Goal: Transaction & Acquisition: Purchase product/service

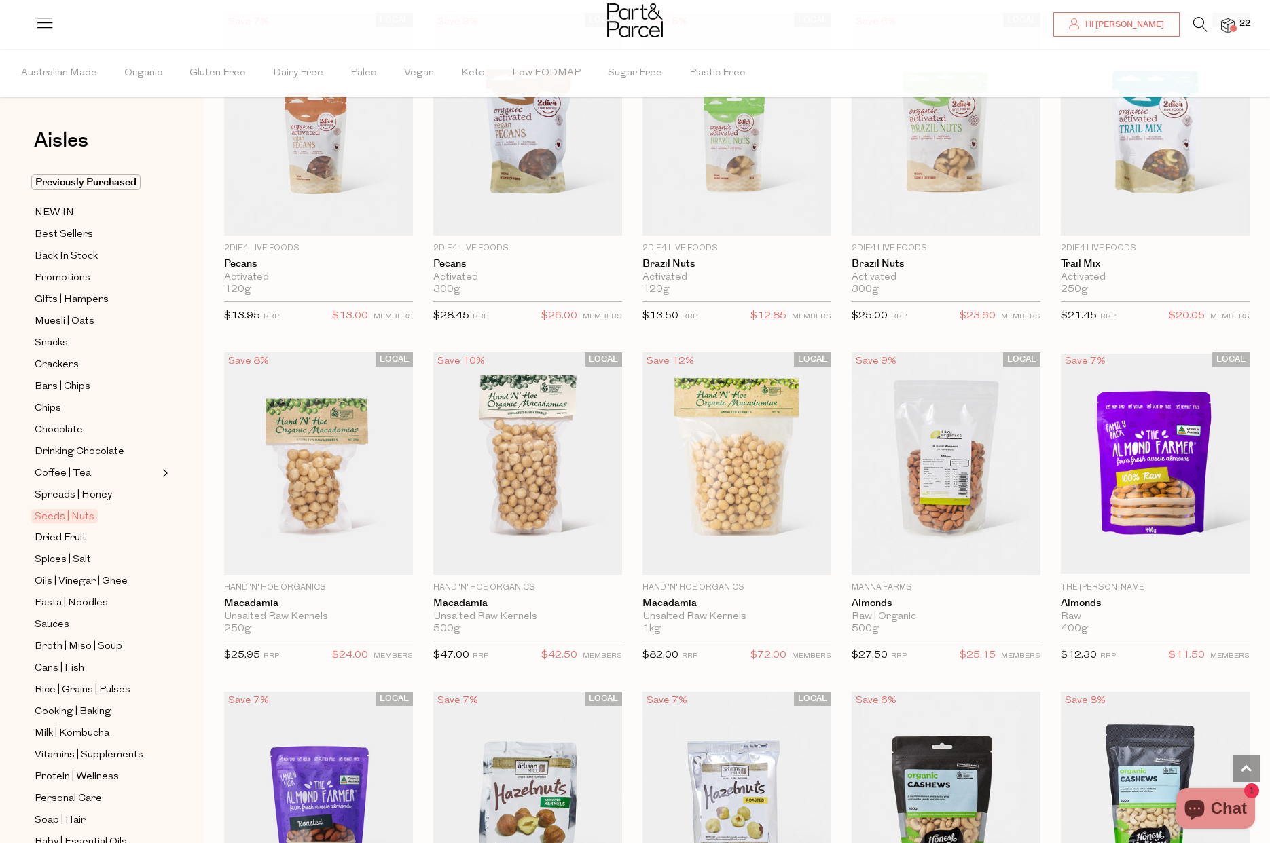
scroll to position [844, 0]
click at [320, 557] on span "Add To Parcel" at bounding box center [318, 560] width 84 height 14
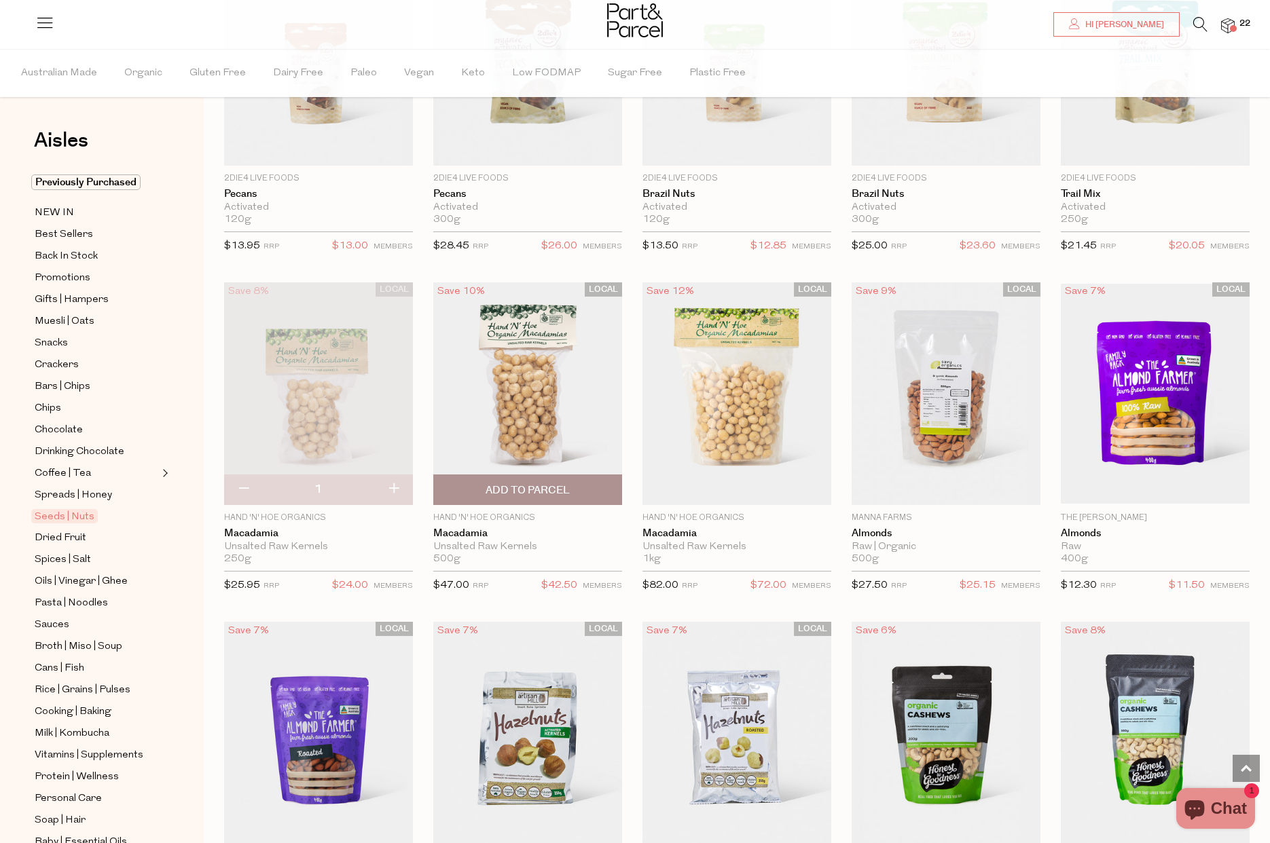
scroll to position [914, 0]
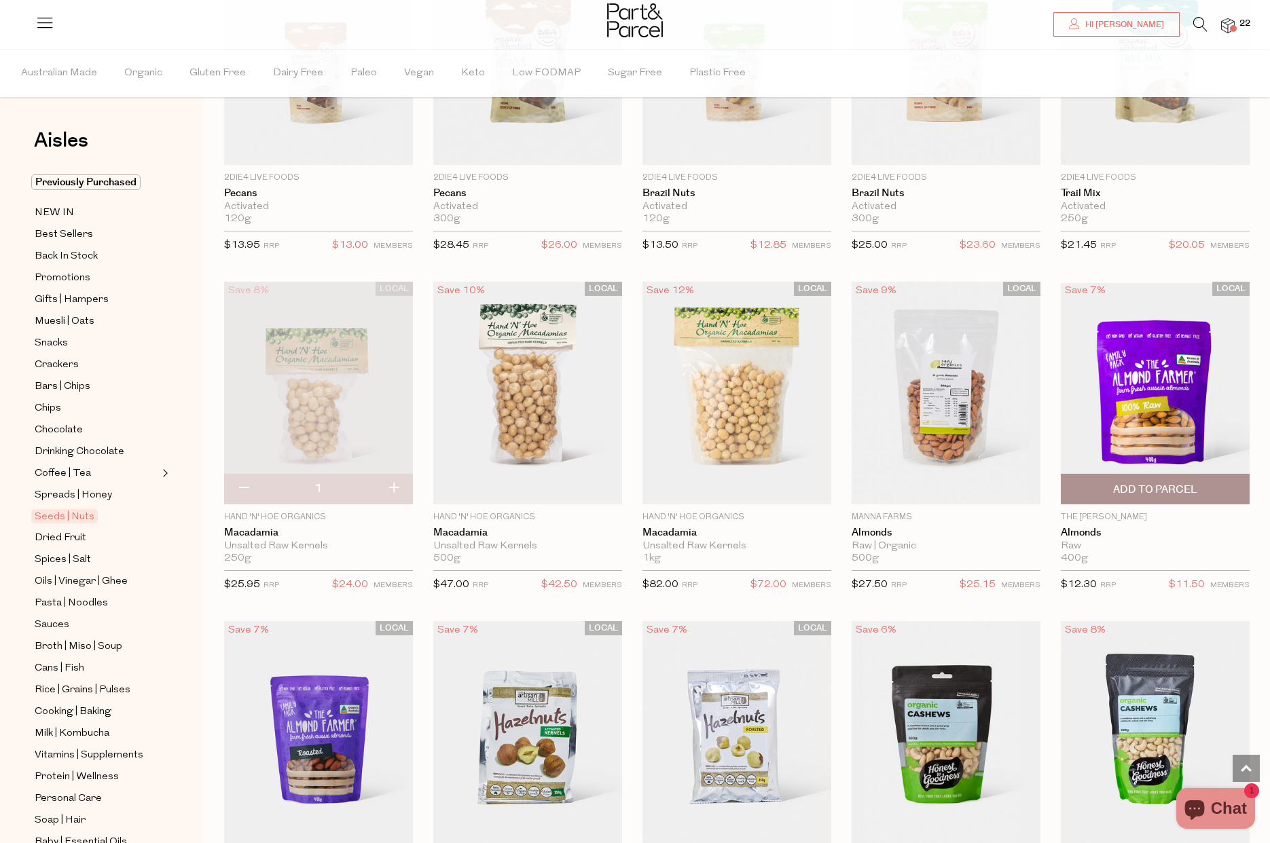
click at [1175, 487] on span "Add To Parcel" at bounding box center [1155, 490] width 84 height 14
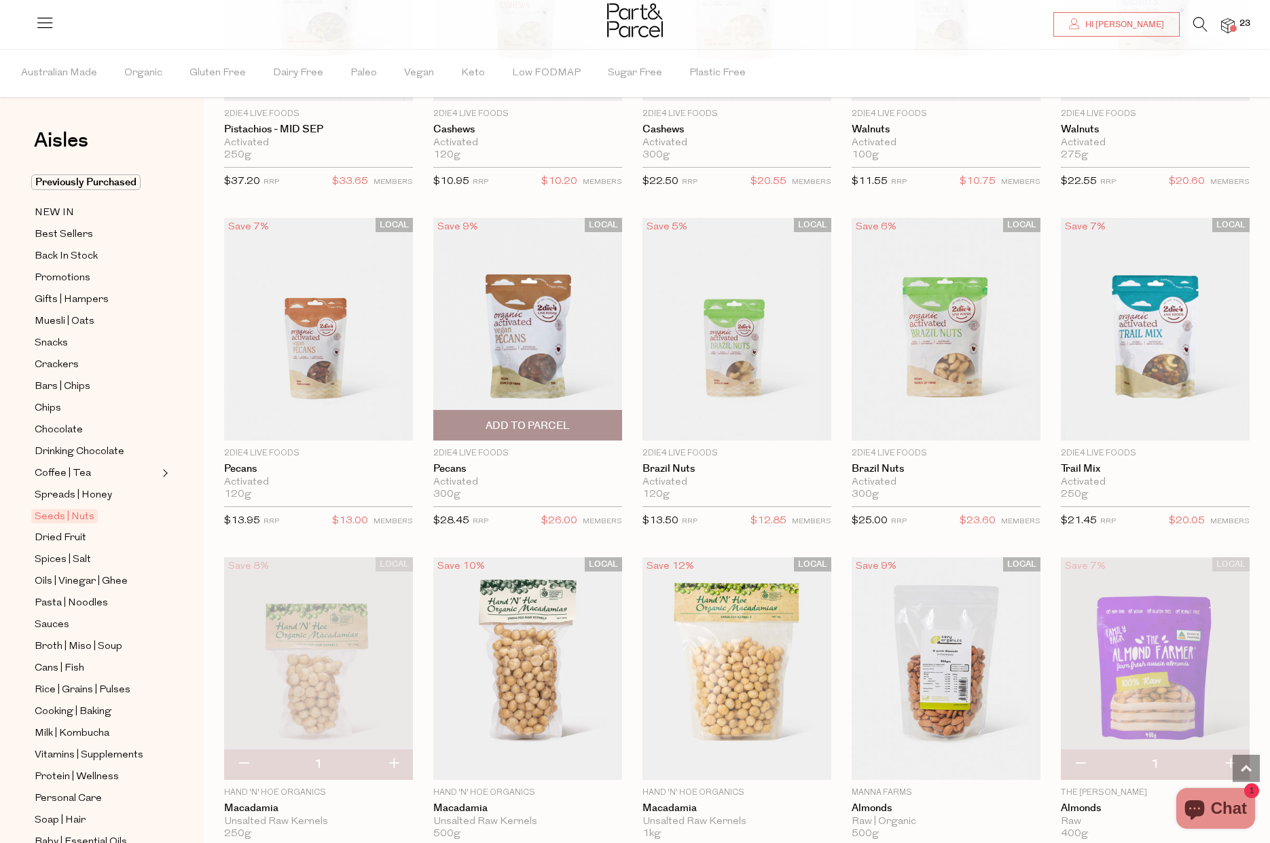
scroll to position [483, 0]
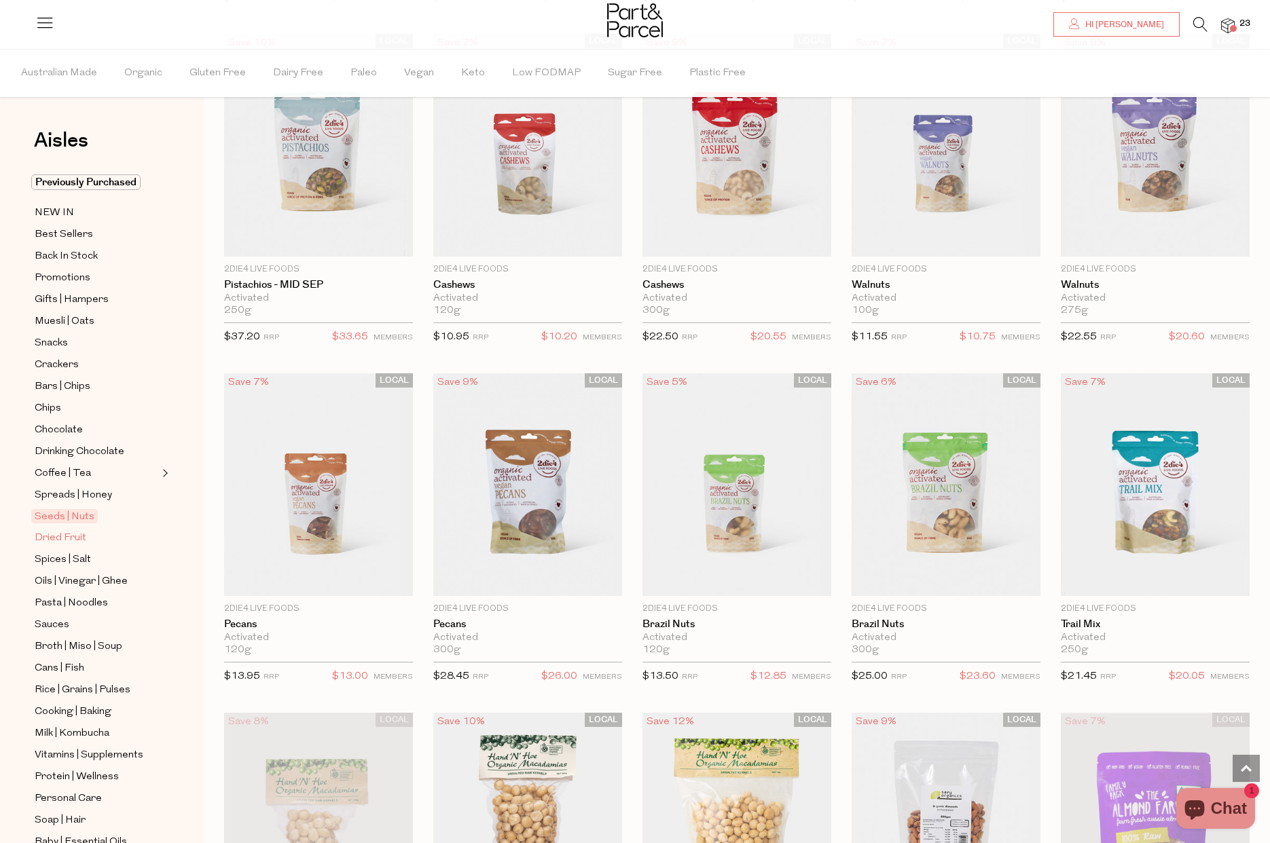
click at [57, 536] on span "Dried Fruit" at bounding box center [61, 538] width 52 height 16
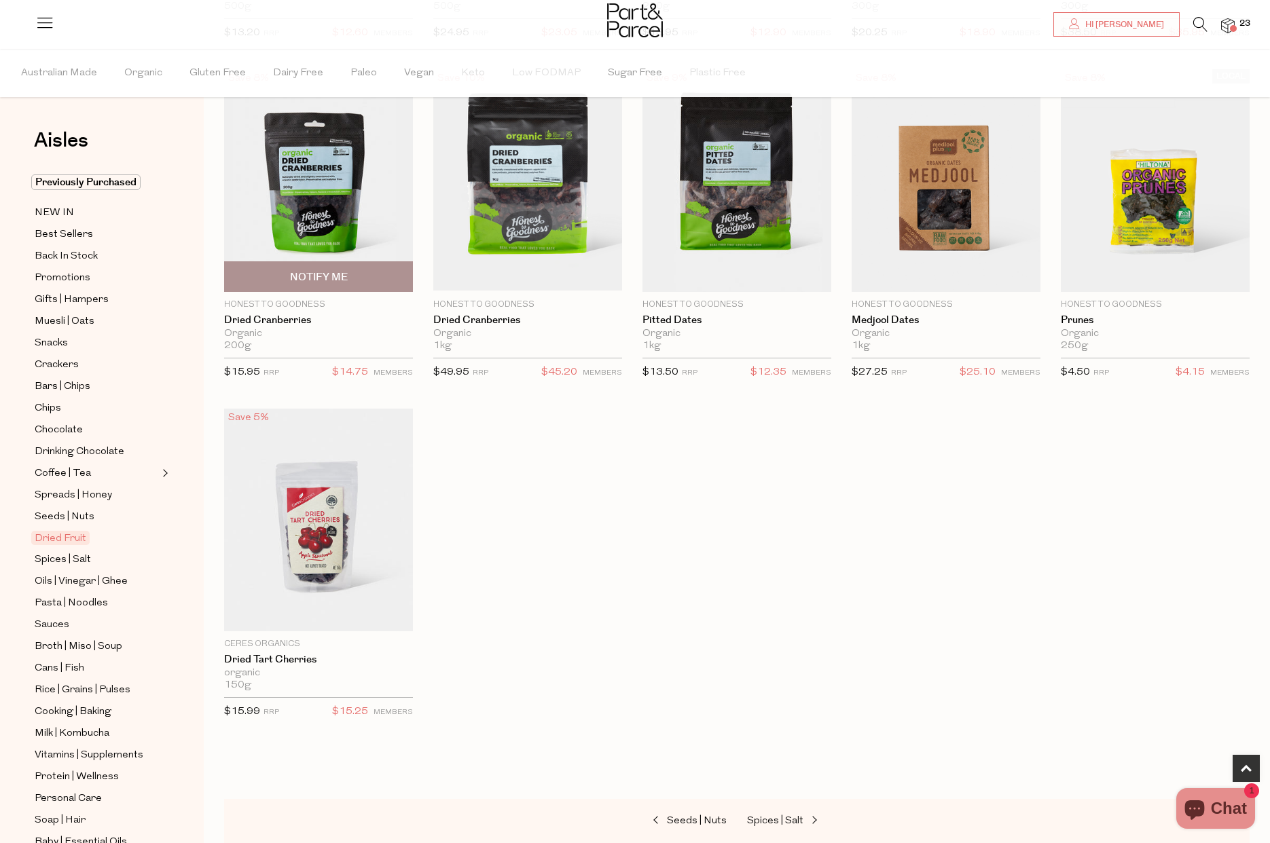
scroll to position [448, 0]
click at [55, 557] on span "Spices | Salt" at bounding box center [63, 560] width 56 height 16
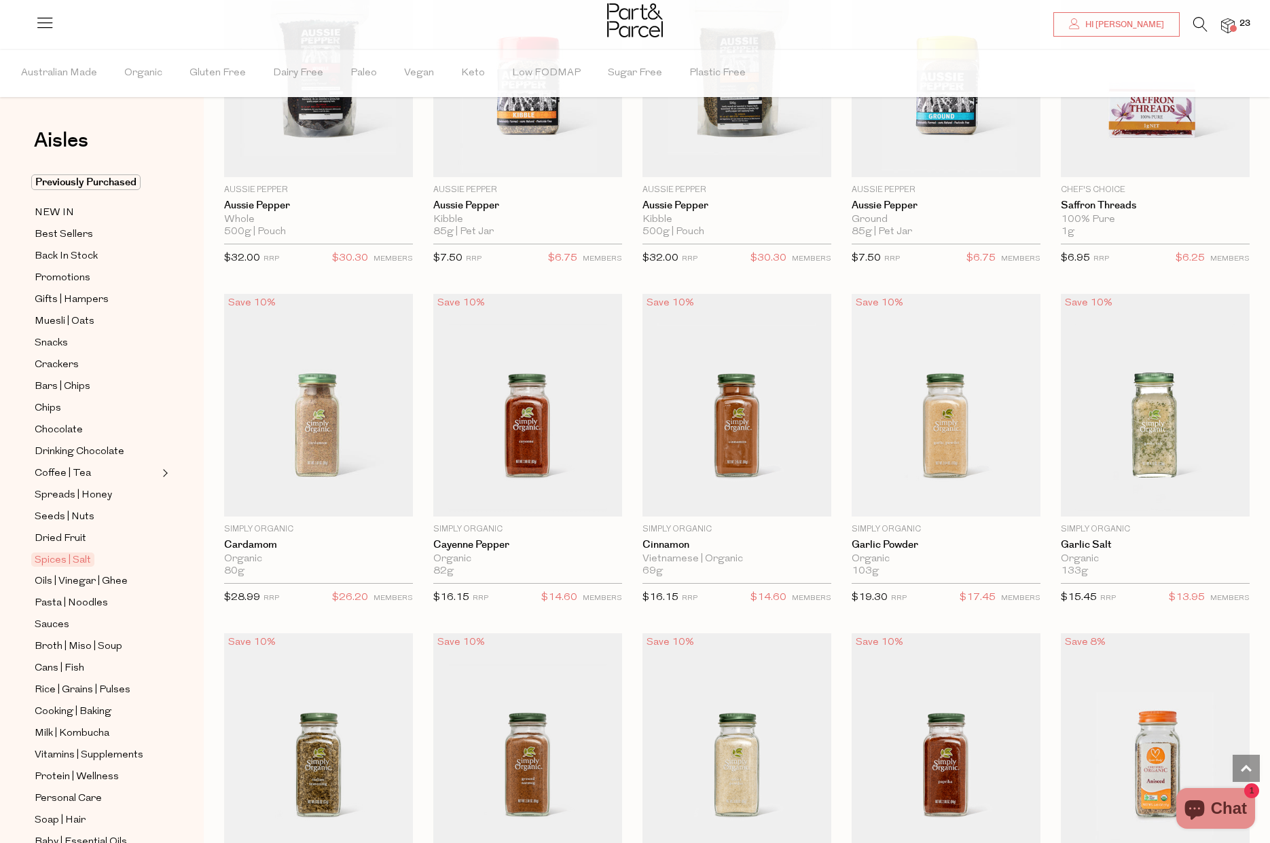
scroll to position [1259, 0]
click at [934, 503] on span "Add To Parcel" at bounding box center [946, 501] width 84 height 14
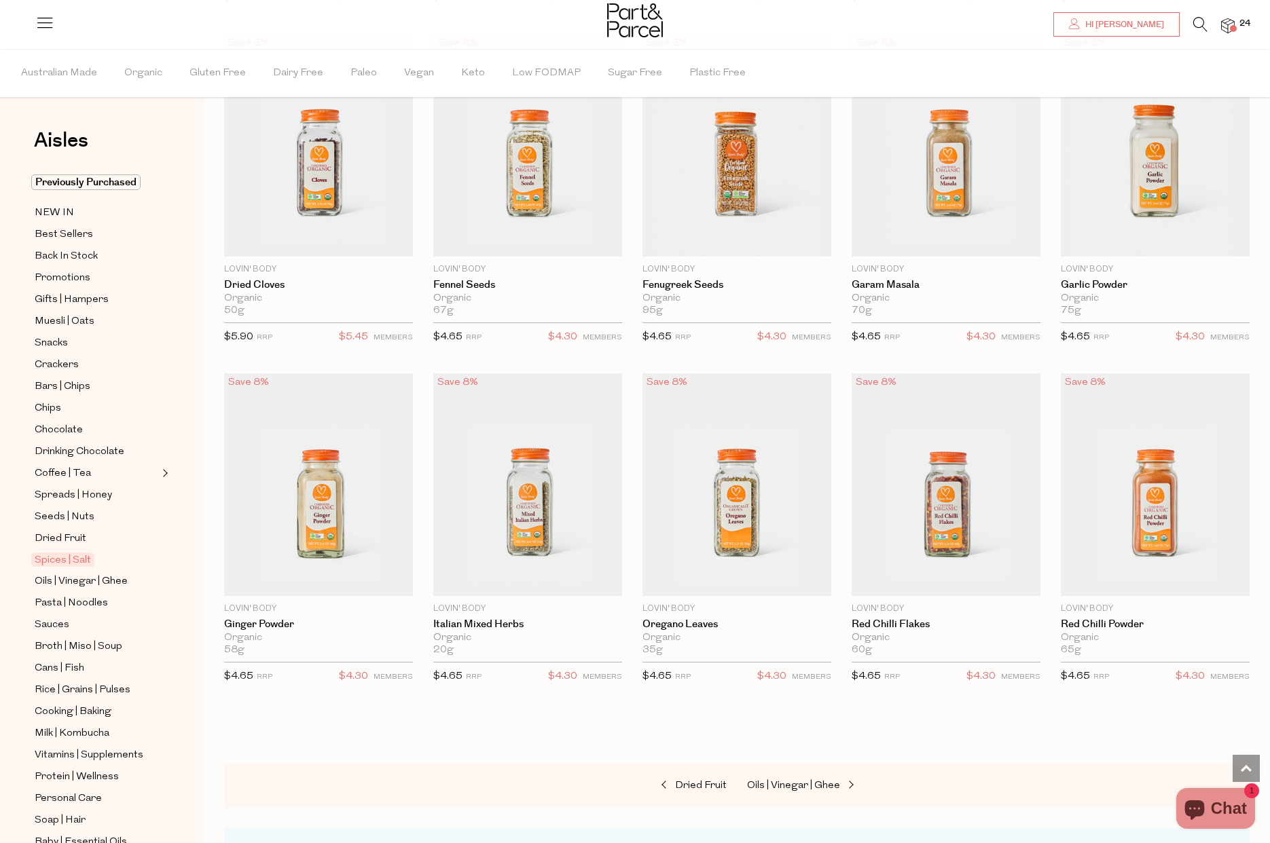
scroll to position [2877, 0]
click at [60, 580] on span "Oils | Vinegar | Ghee" at bounding box center [81, 582] width 93 height 16
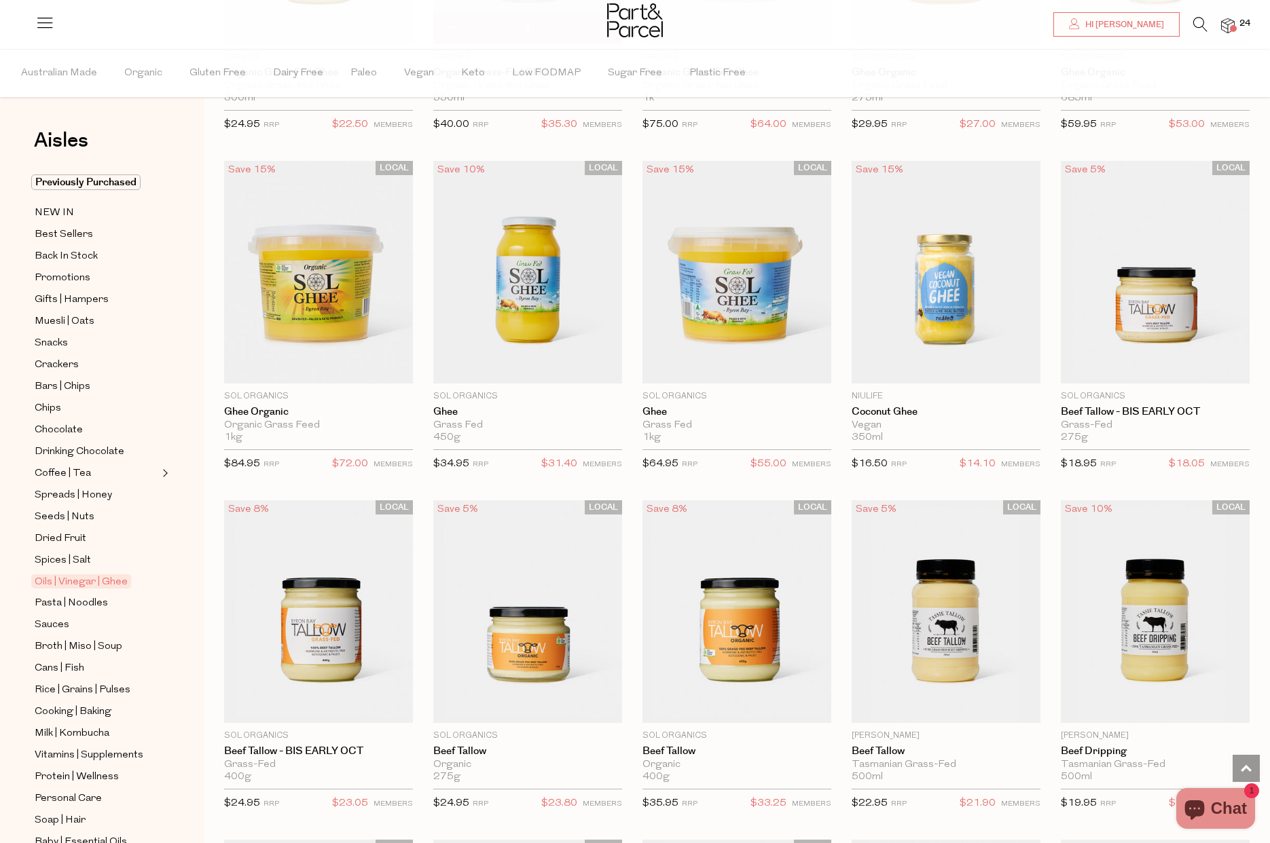
scroll to position [1724, 0]
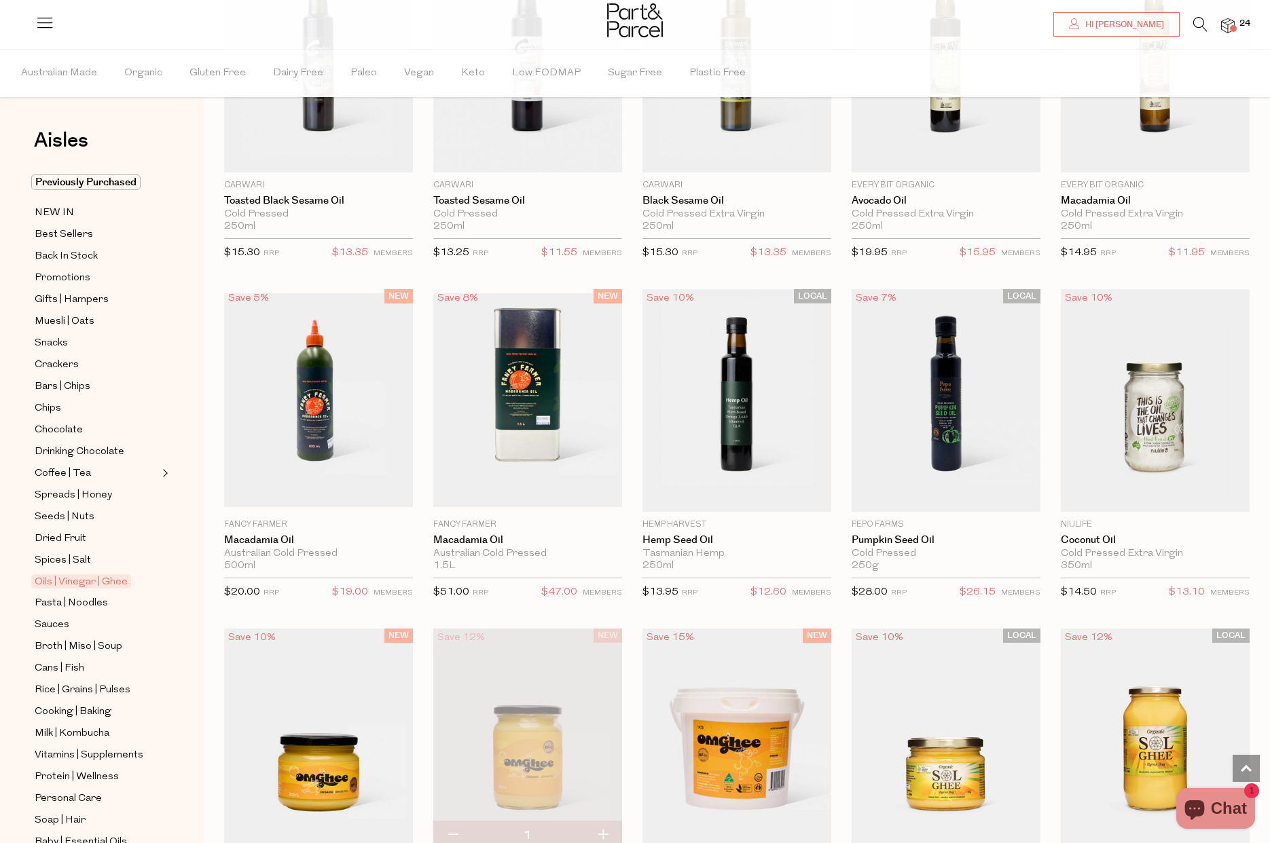
scroll to position [907, 0]
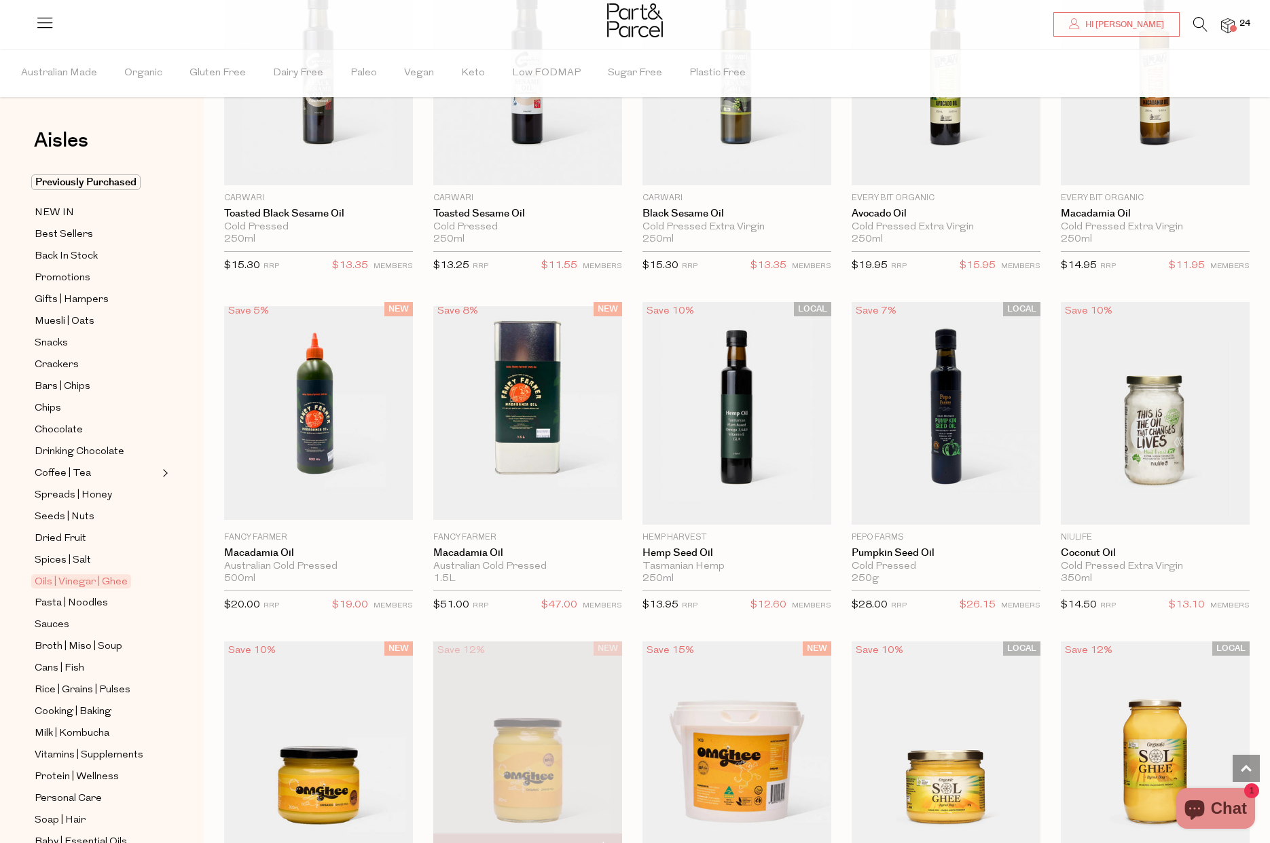
click at [515, 710] on img at bounding box center [527, 752] width 189 height 223
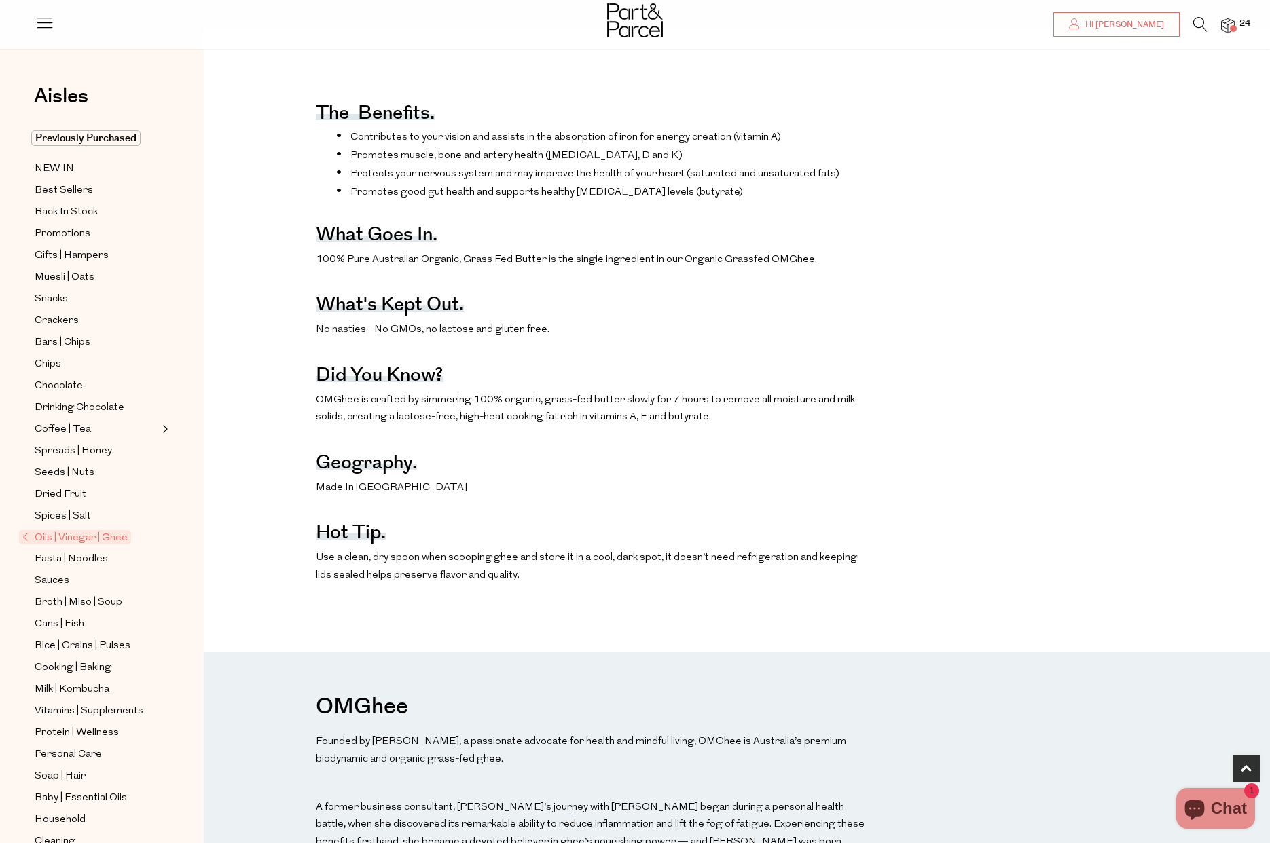
scroll to position [607, 0]
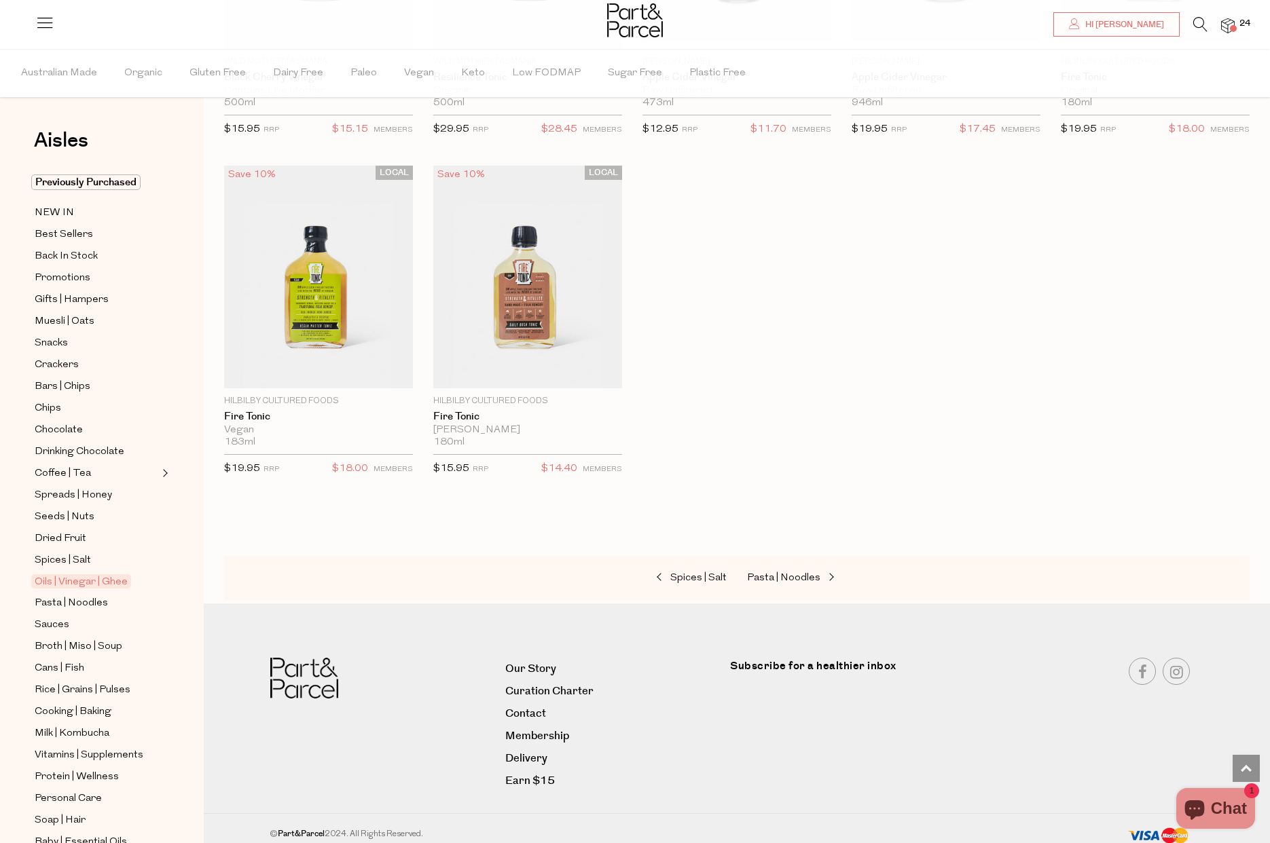
scroll to position [3446, 0]
click at [83, 601] on span "Pasta | Noodles" at bounding box center [71, 603] width 73 height 16
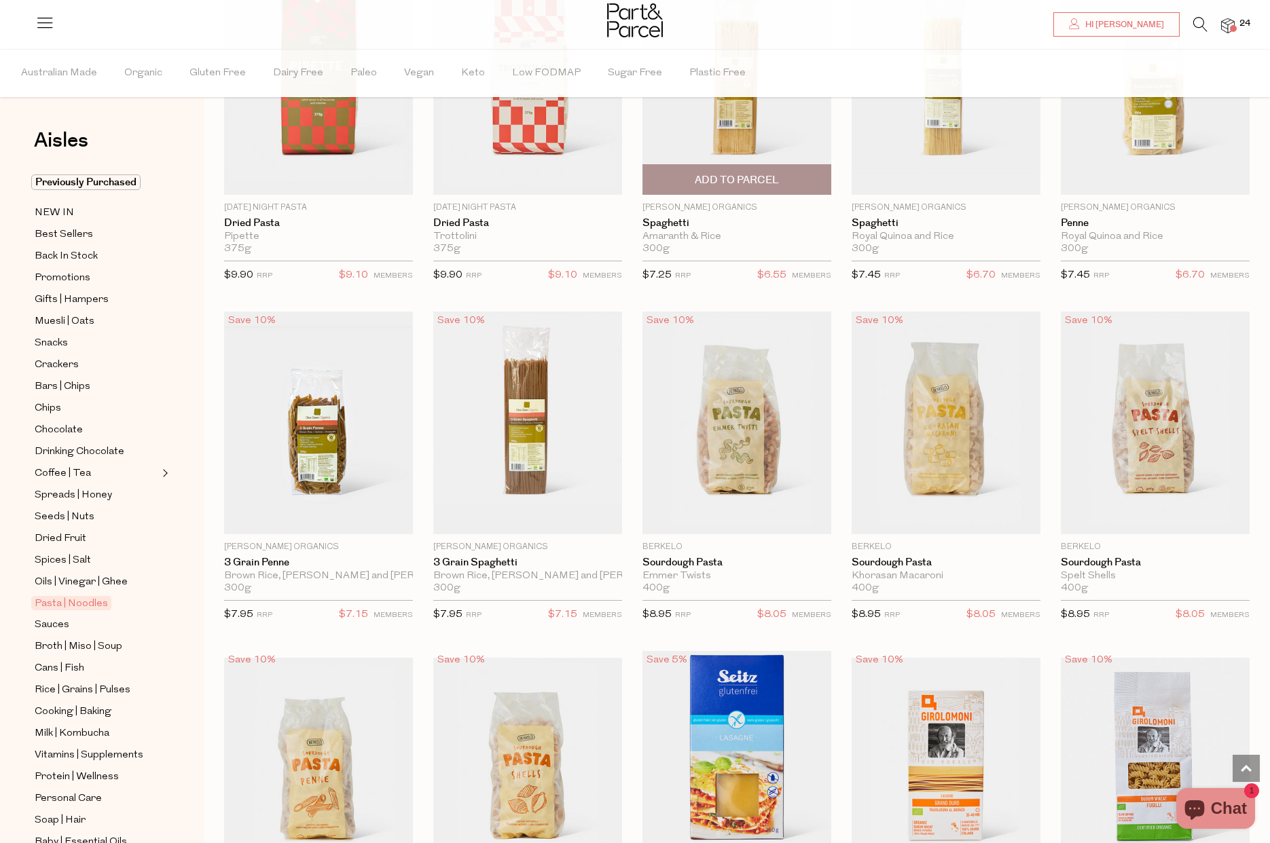
scroll to position [885, 0]
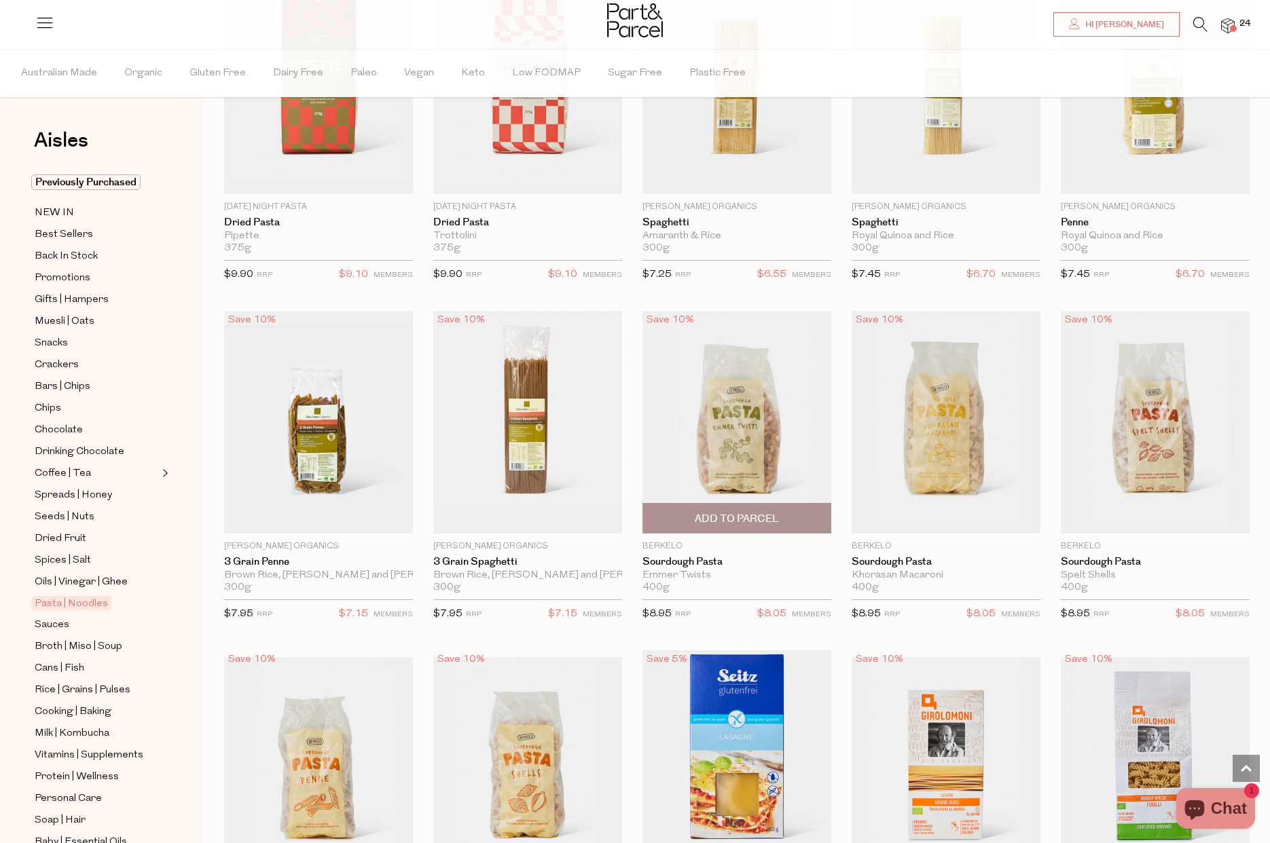
click at [716, 512] on span "Add To Parcel" at bounding box center [737, 519] width 84 height 14
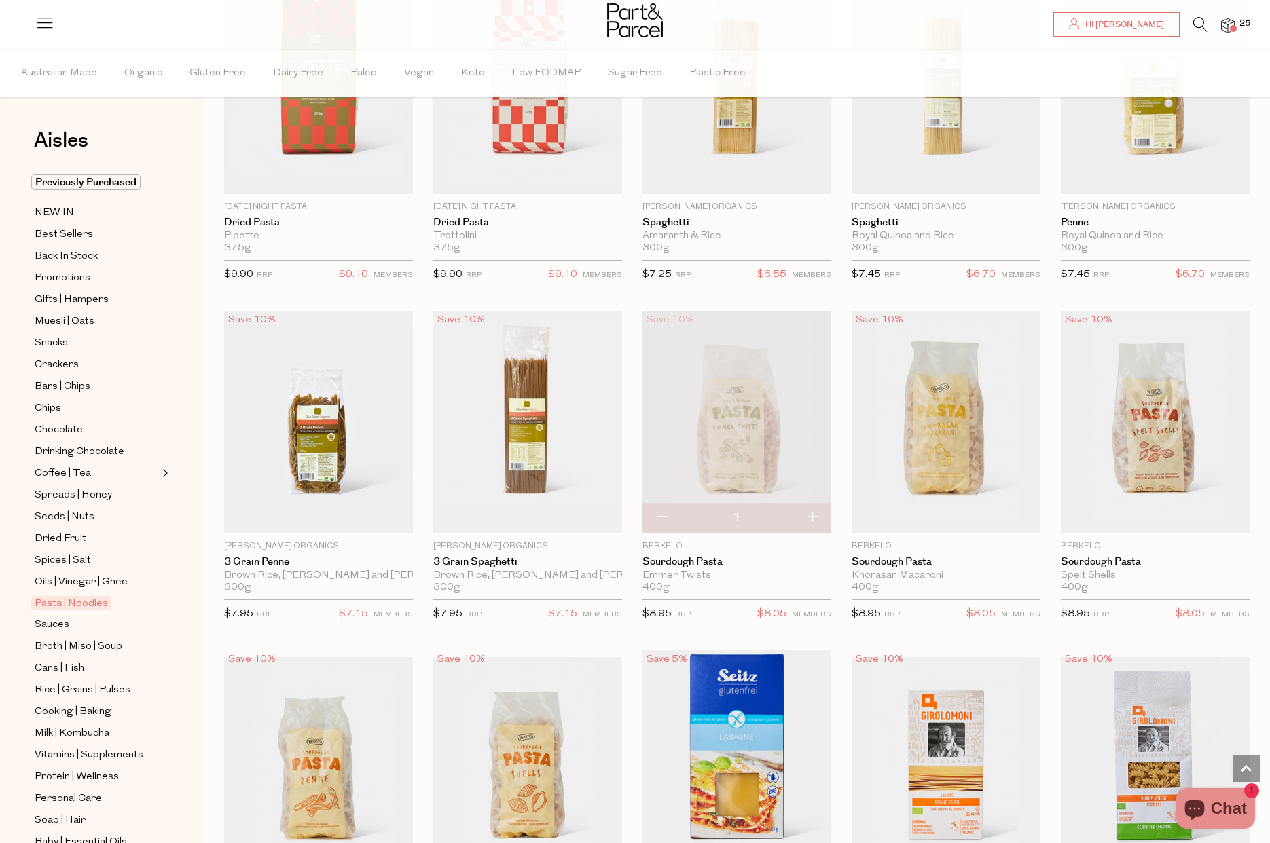
click at [815, 515] on button "button" at bounding box center [811, 518] width 39 height 30
type input "2"
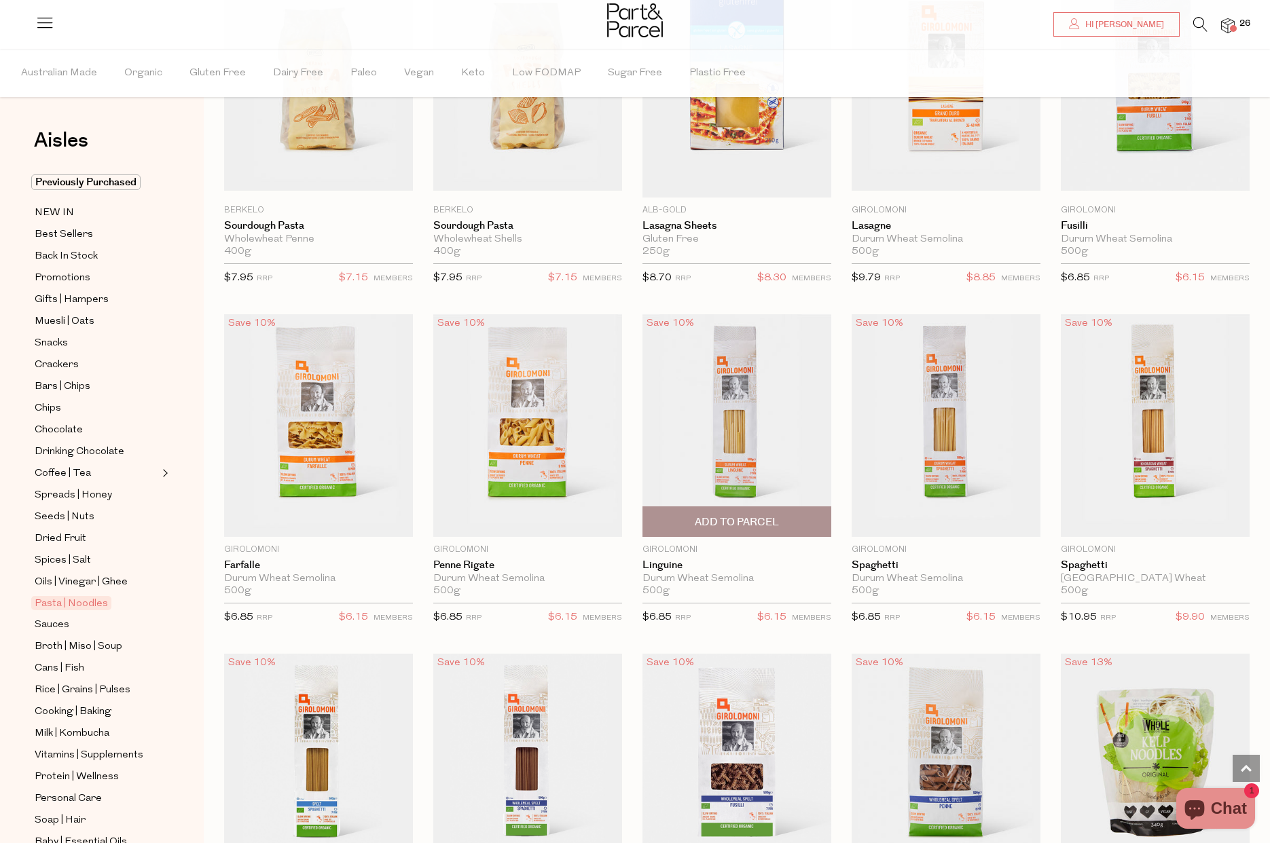
scroll to position [1574, 0]
click at [957, 517] on span "Add To Parcel" at bounding box center [946, 522] width 84 height 14
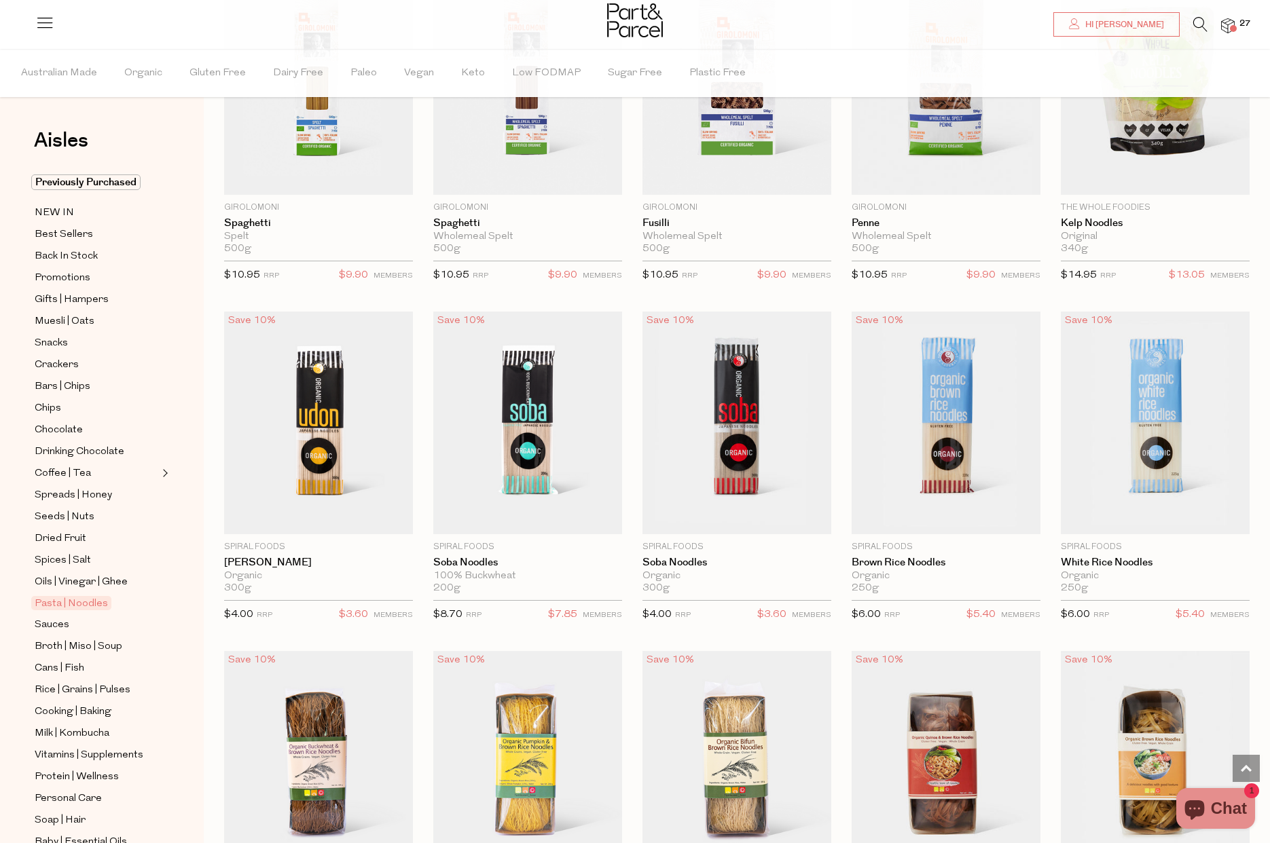
scroll to position [2254, 0]
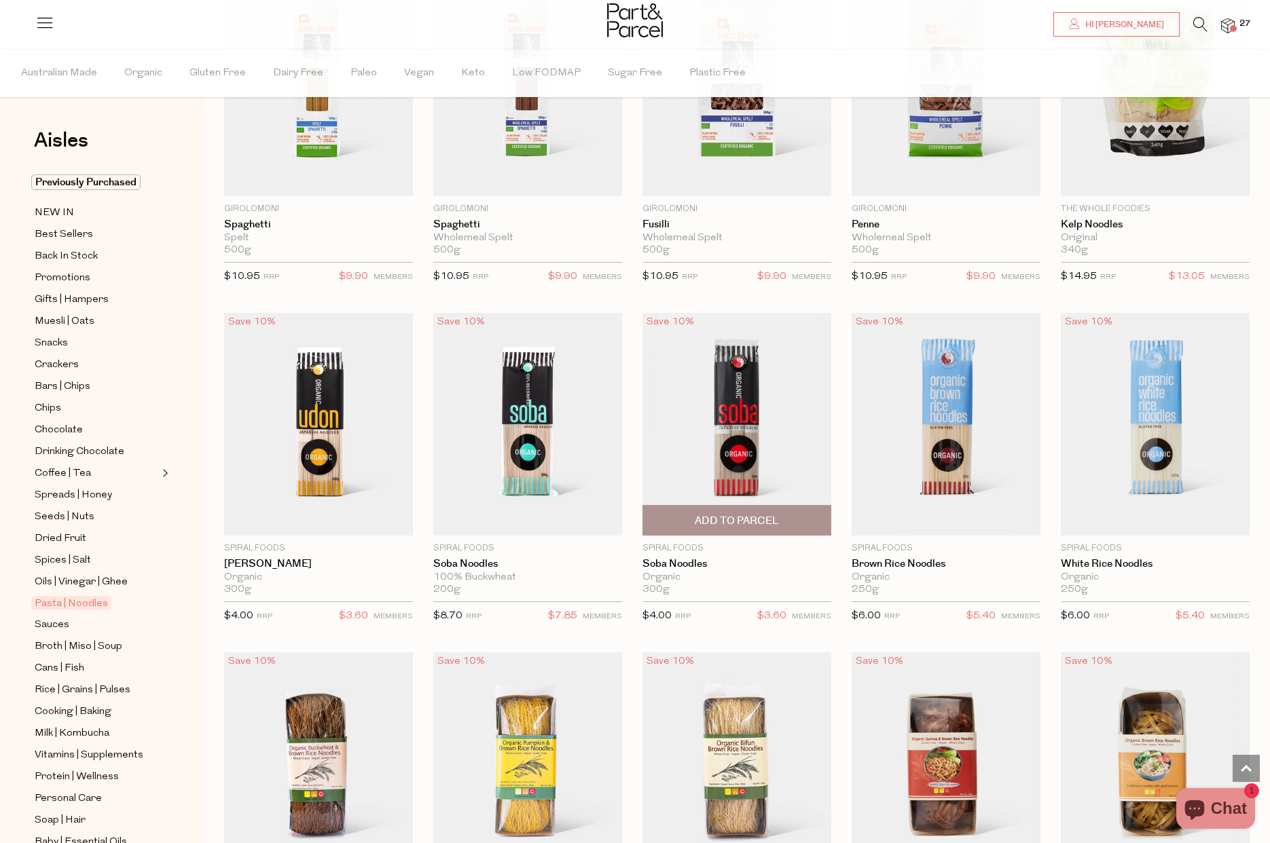
click at [703, 518] on span "Add To Parcel" at bounding box center [737, 521] width 84 height 14
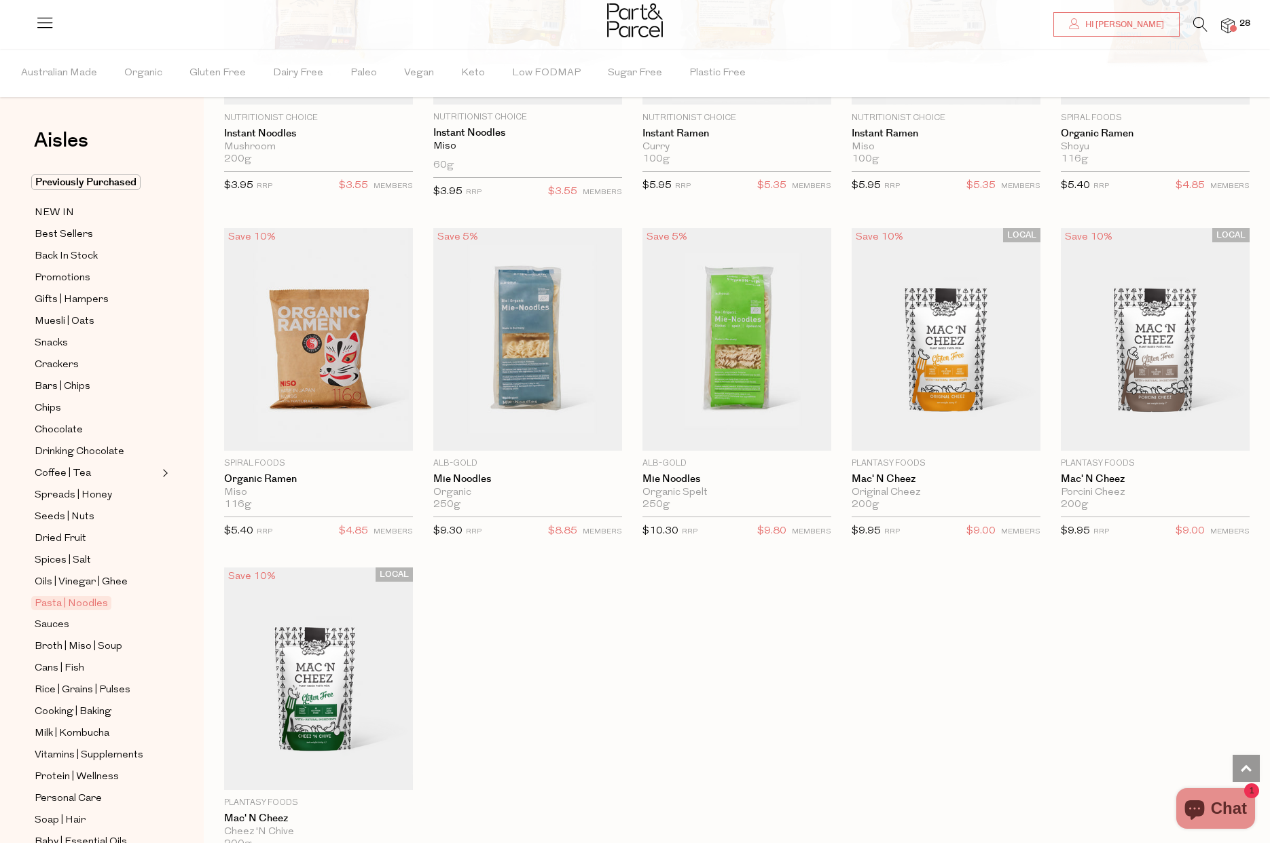
scroll to position [3367, 0]
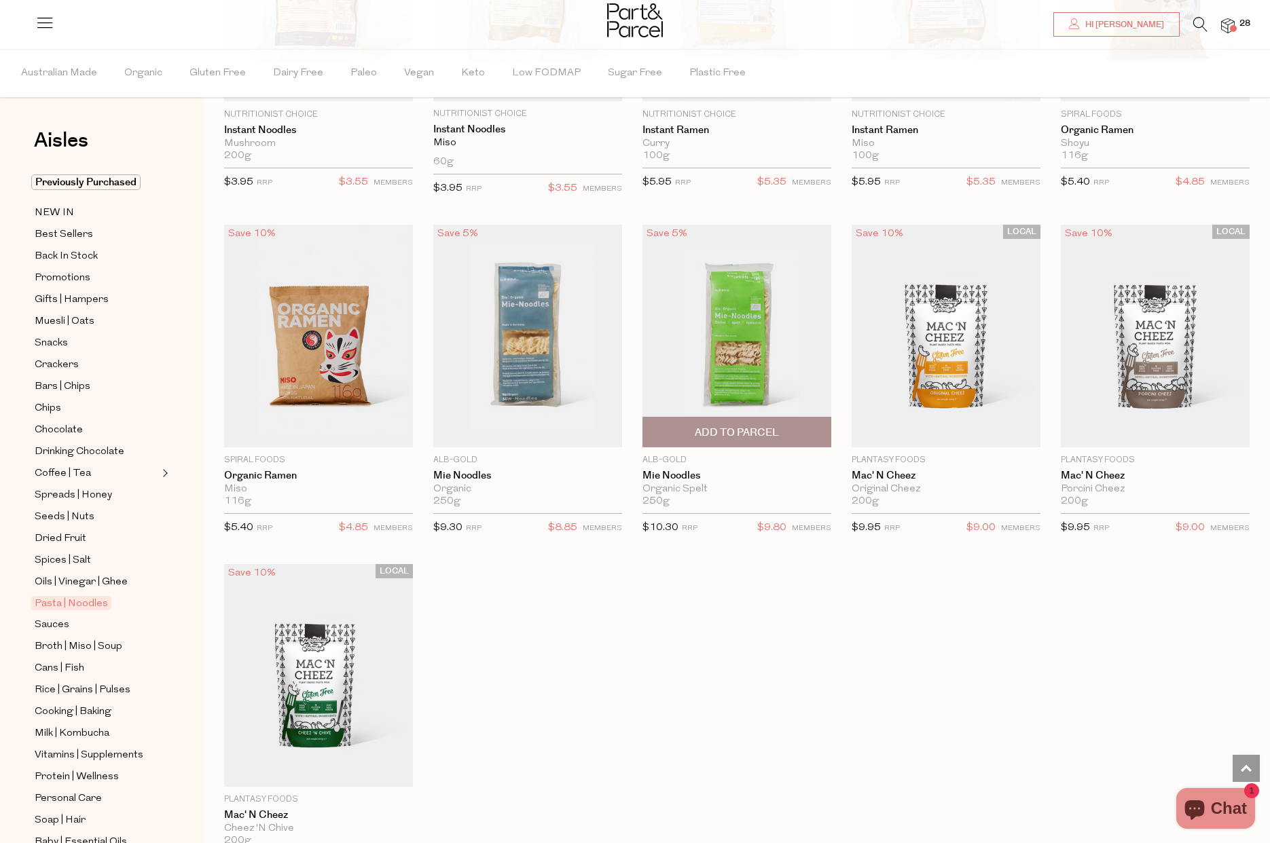
click at [712, 426] on span "Add To Parcel" at bounding box center [737, 433] width 84 height 14
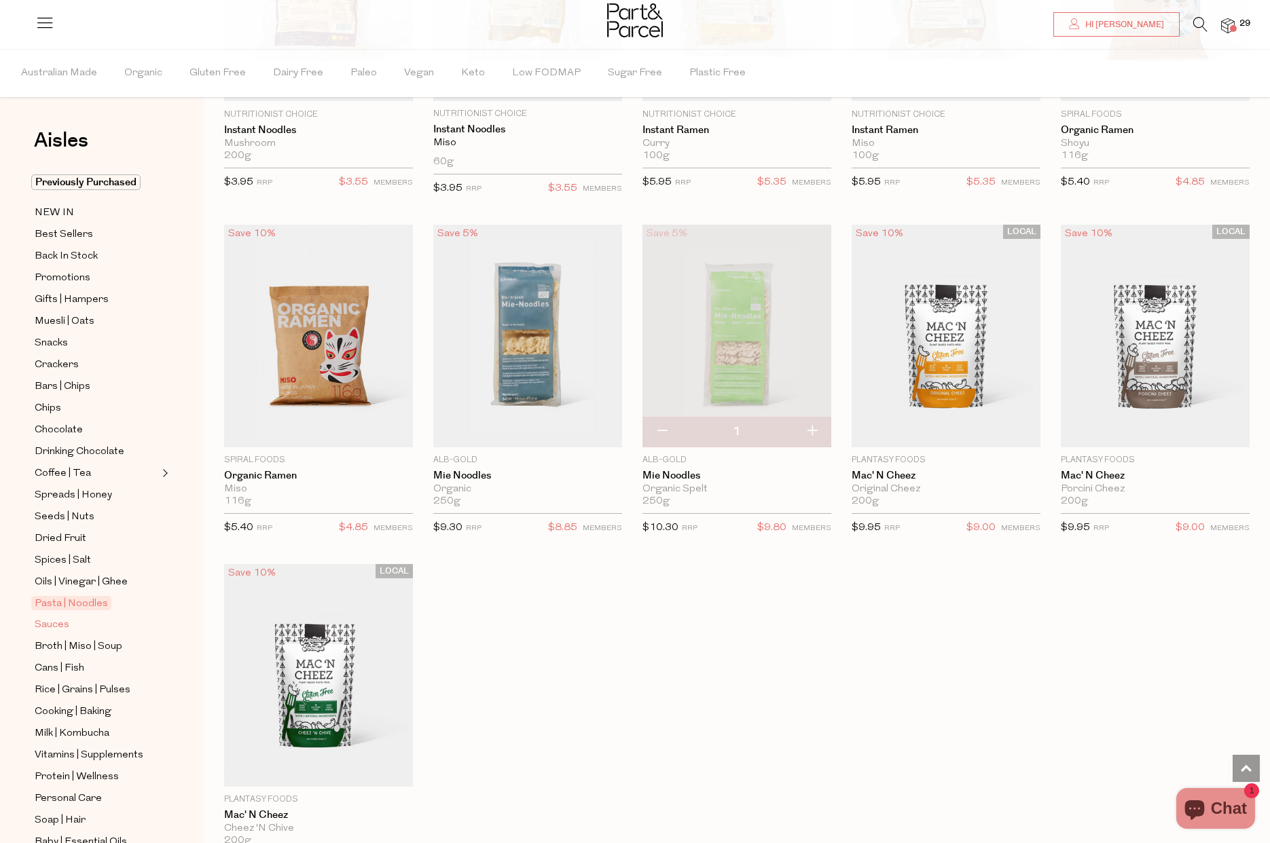
click at [46, 623] on span "Sauces" at bounding box center [52, 625] width 35 height 16
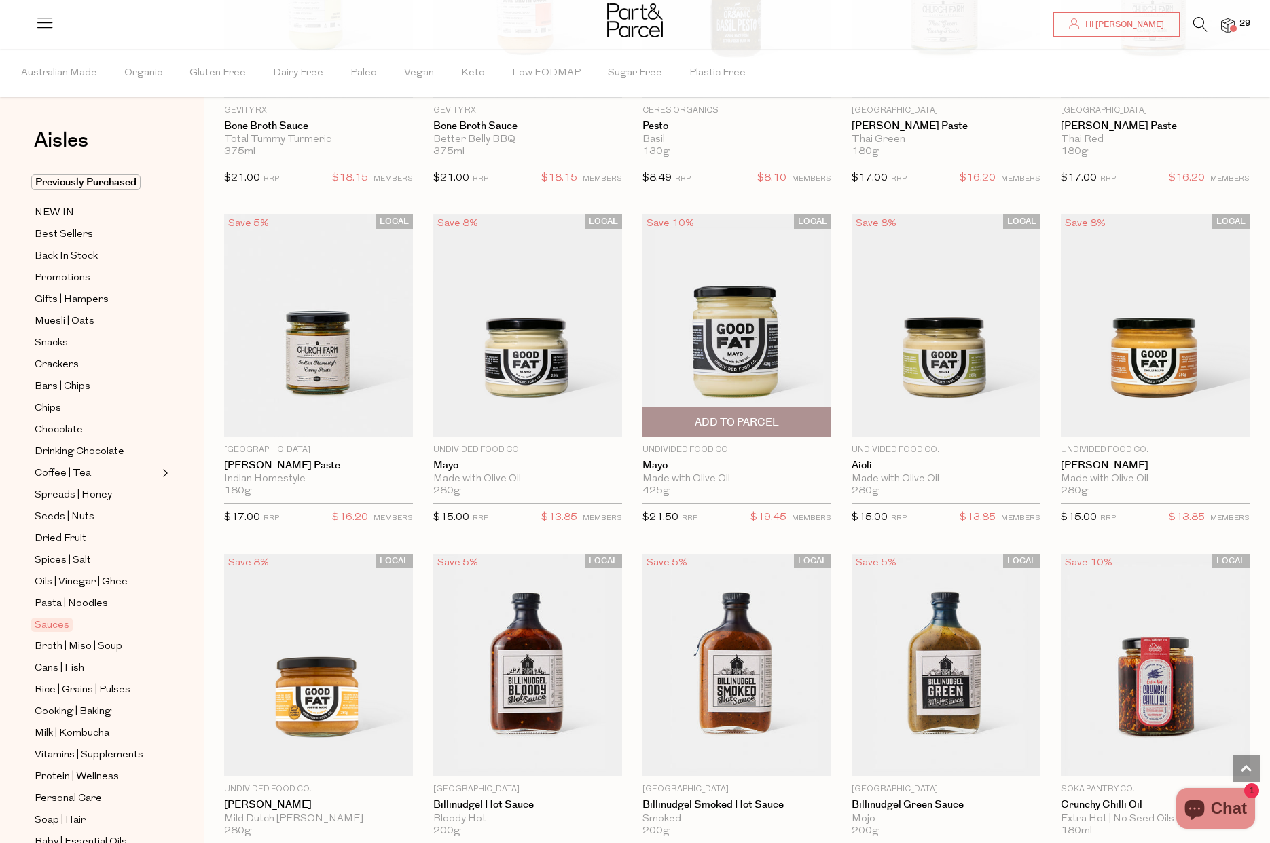
scroll to position [982, 0]
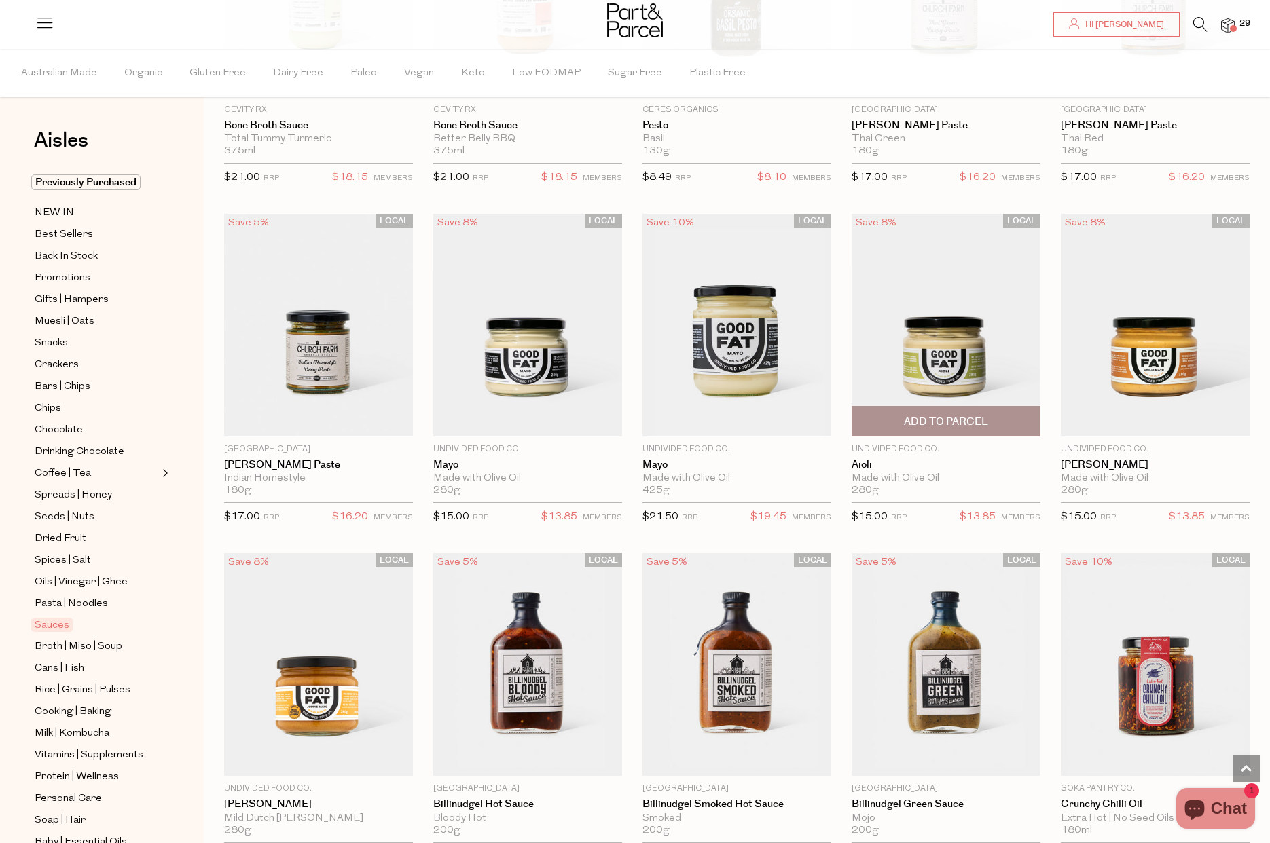
click at [892, 415] on span "Add To Parcel" at bounding box center [945, 421] width 181 height 29
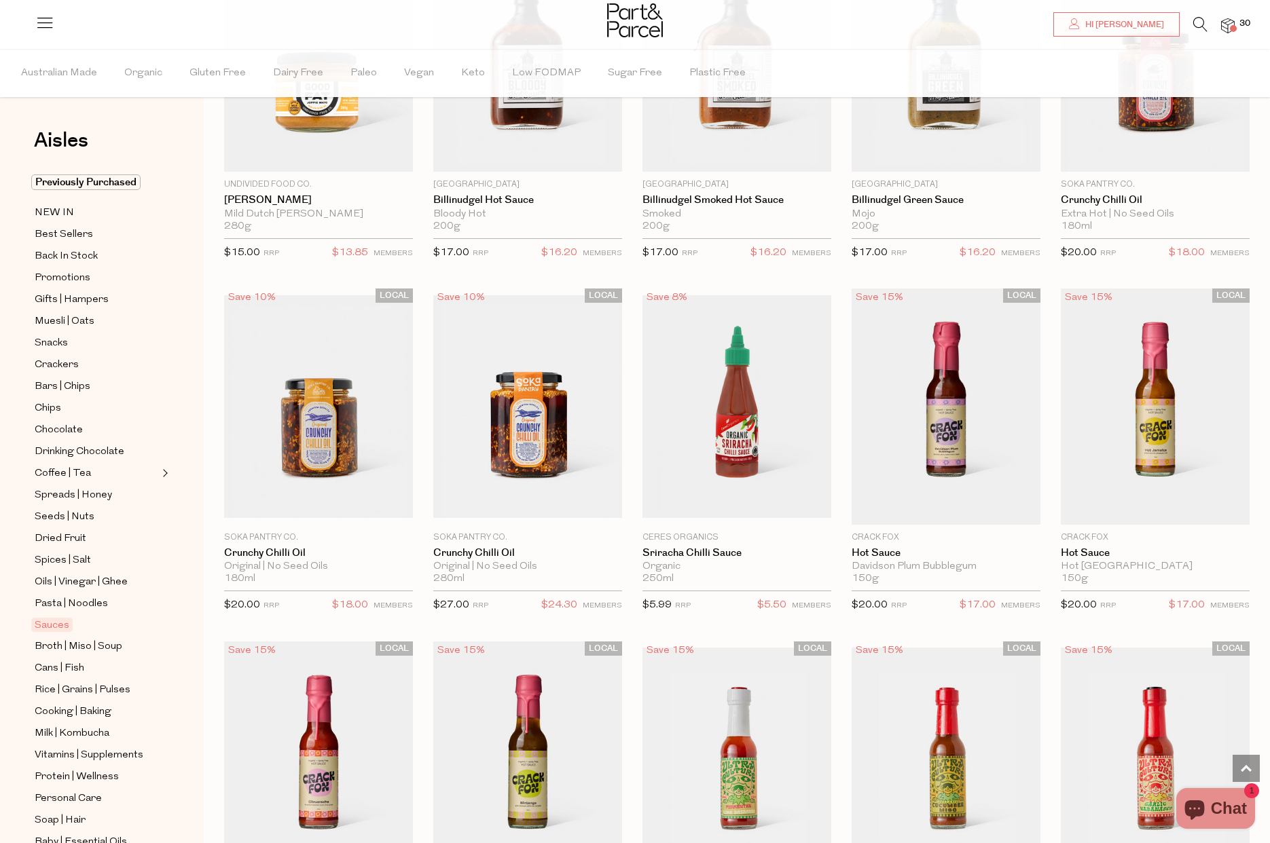
scroll to position [1587, 0]
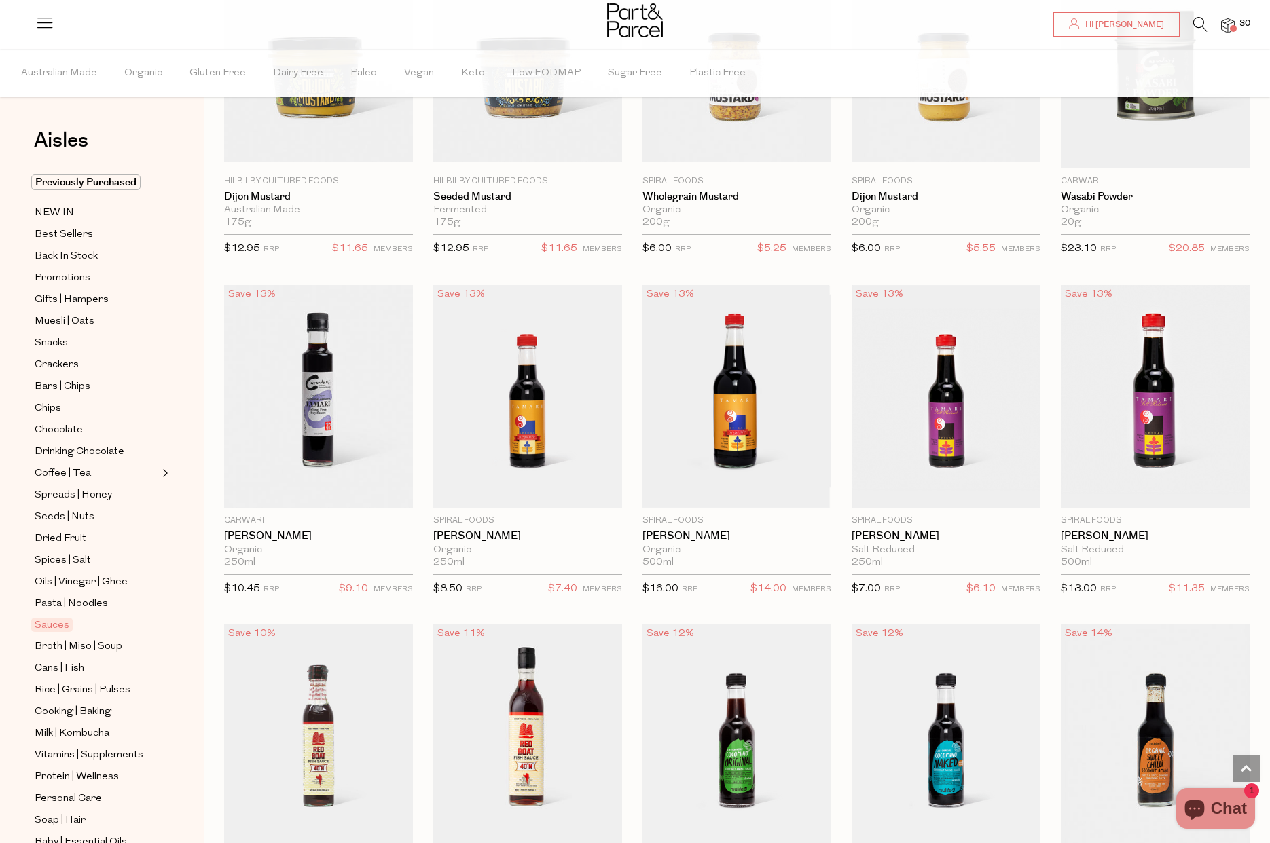
scroll to position [2990, 0]
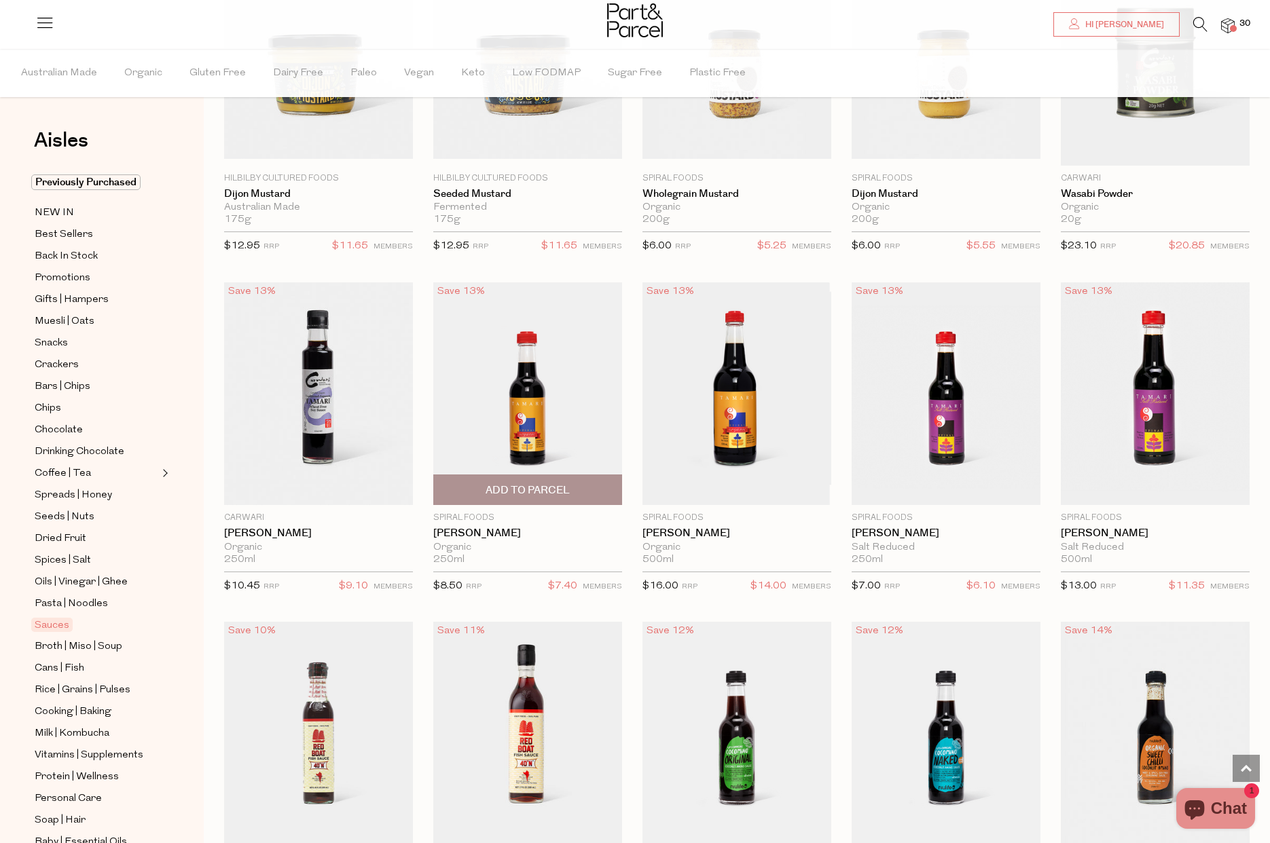
click at [522, 483] on span "Add To Parcel" at bounding box center [527, 490] width 84 height 14
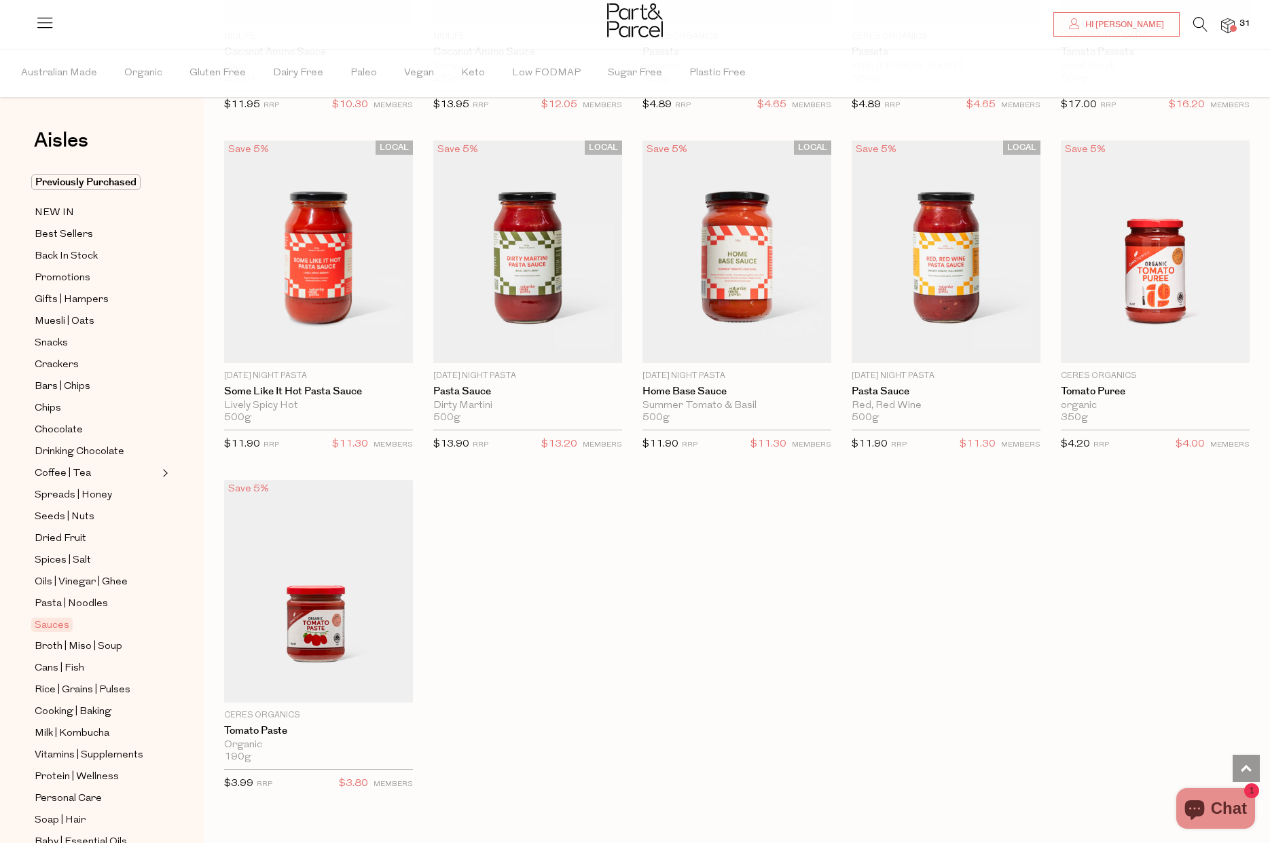
scroll to position [4139, 0]
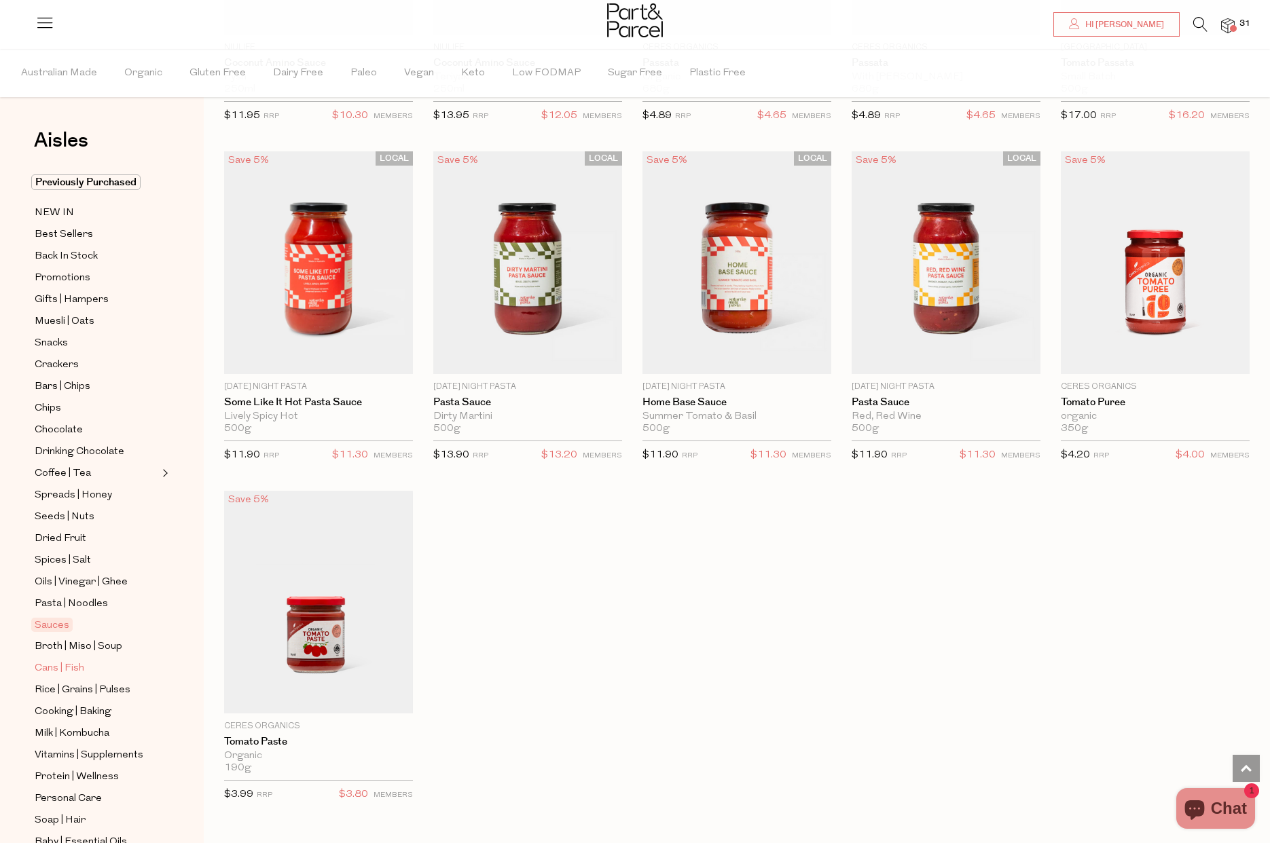
click at [42, 665] on span "Cans | Fish" at bounding box center [60, 669] width 50 height 16
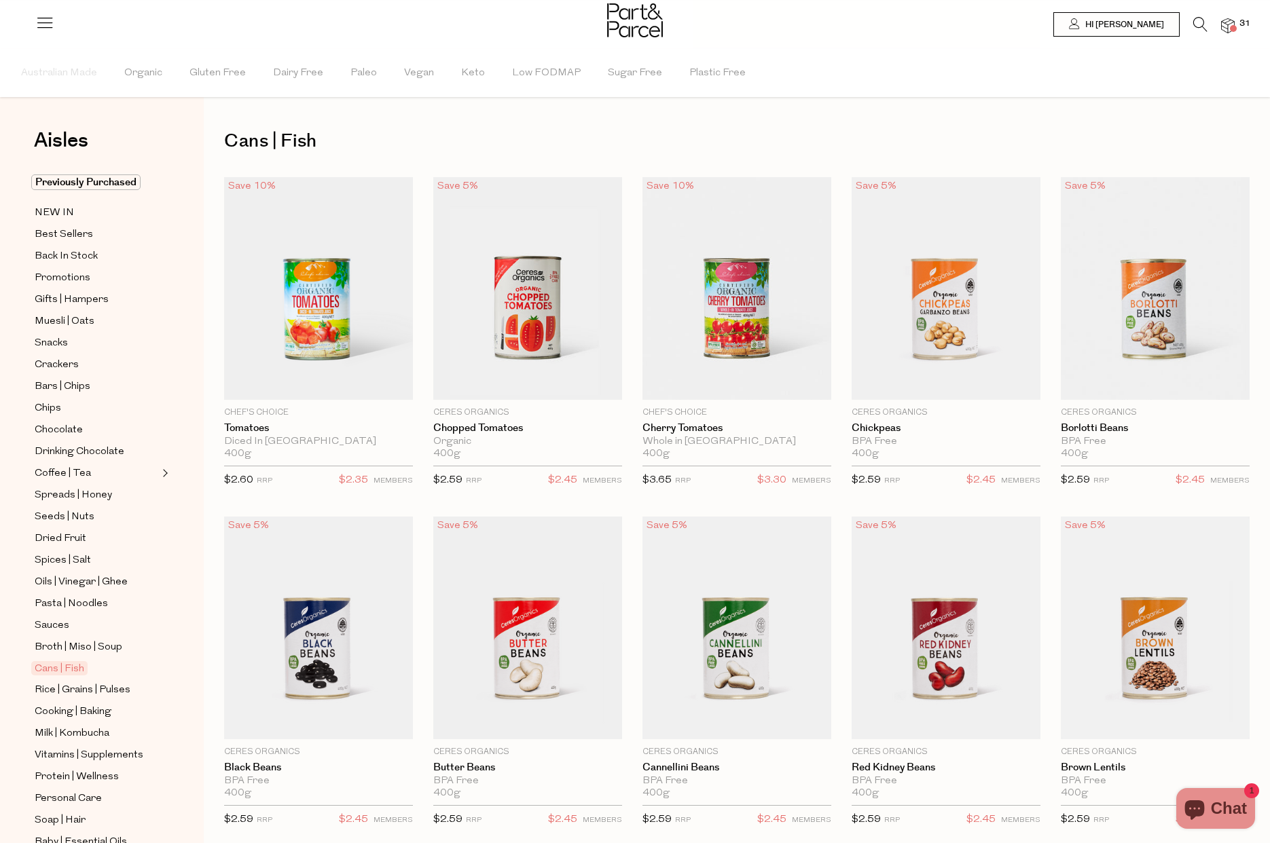
type input "2"
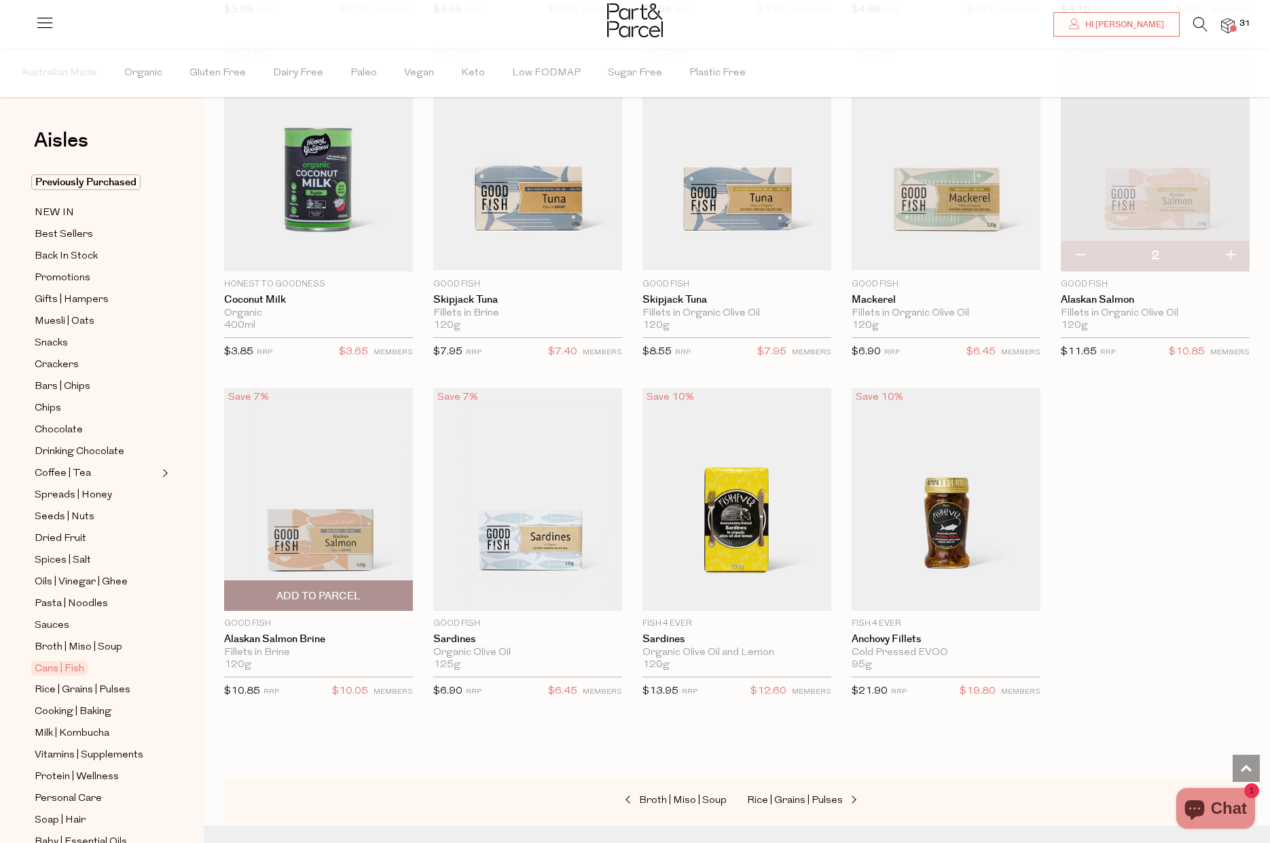
scroll to position [1185, 0]
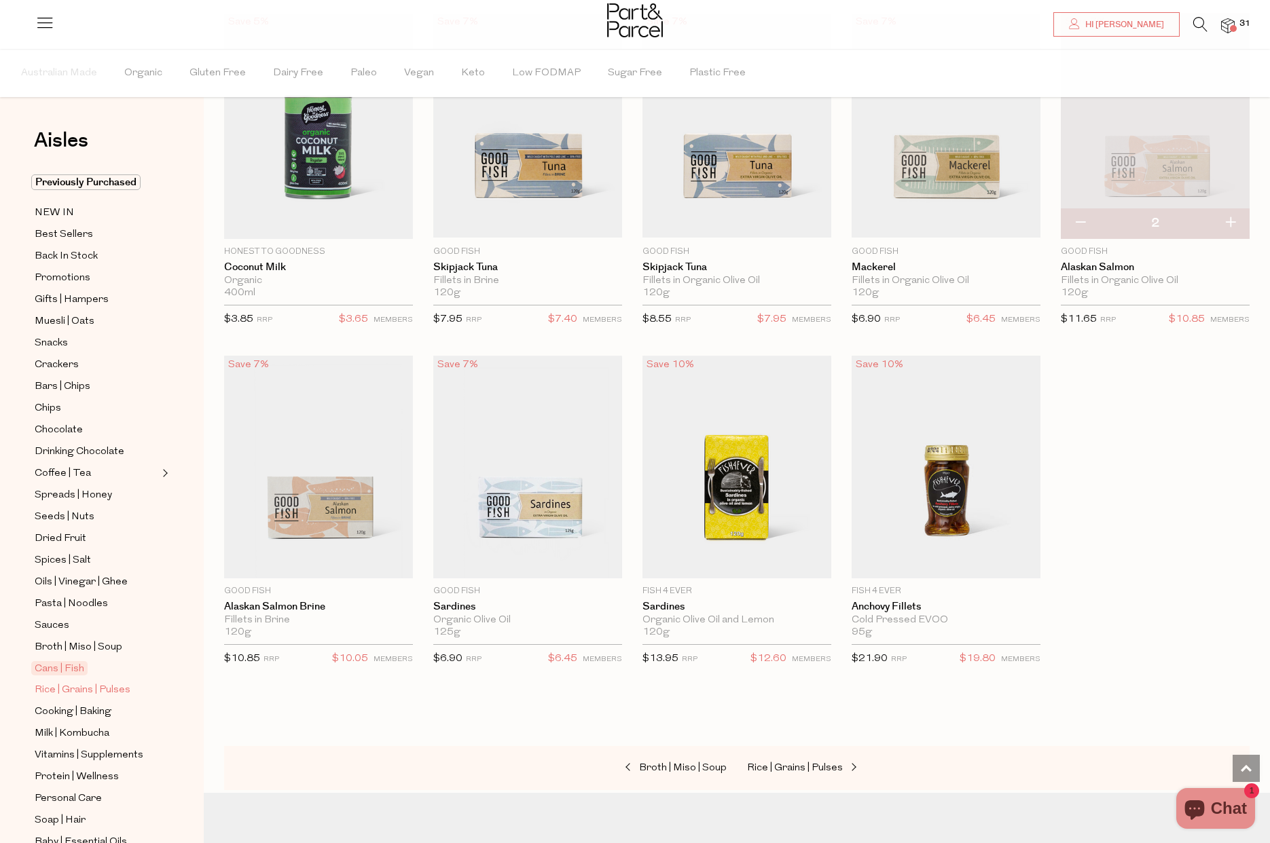
click at [78, 689] on span "Rice | Grains | Pulses" at bounding box center [83, 690] width 96 height 16
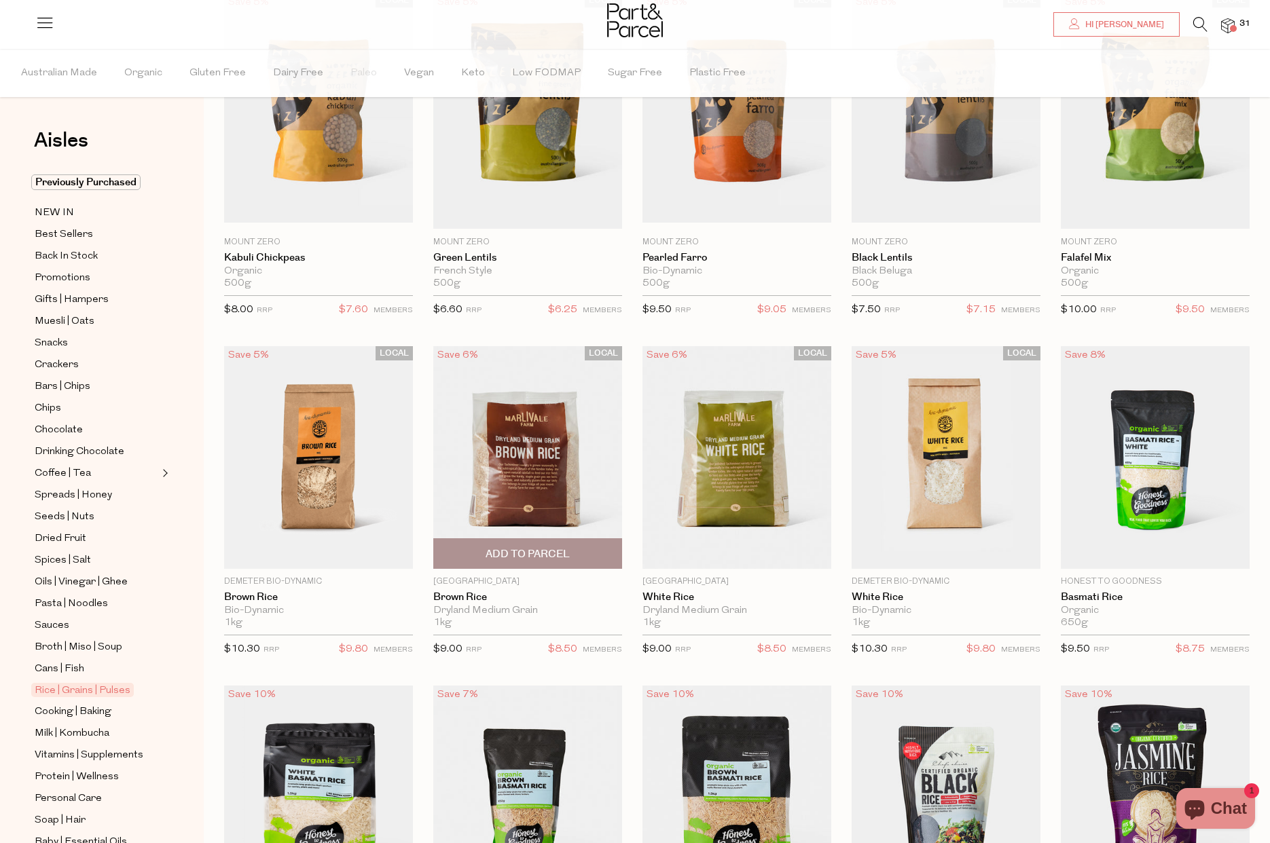
scroll to position [187, 0]
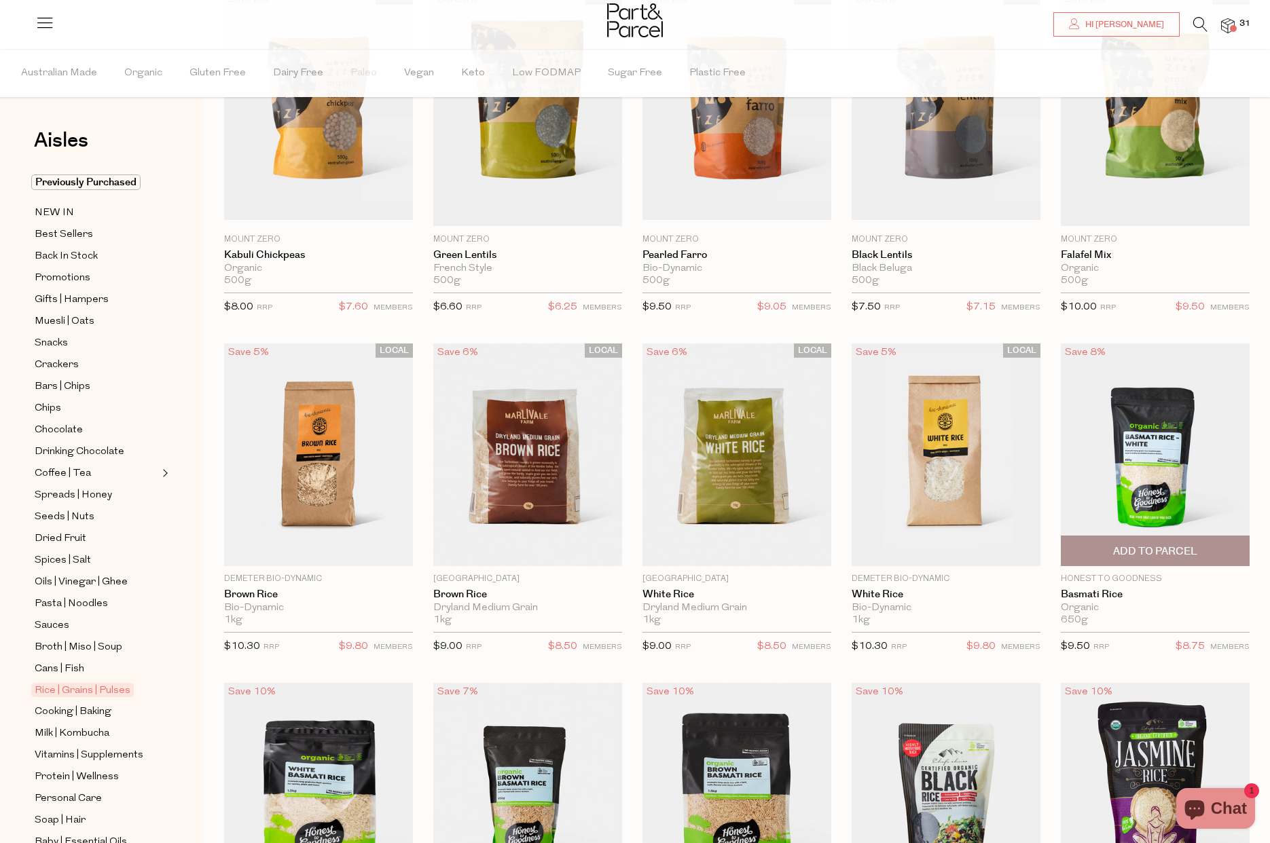
click at [1156, 544] on span "Add To Parcel" at bounding box center [1155, 551] width 84 height 14
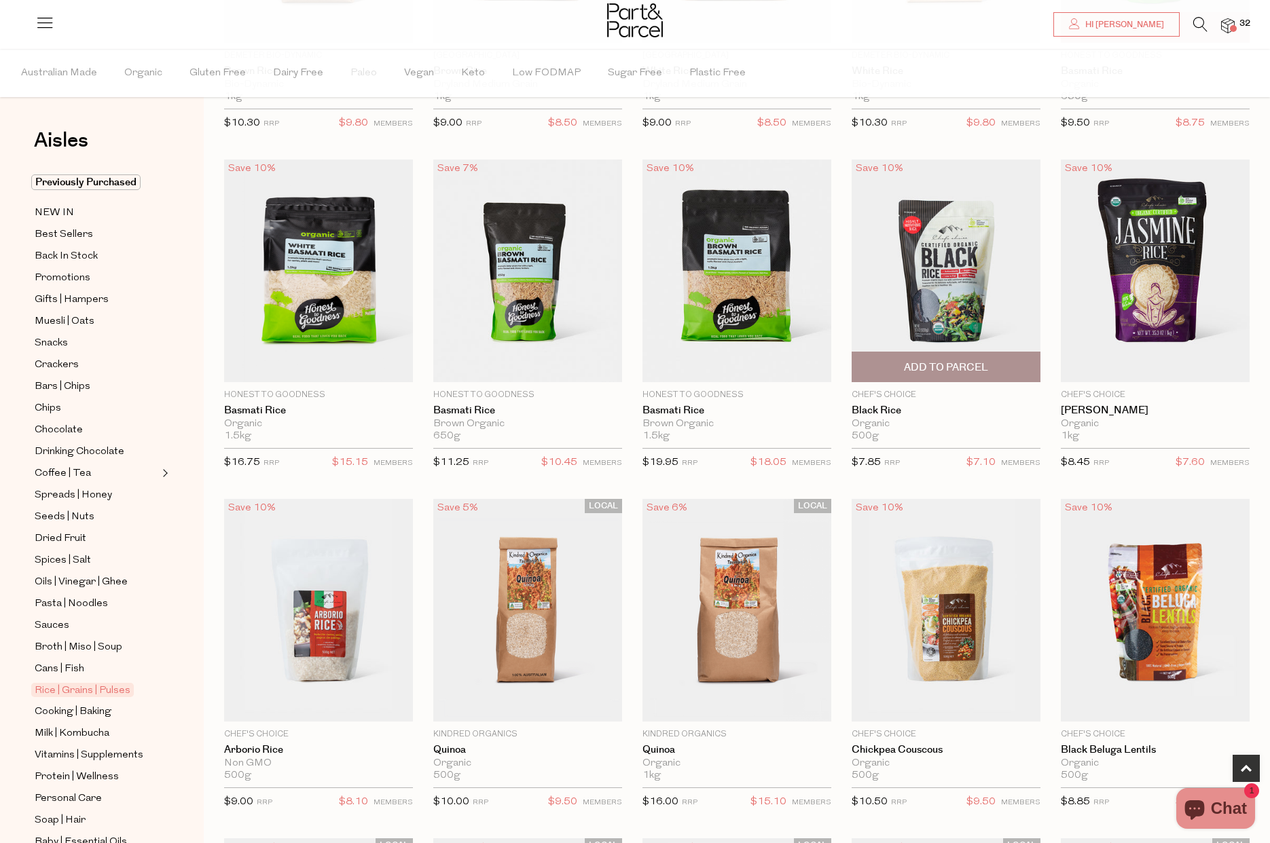
scroll to position [724, 0]
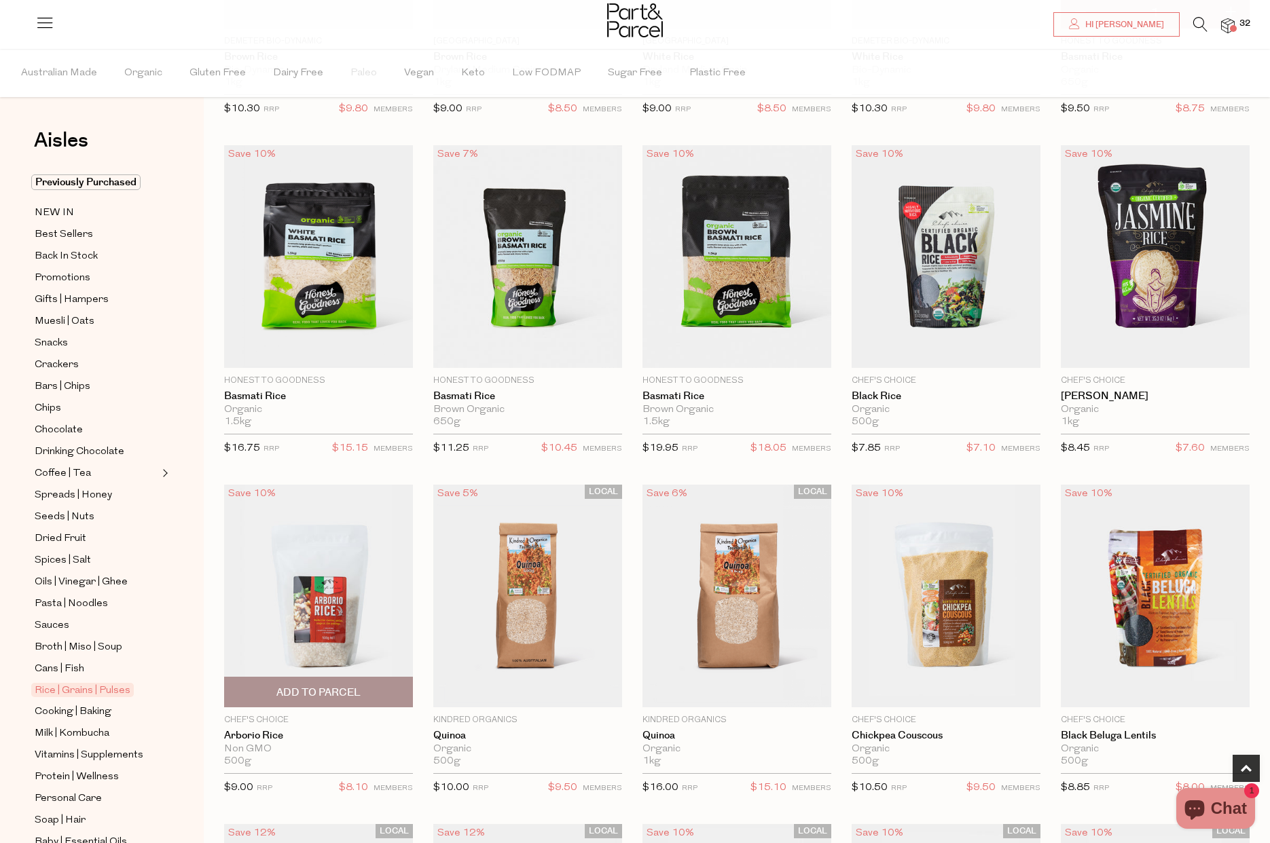
click at [303, 682] on span "Add To Parcel" at bounding box center [318, 692] width 181 height 29
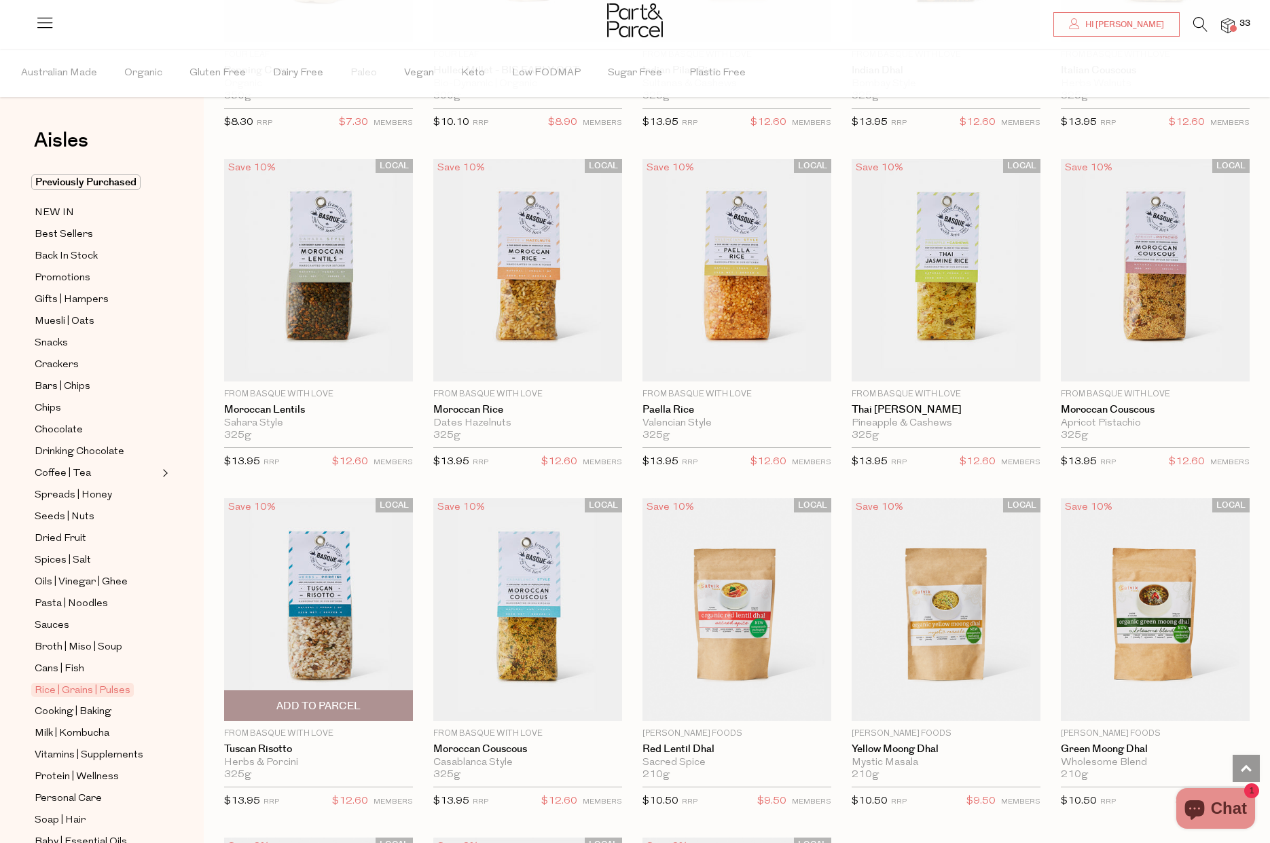
scroll to position [1730, 0]
click at [303, 699] on span "Add To Parcel" at bounding box center [318, 706] width 84 height 14
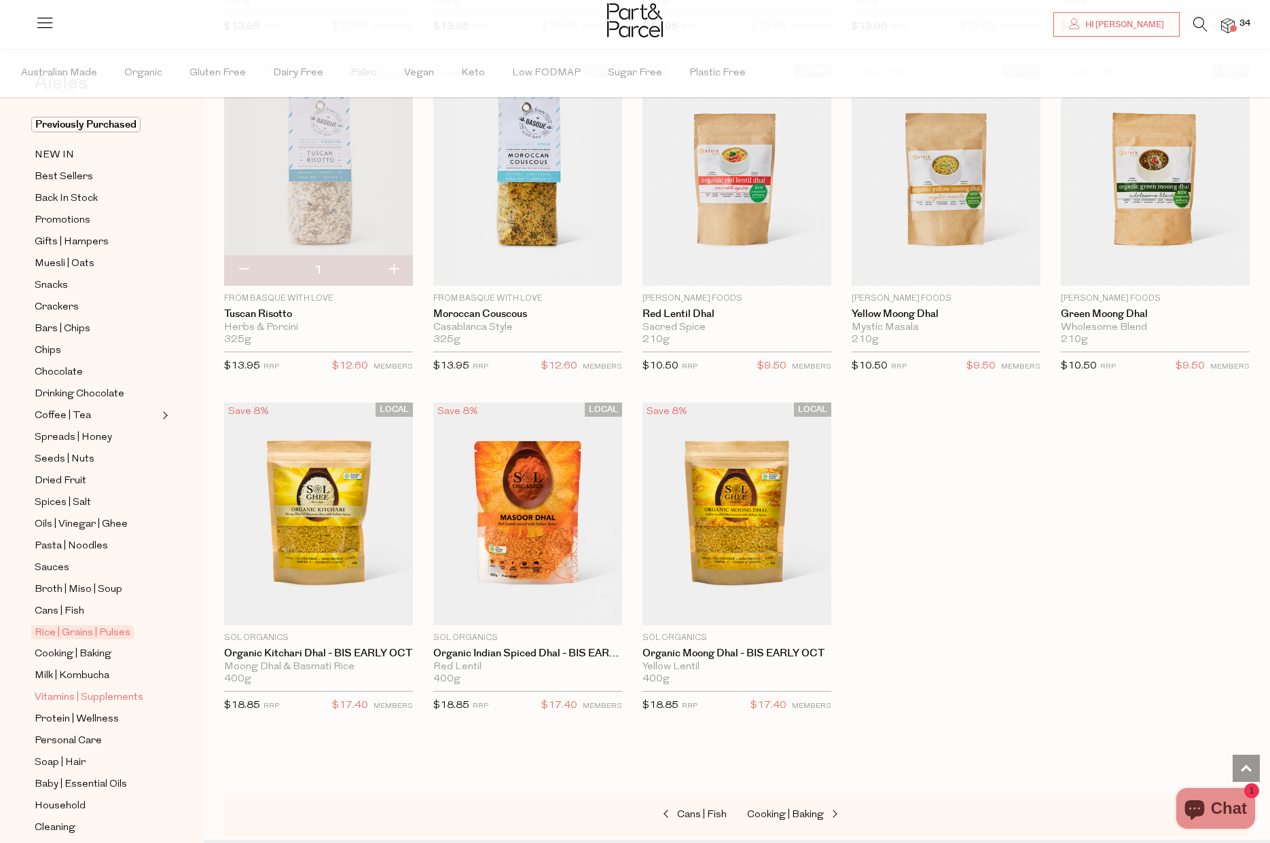
scroll to position [60, 0]
click at [79, 653] on span "Cooking | Baking" at bounding box center [73, 652] width 77 height 16
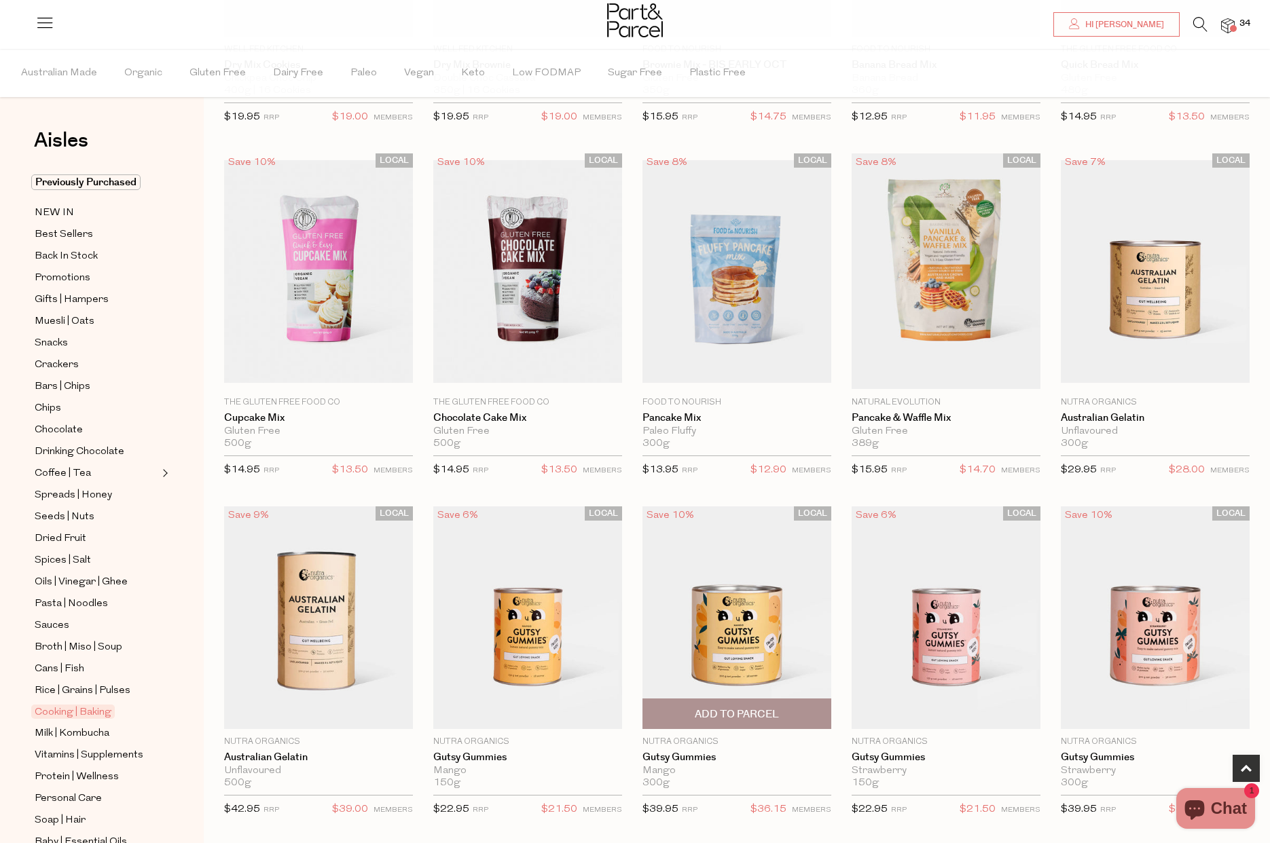
scroll to position [705, 0]
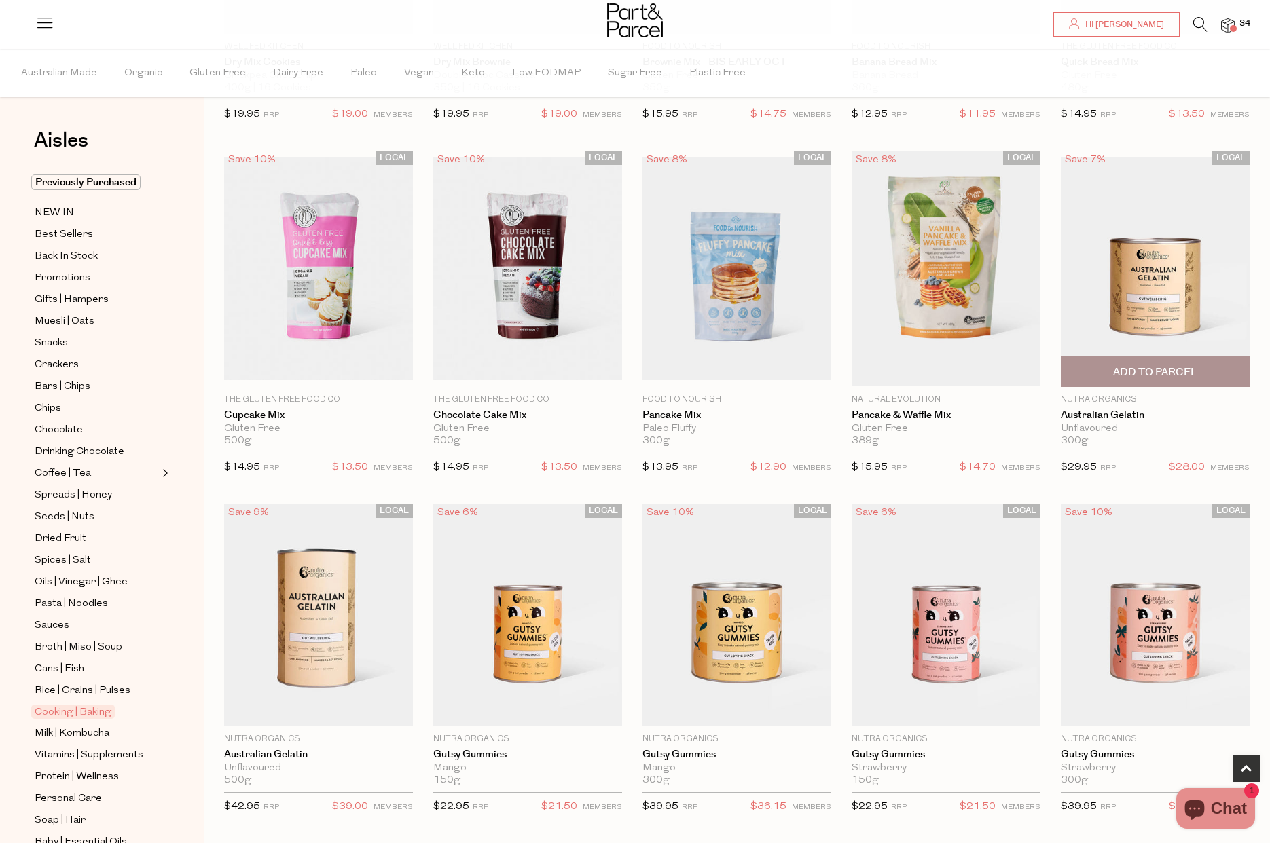
click at [1170, 369] on span "Add To Parcel" at bounding box center [1155, 372] width 84 height 14
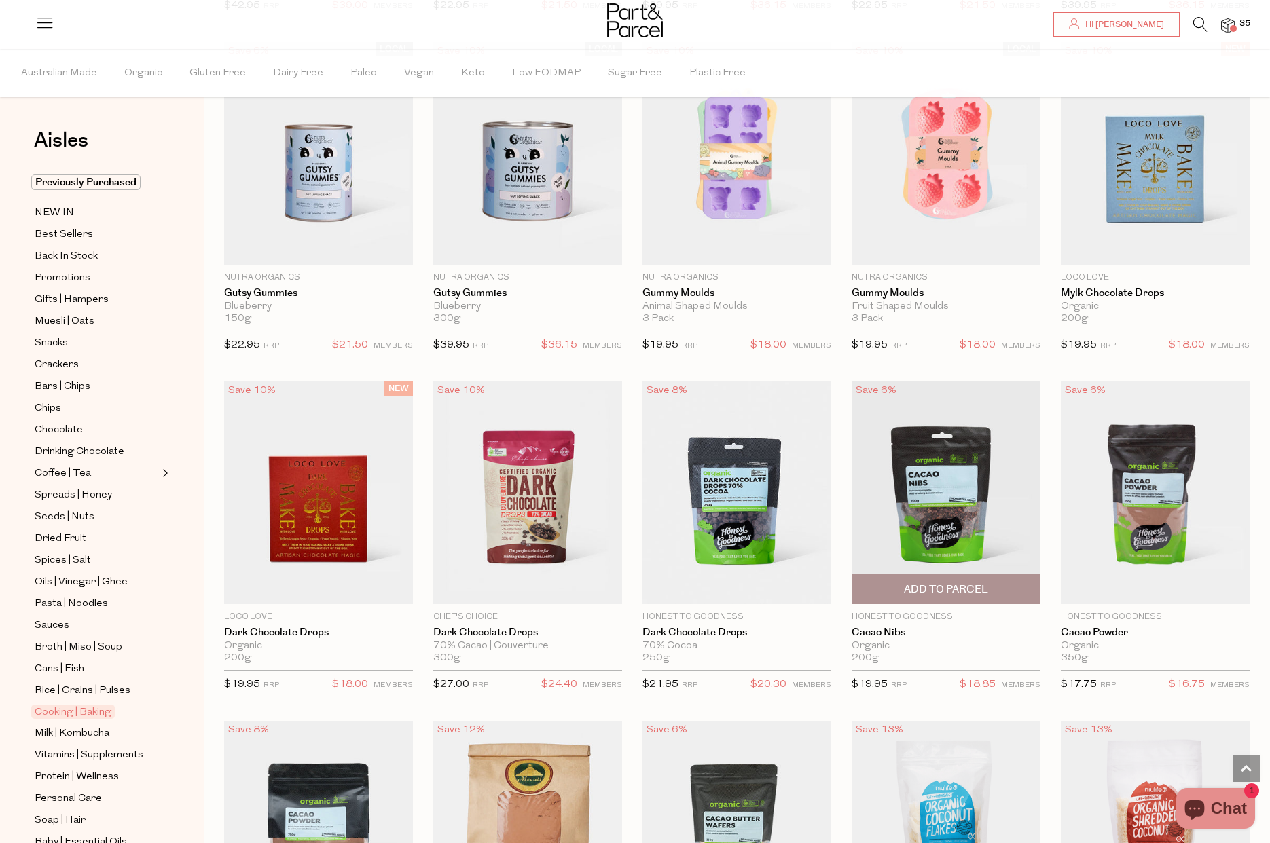
scroll to position [1507, 0]
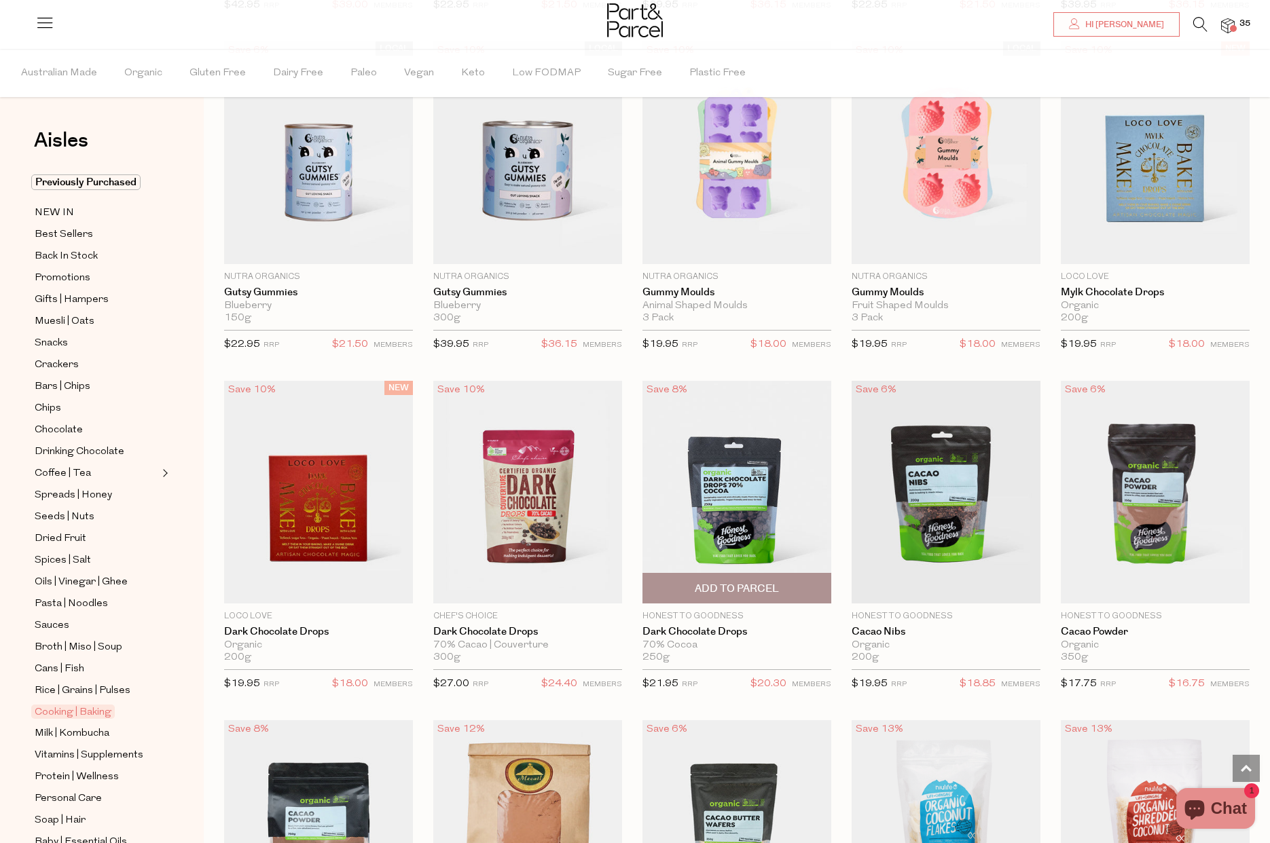
click at [761, 576] on span "Add To Parcel" at bounding box center [736, 588] width 181 height 29
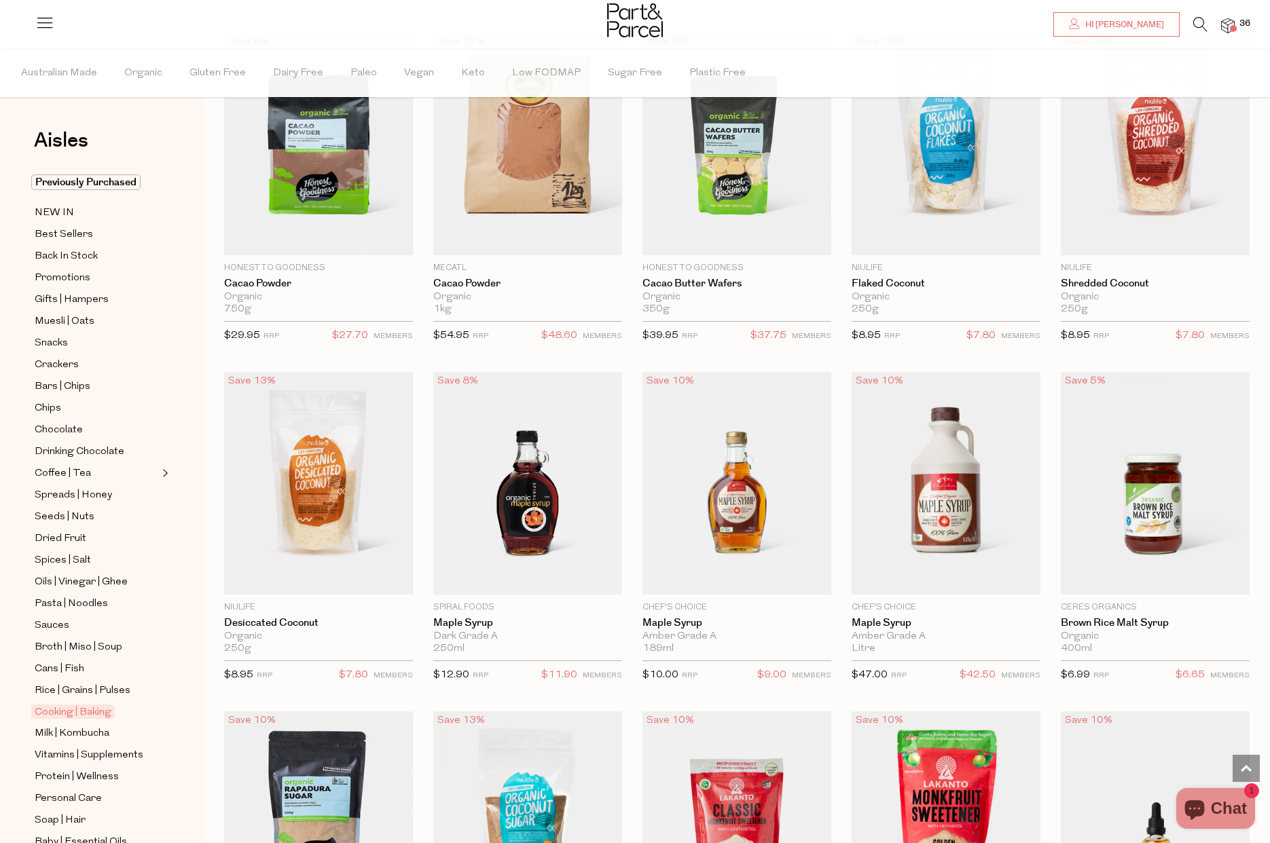
scroll to position [2198, 0]
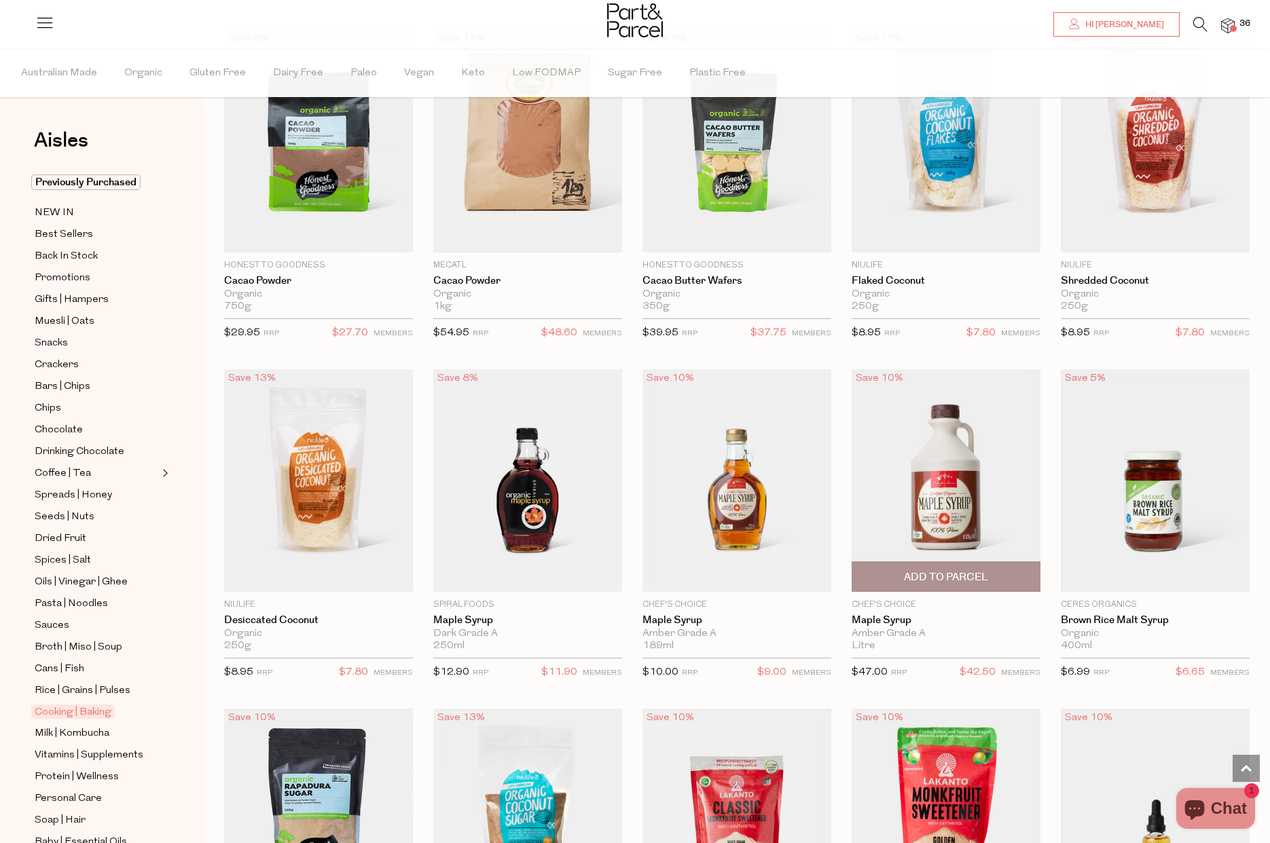
click at [998, 572] on span "Add To Parcel" at bounding box center [945, 576] width 181 height 29
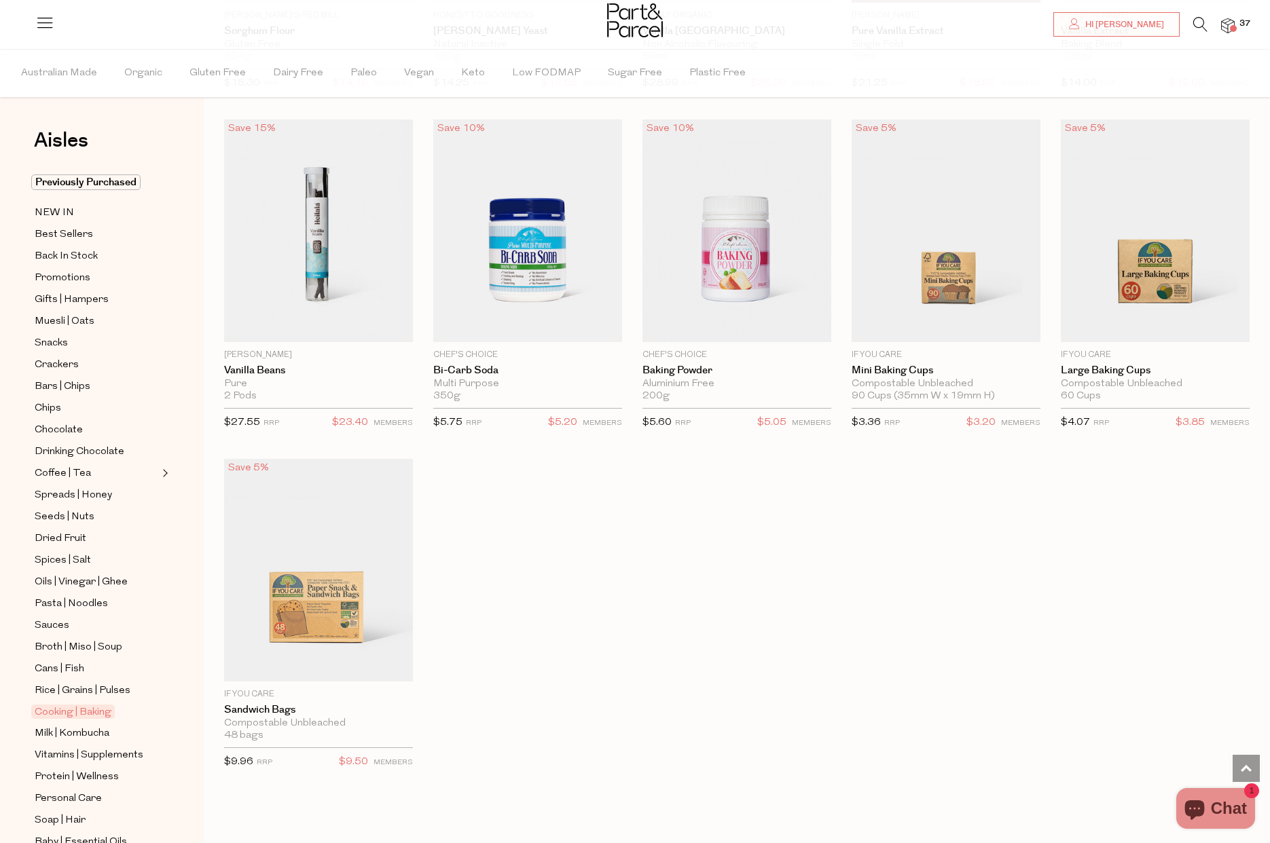
scroll to position [5504, 0]
click at [752, 319] on span "Add To Parcel" at bounding box center [737, 326] width 84 height 14
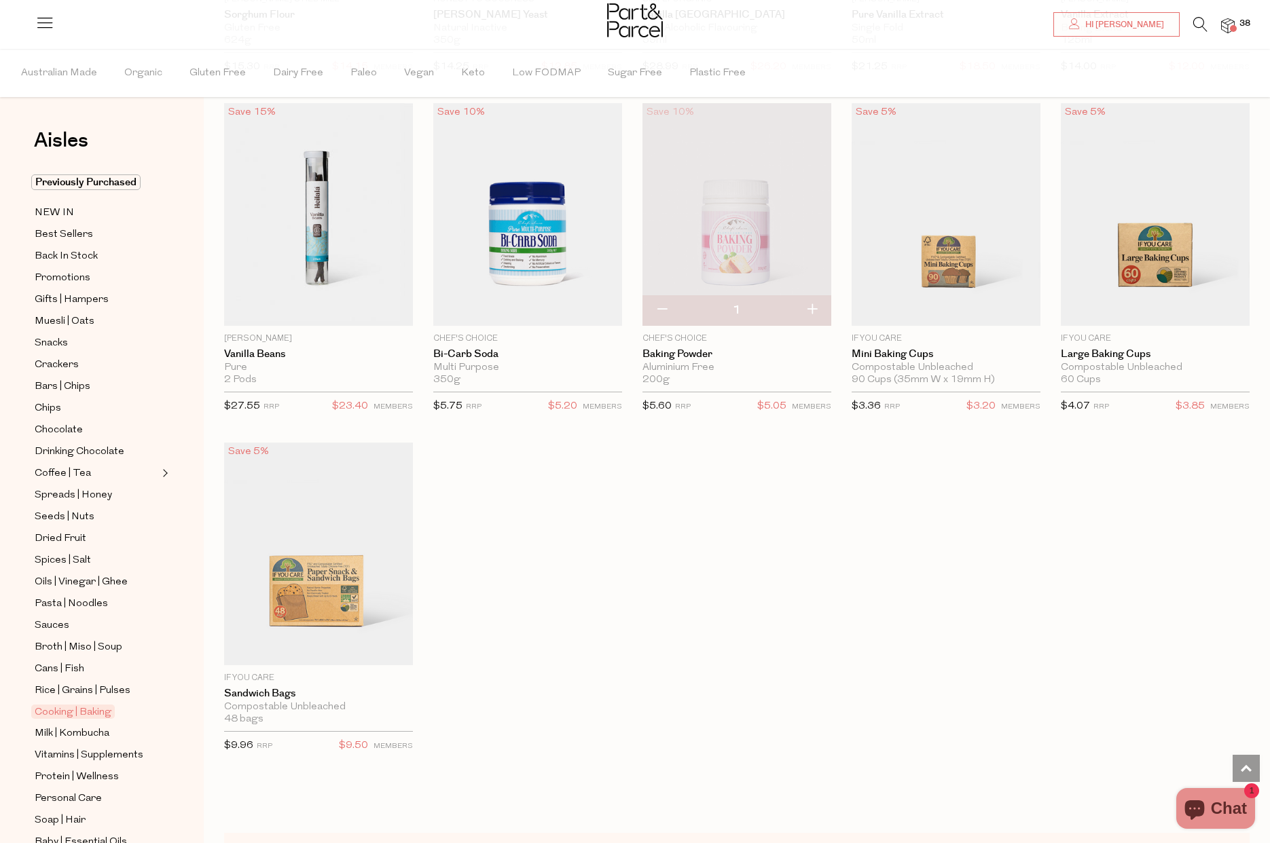
scroll to position [5521, 0]
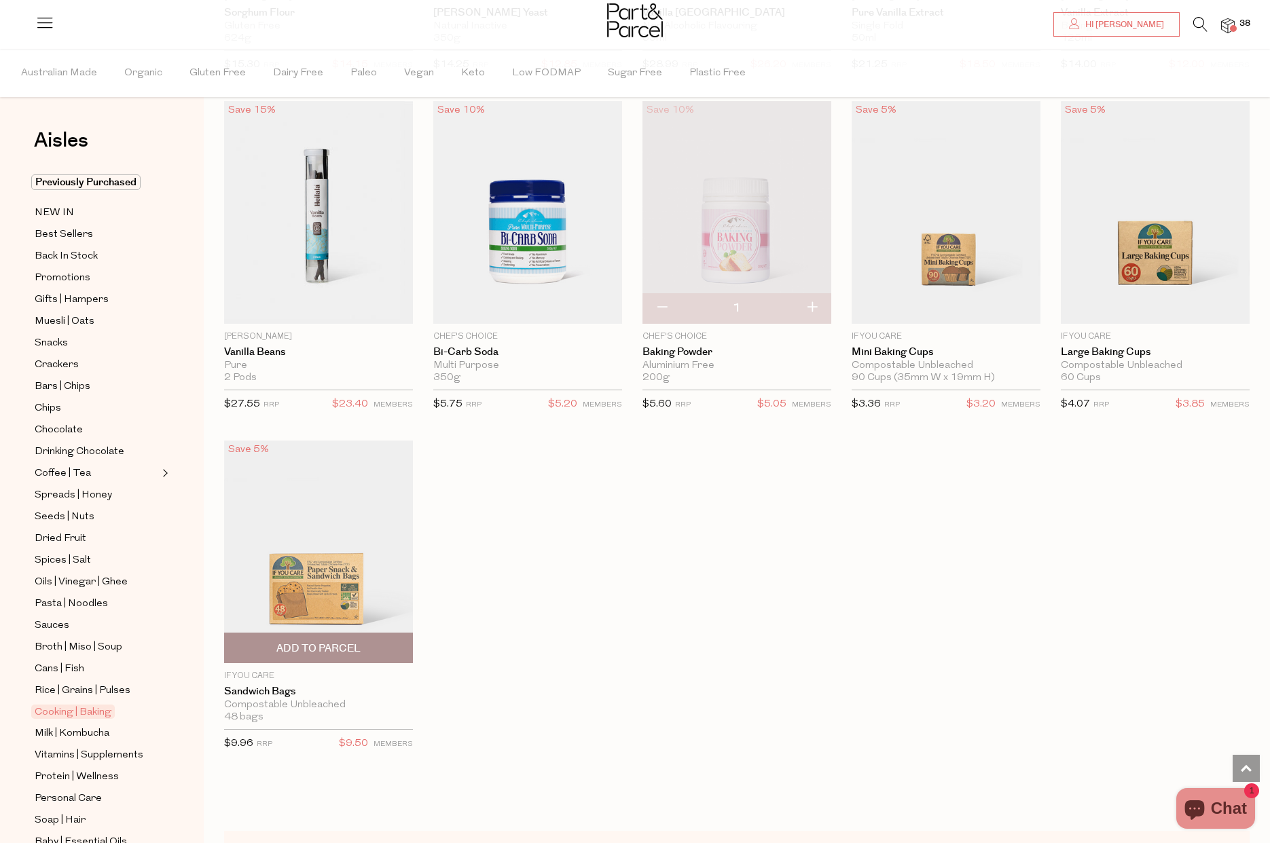
click at [316, 642] on span "Add To Parcel" at bounding box center [318, 649] width 84 height 14
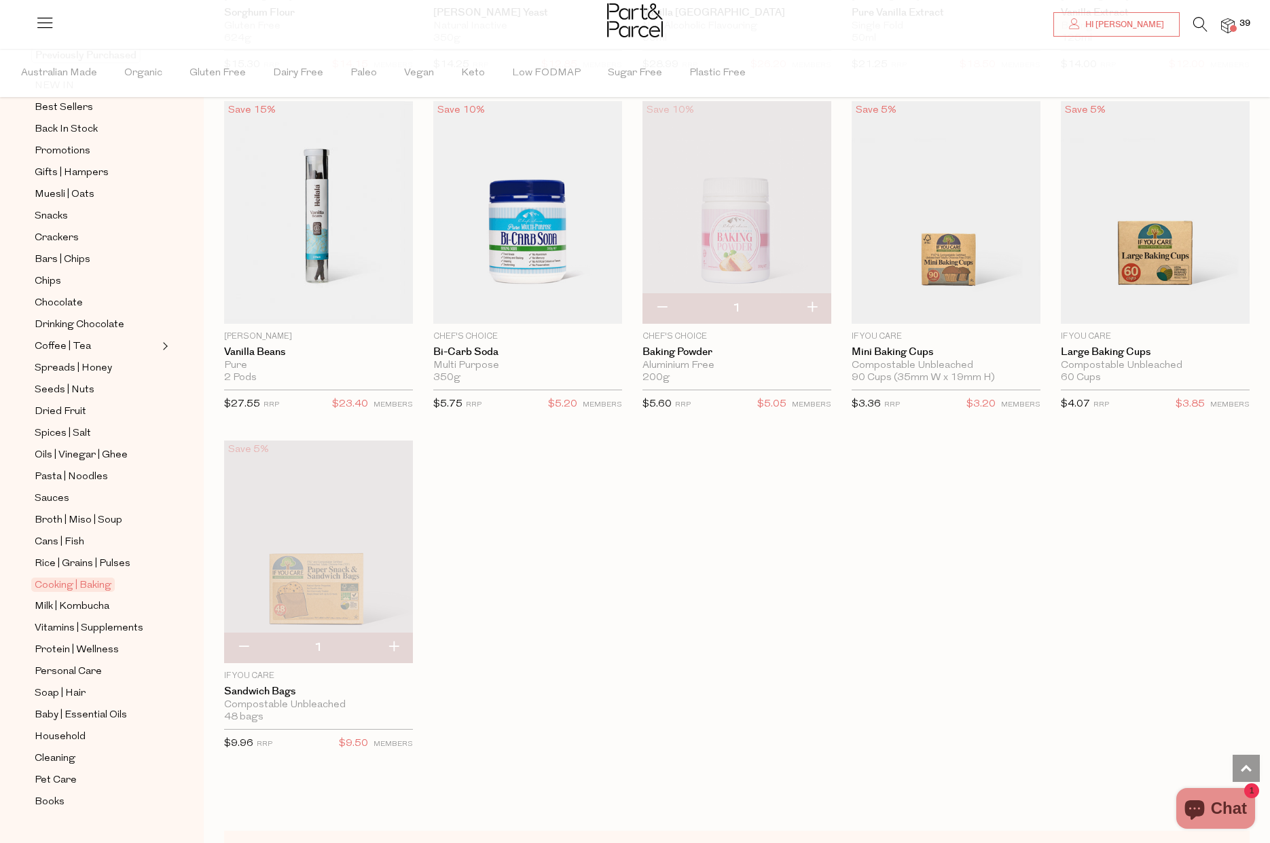
scroll to position [133, 0]
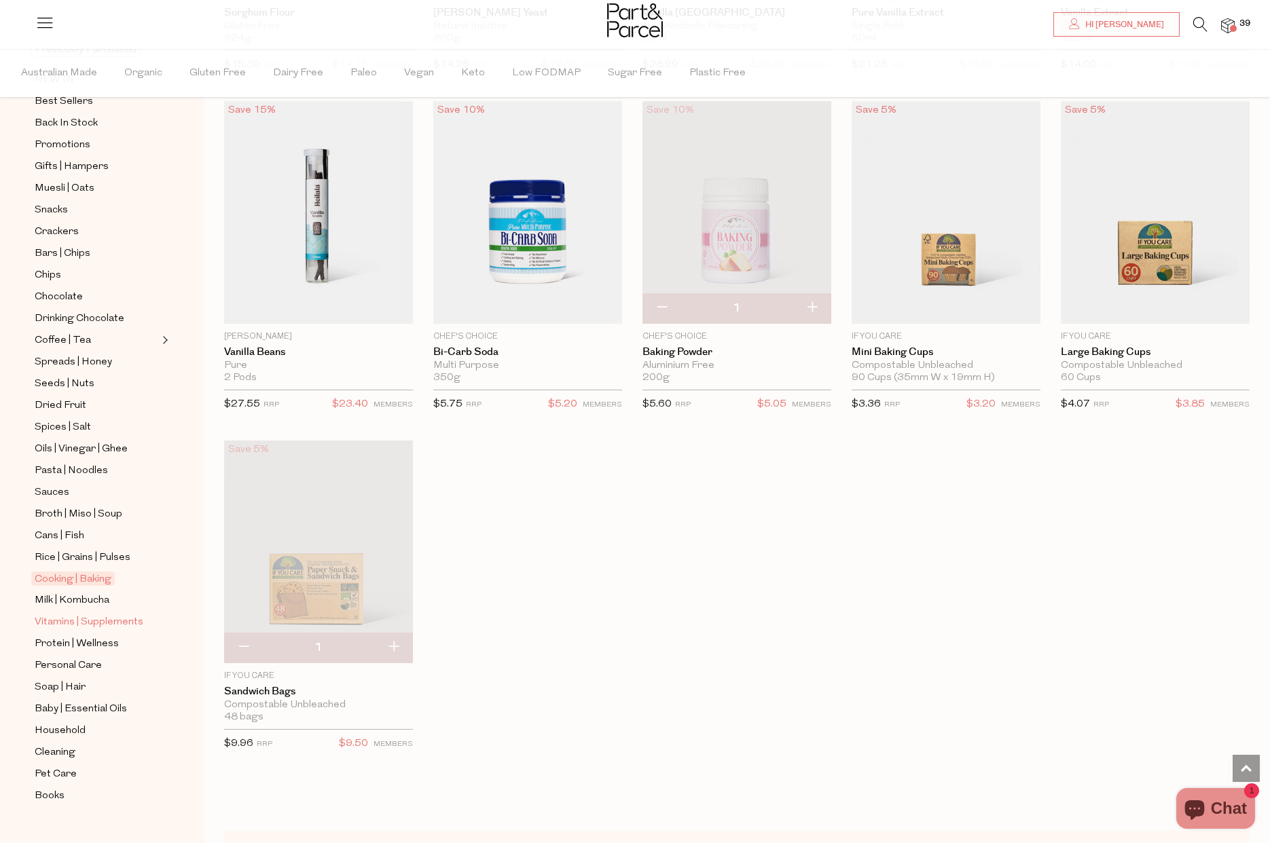
click at [91, 618] on span "Vitamins | Supplements" at bounding box center [89, 622] width 109 height 16
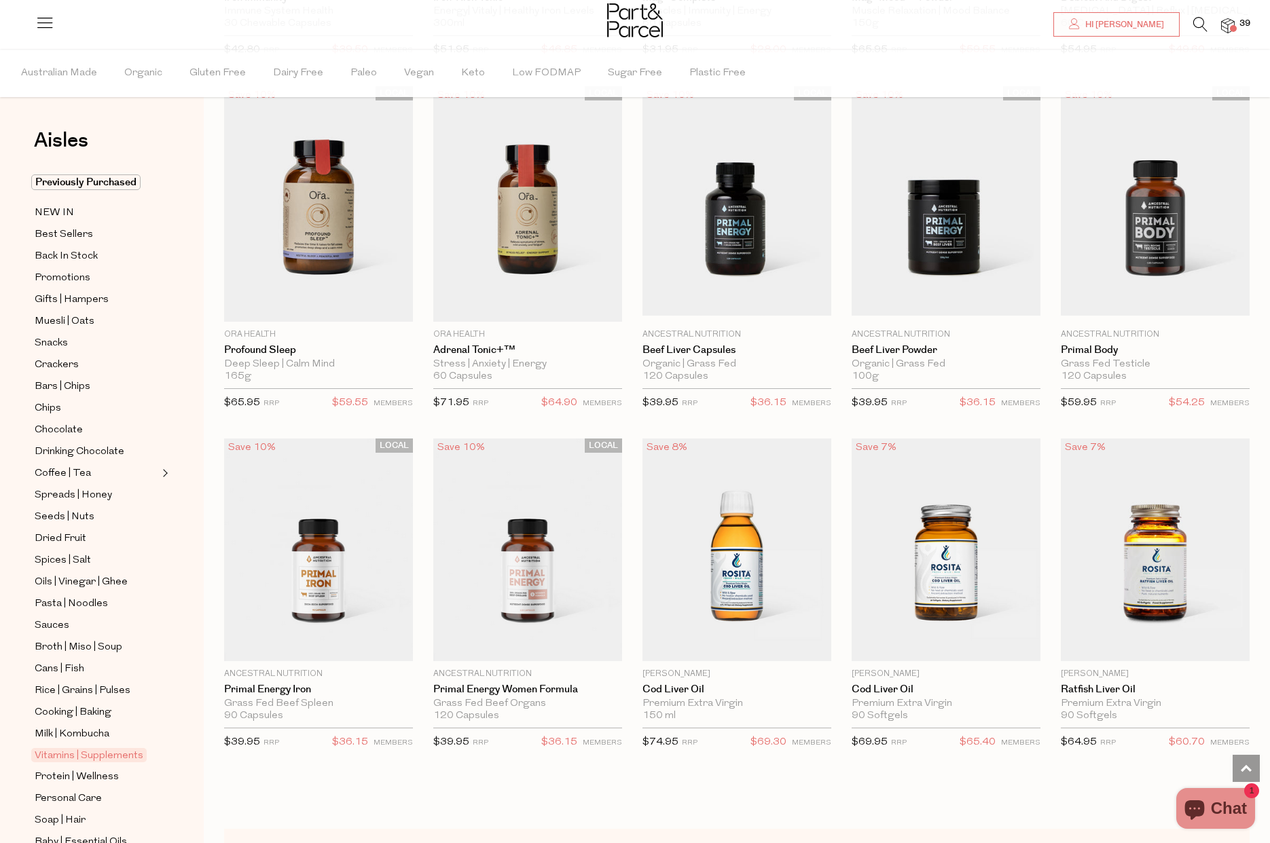
scroll to position [2821, 0]
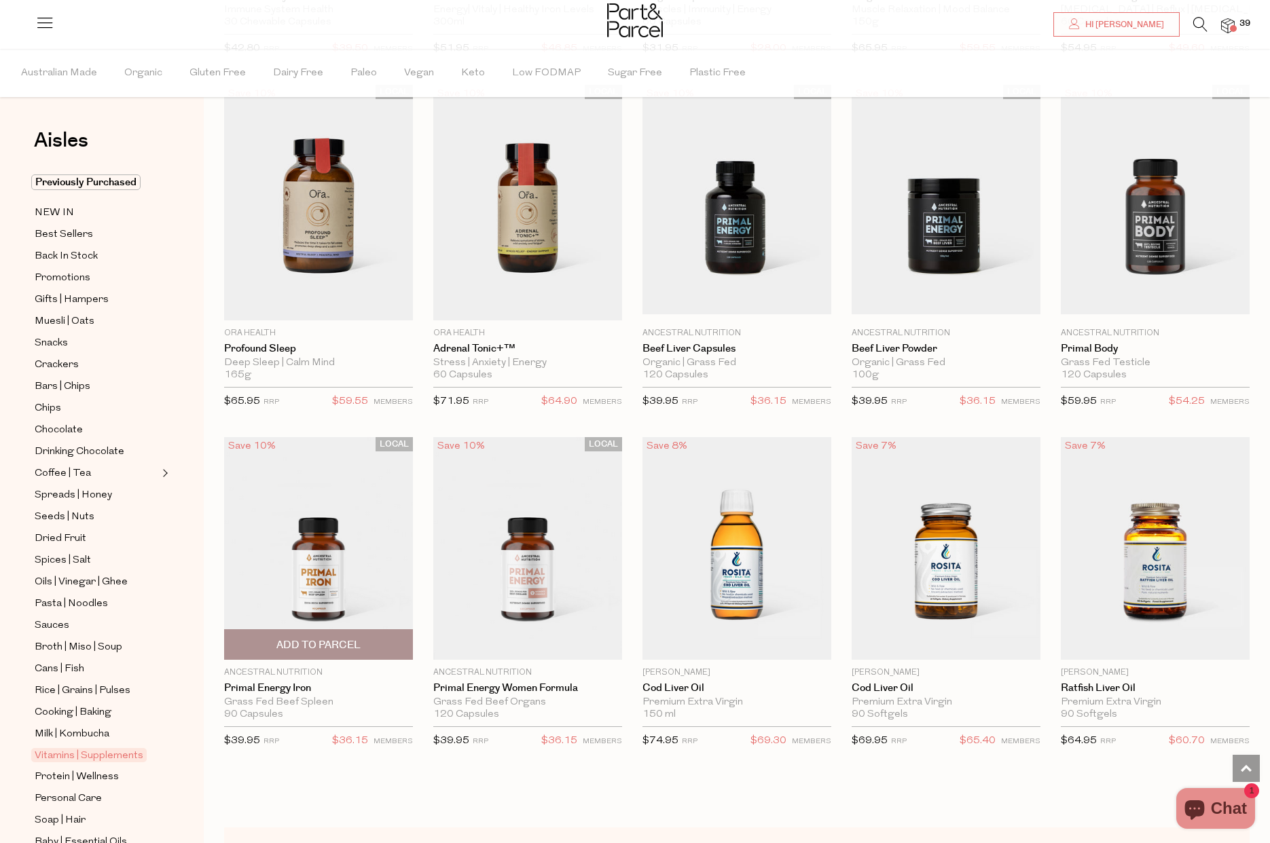
click at [333, 638] on span "Add To Parcel" at bounding box center [318, 645] width 84 height 14
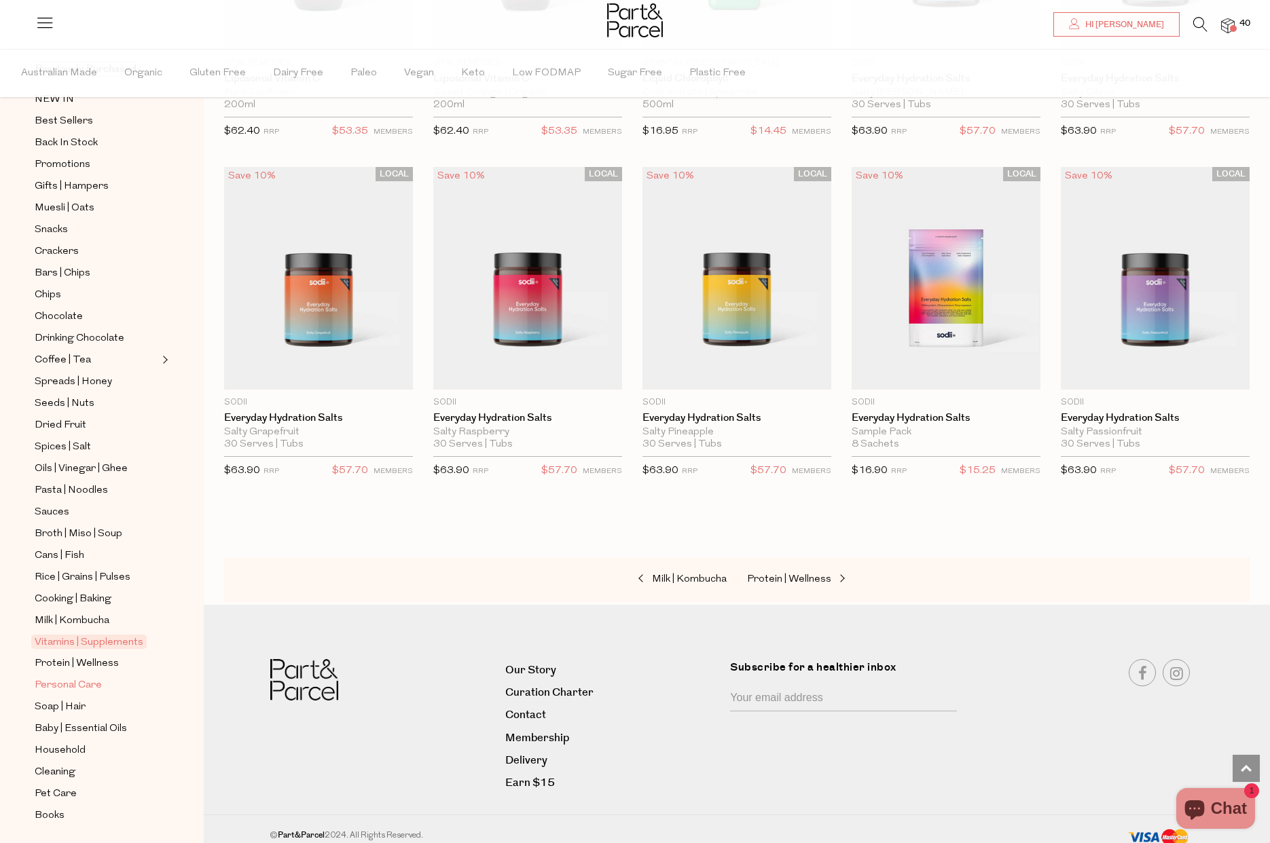
scroll to position [124, 0]
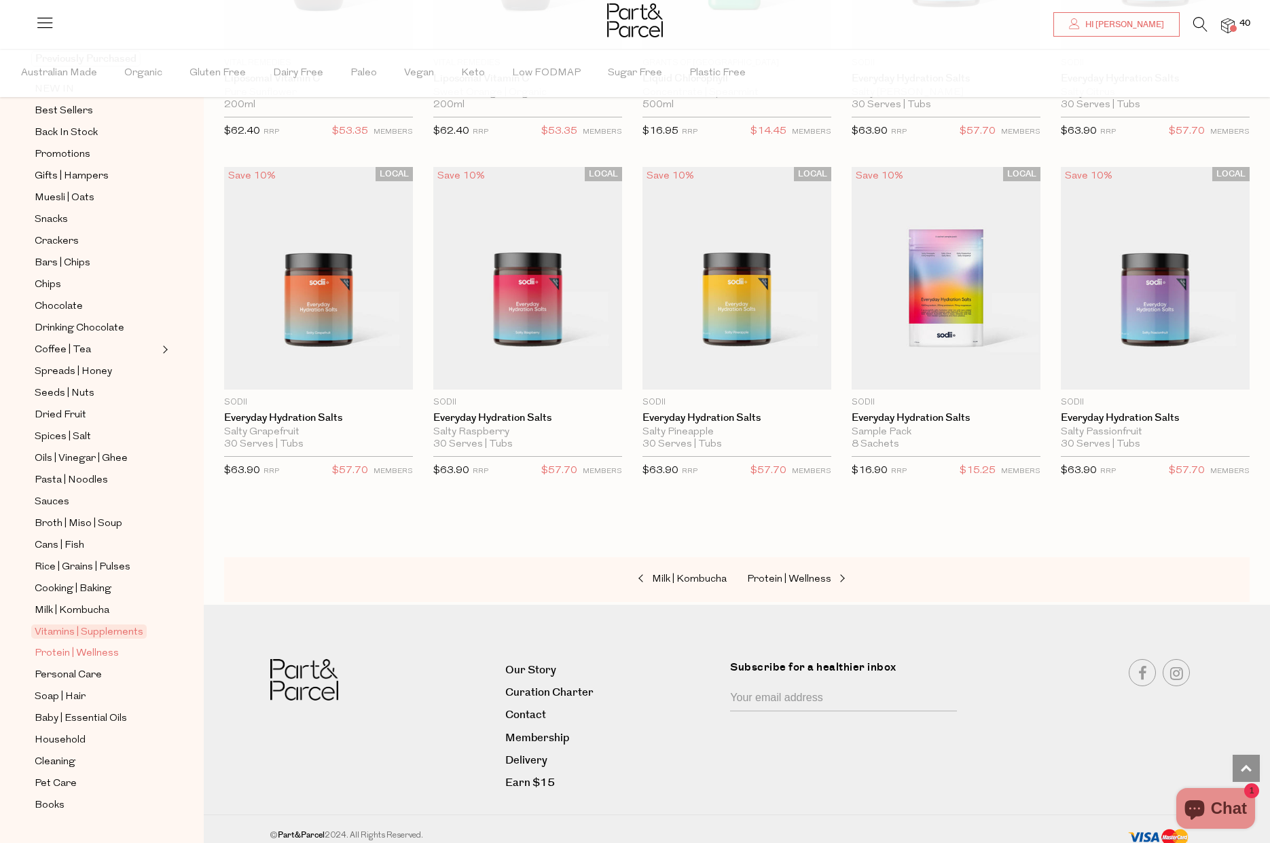
click at [48, 648] on span "Protein | Wellness" at bounding box center [77, 654] width 84 height 16
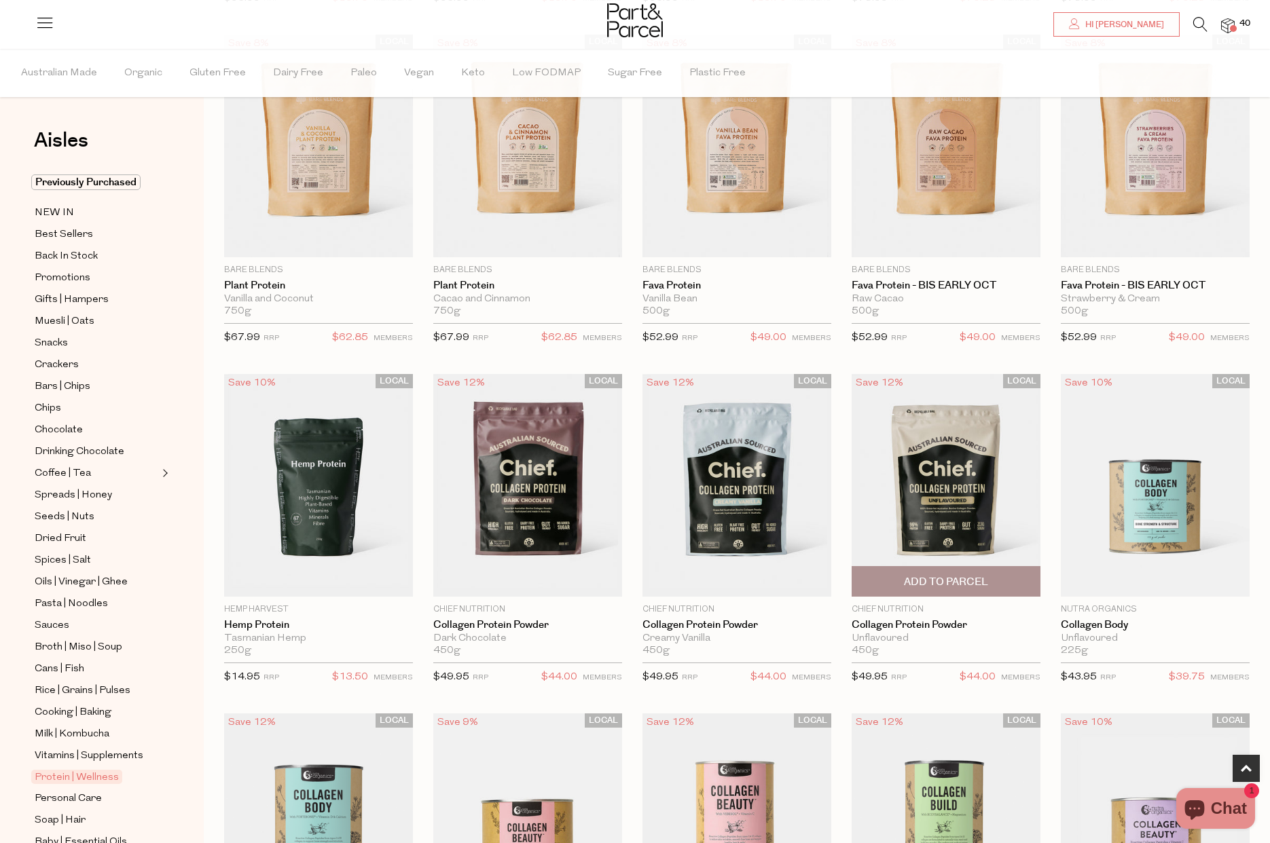
scroll to position [480, 0]
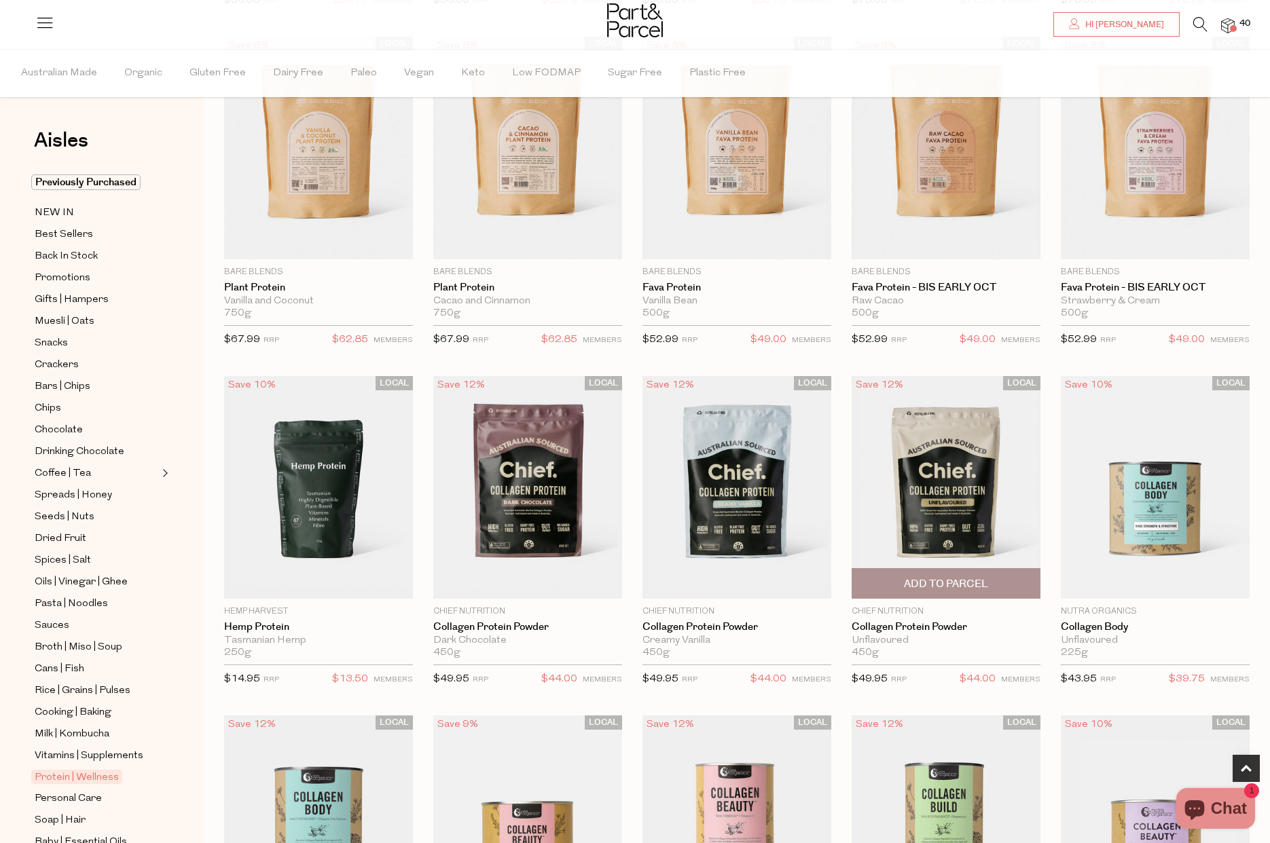
click at [940, 585] on span "Add To Parcel" at bounding box center [946, 584] width 84 height 14
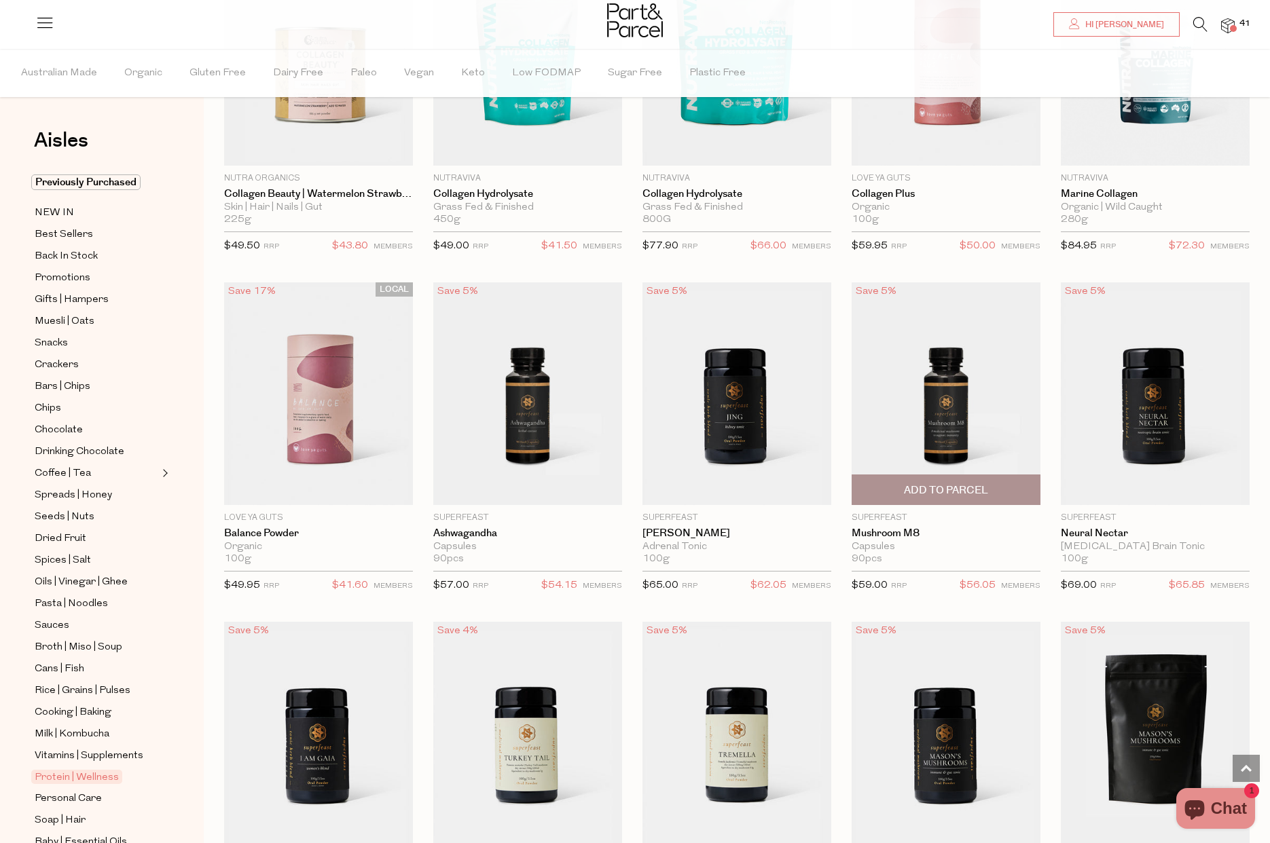
scroll to position [1594, 0]
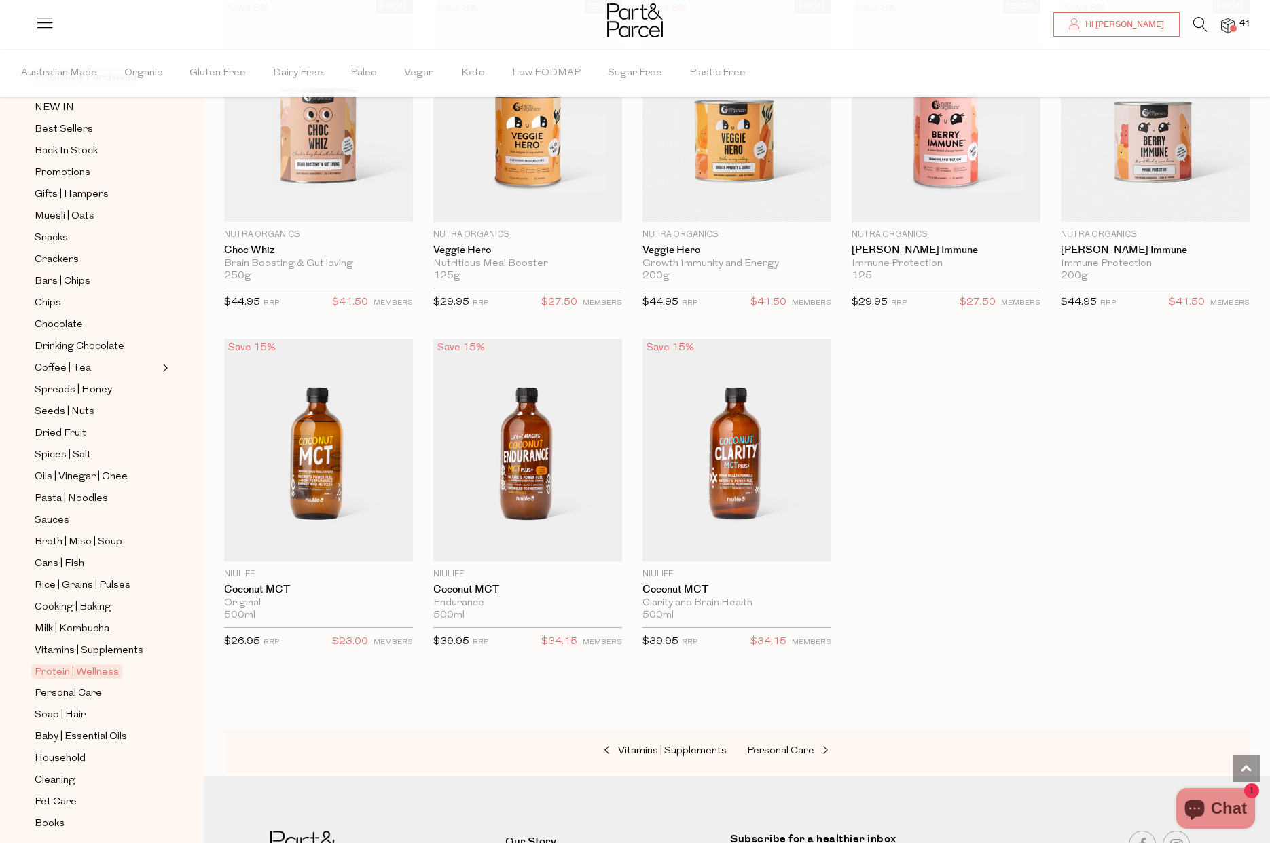
scroll to position [5310, 0]
click at [59, 629] on span "Milk | Kombucha" at bounding box center [72, 629] width 75 height 16
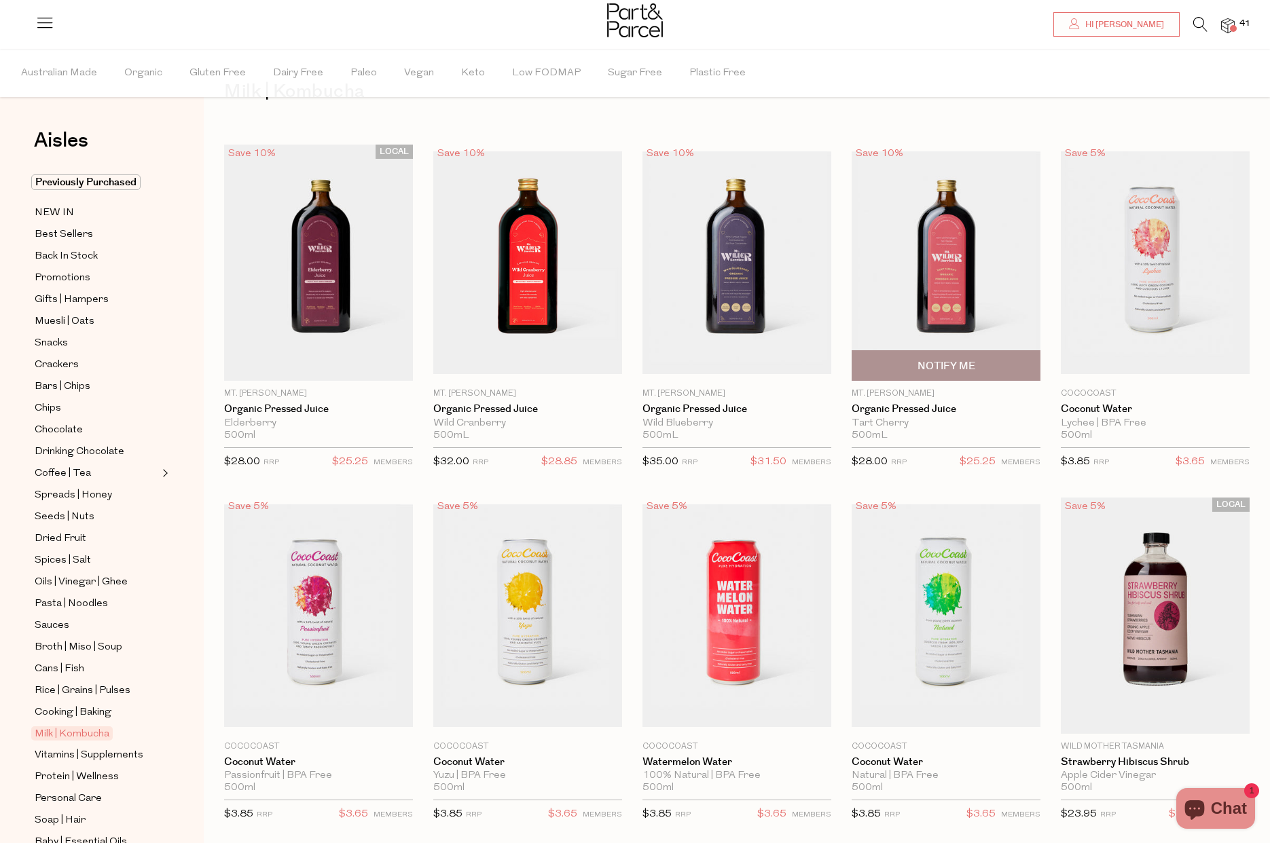
scroll to position [52, 0]
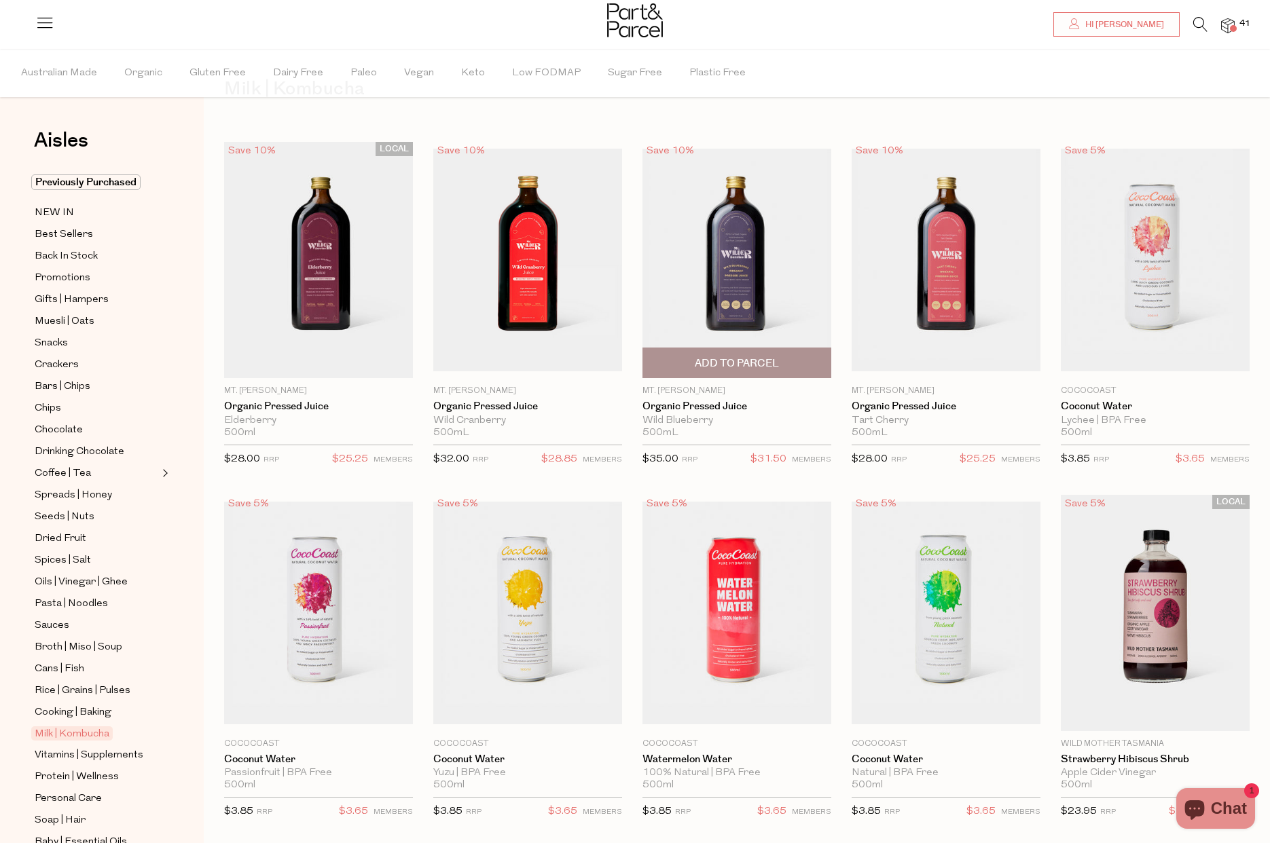
click at [704, 360] on span "Add To Parcel" at bounding box center [737, 363] width 84 height 14
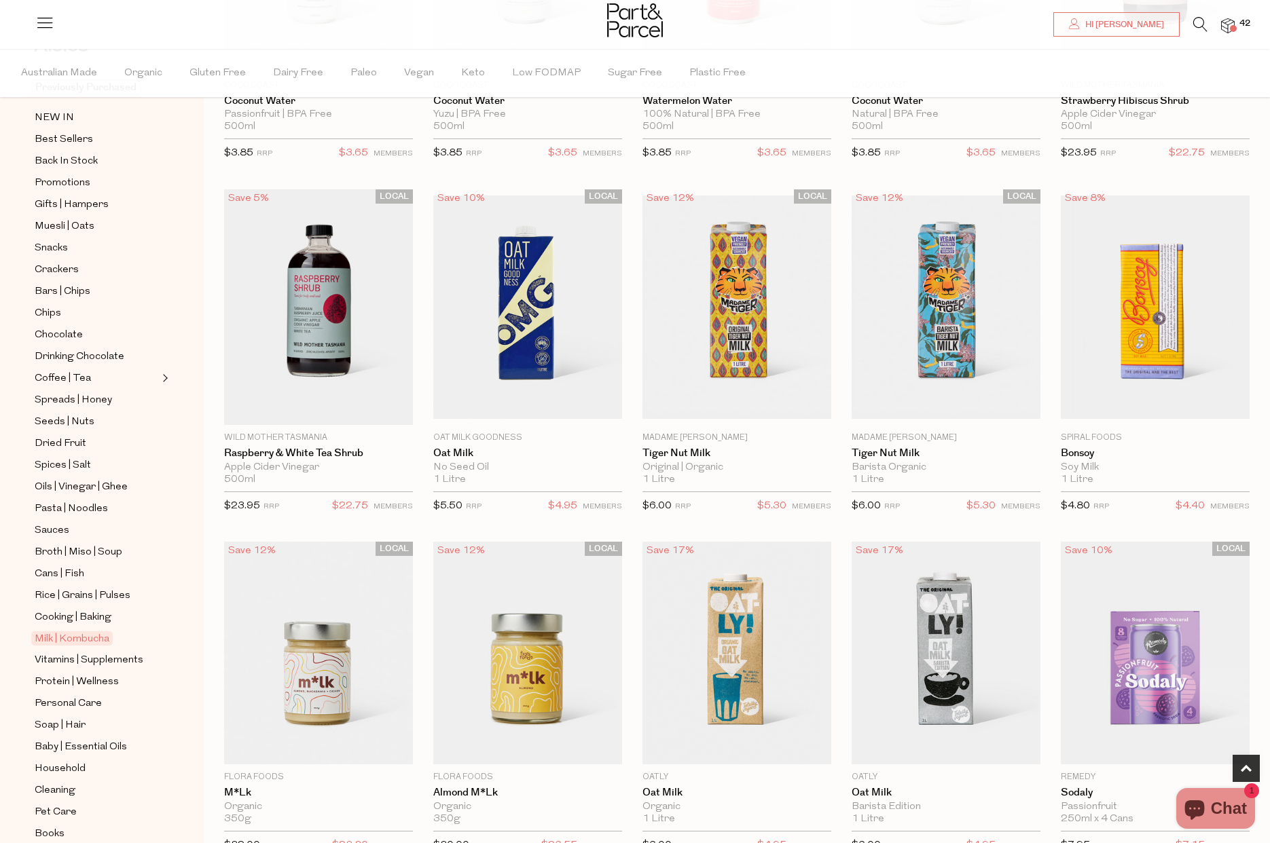
scroll to position [98, 0]
click at [84, 703] on span "Personal Care" at bounding box center [68, 701] width 67 height 16
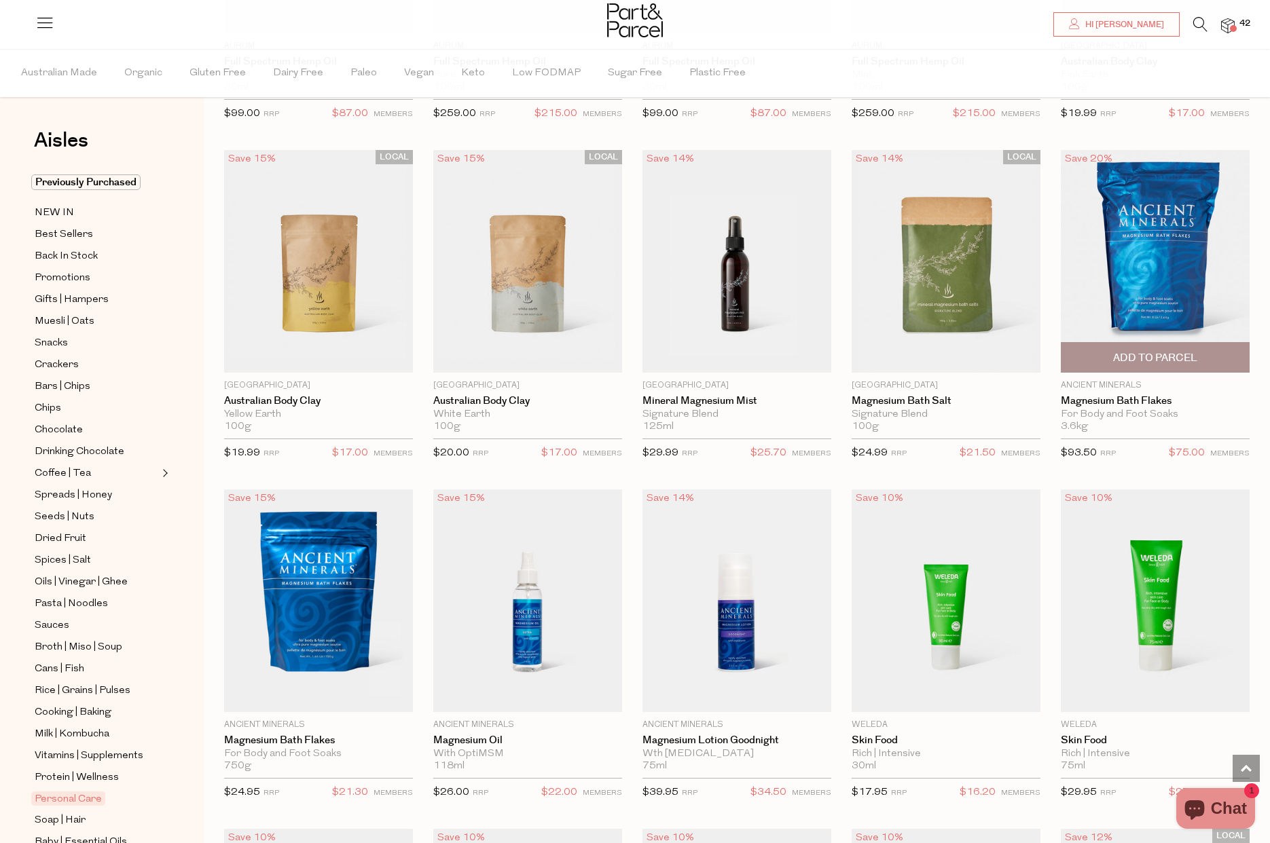
scroll to position [704, 0]
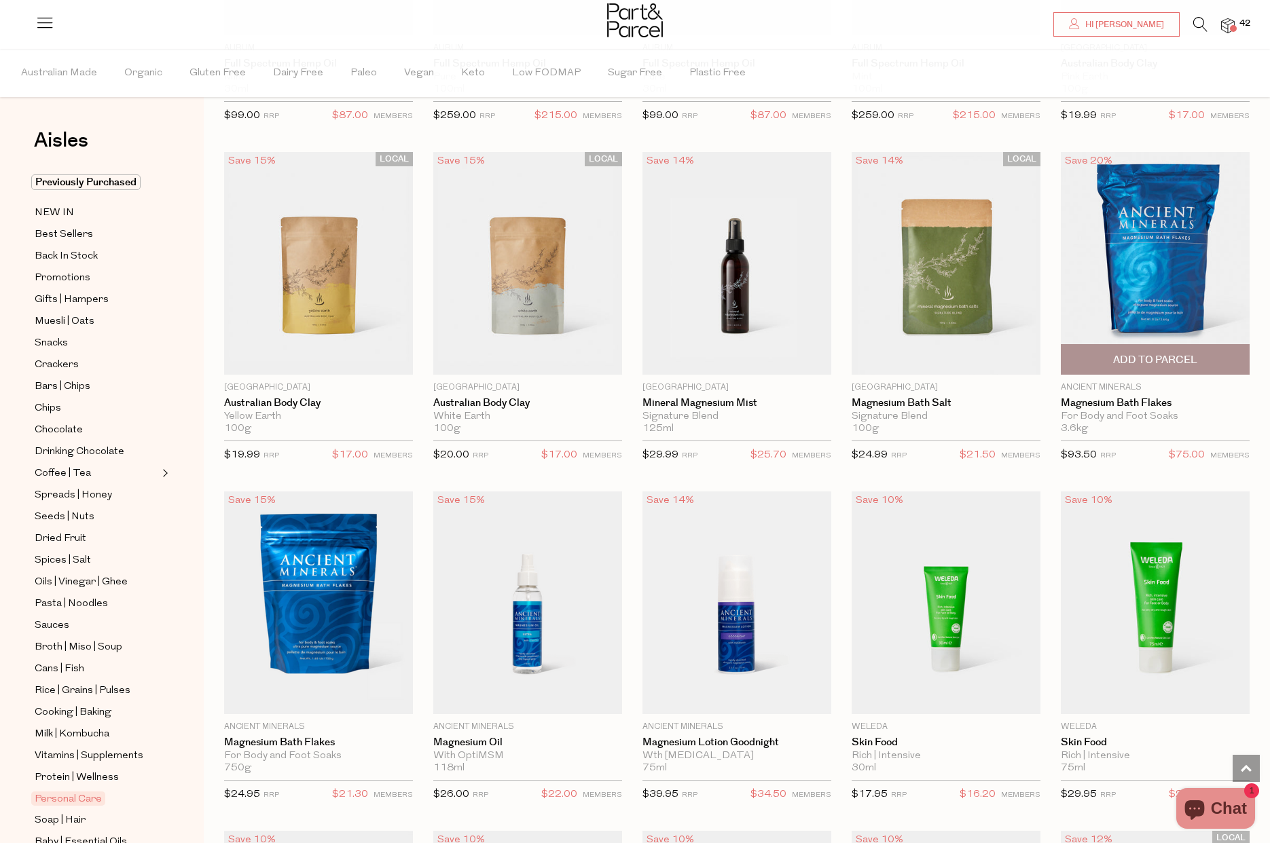
click at [1155, 356] on span "Add To Parcel" at bounding box center [1155, 360] width 84 height 14
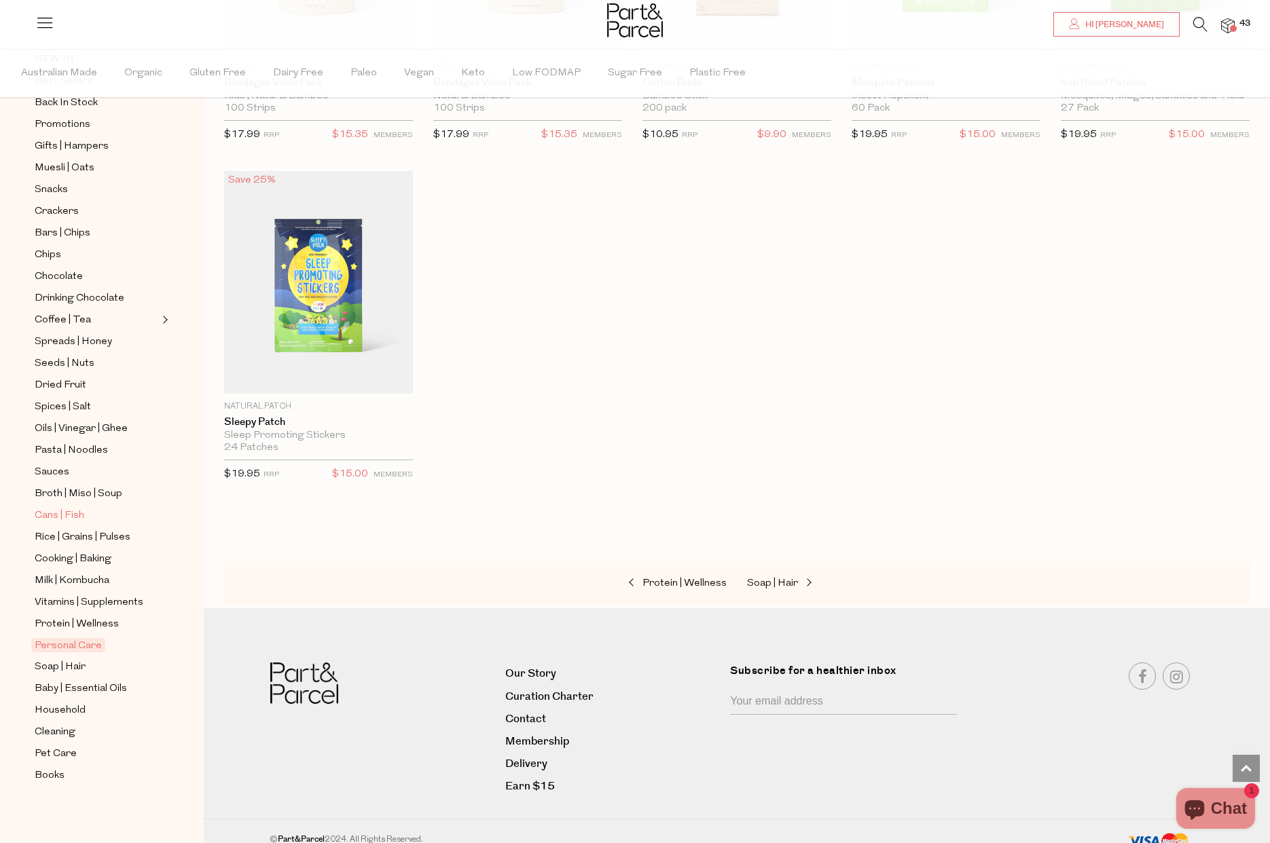
scroll to position [153, 0]
click at [44, 711] on span "Household" at bounding box center [60, 711] width 51 height 16
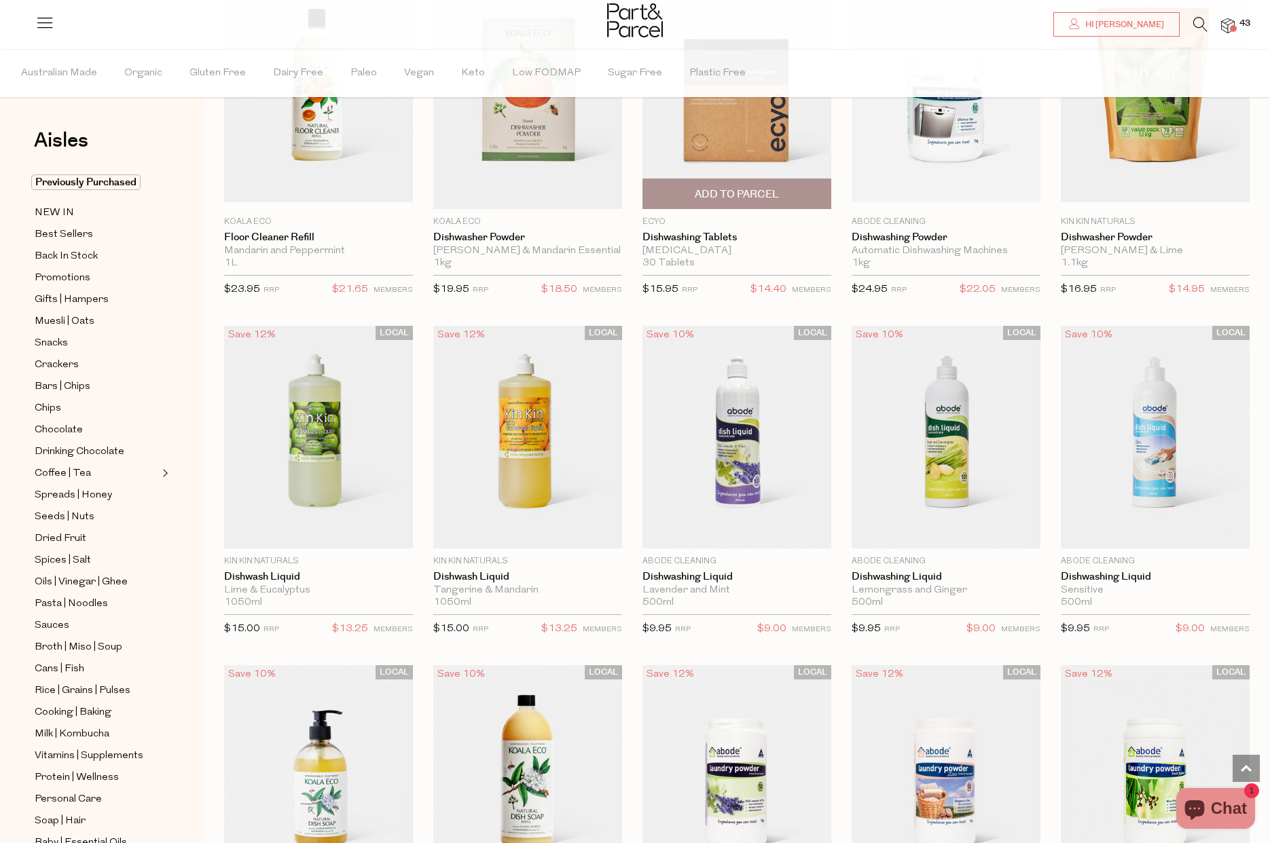
scroll to position [1904, 0]
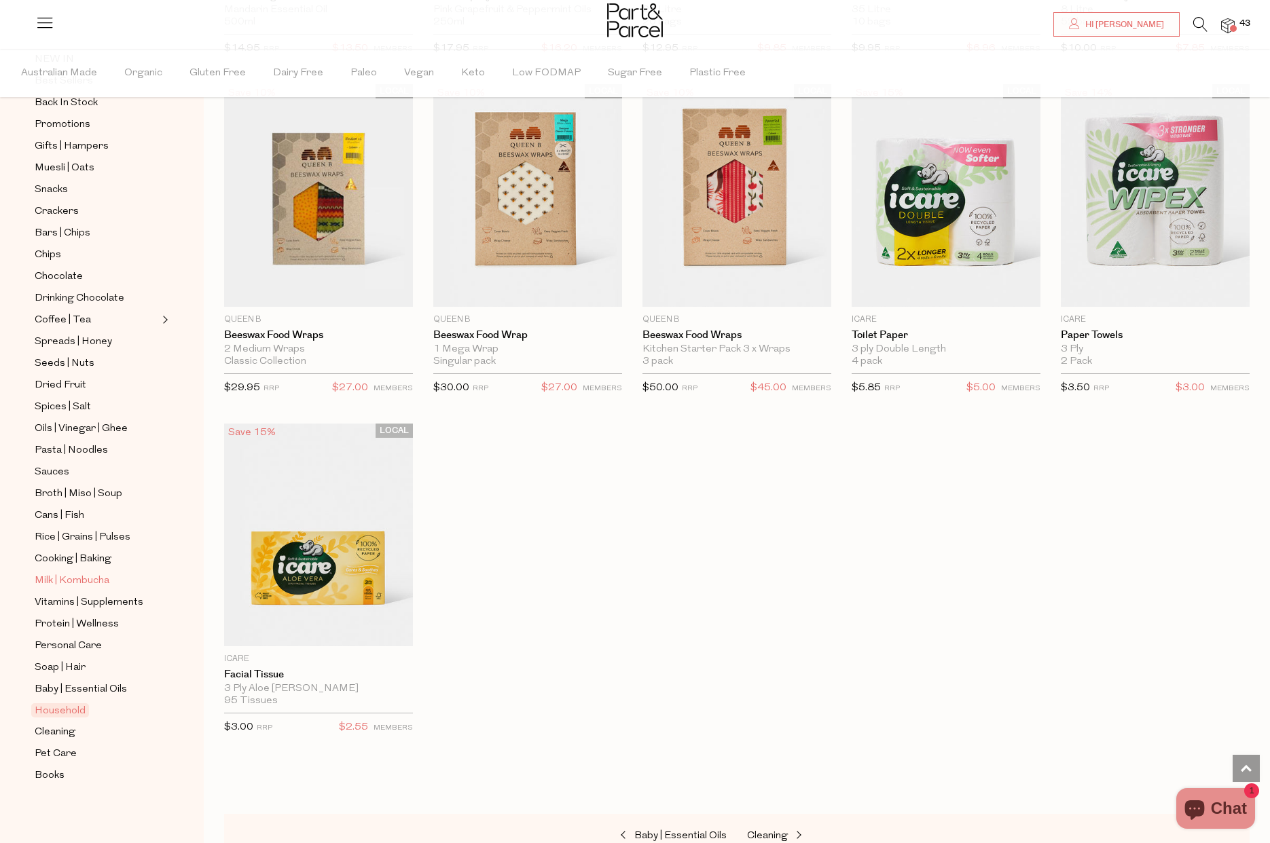
scroll to position [153, 0]
click at [52, 774] on span "Books" at bounding box center [50, 776] width 30 height 16
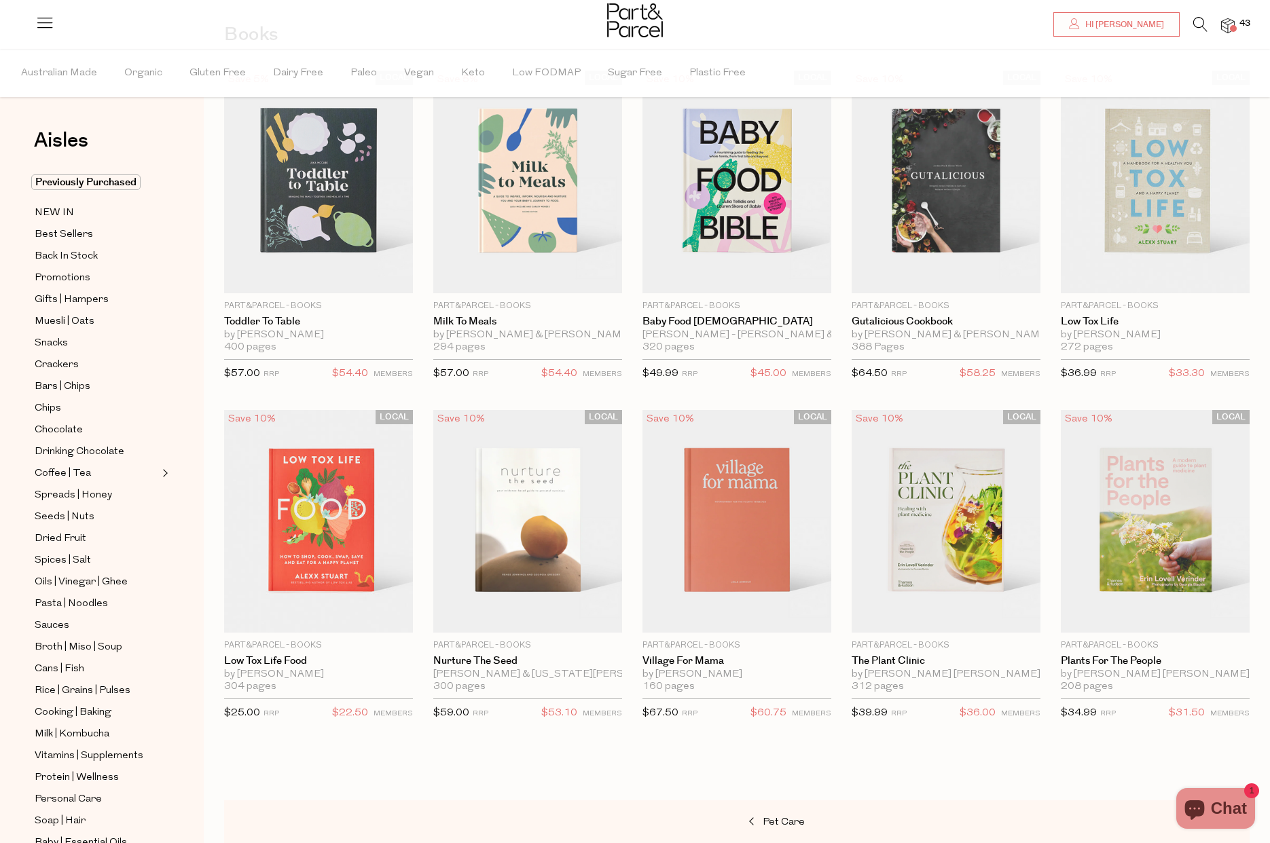
scroll to position [81, 0]
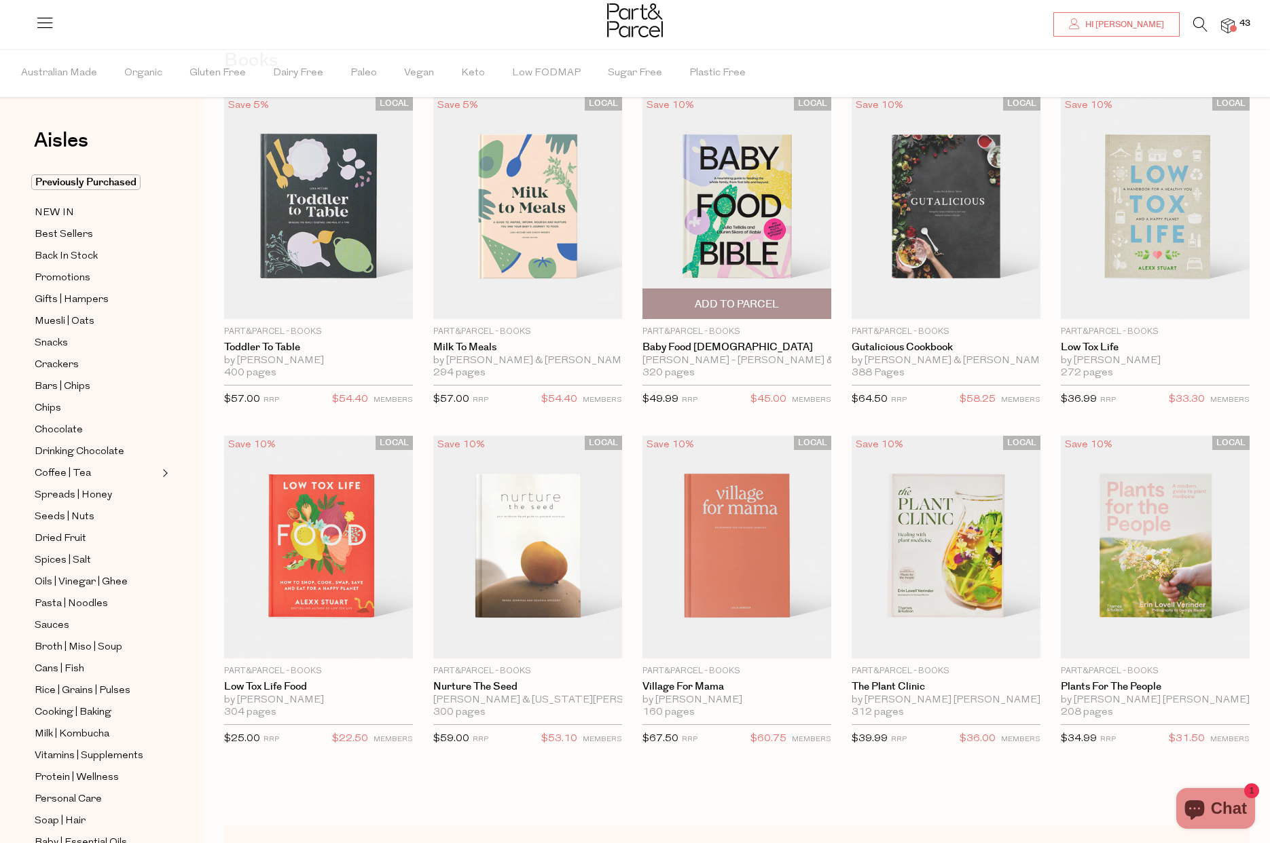
click at [747, 227] on img at bounding box center [736, 207] width 189 height 223
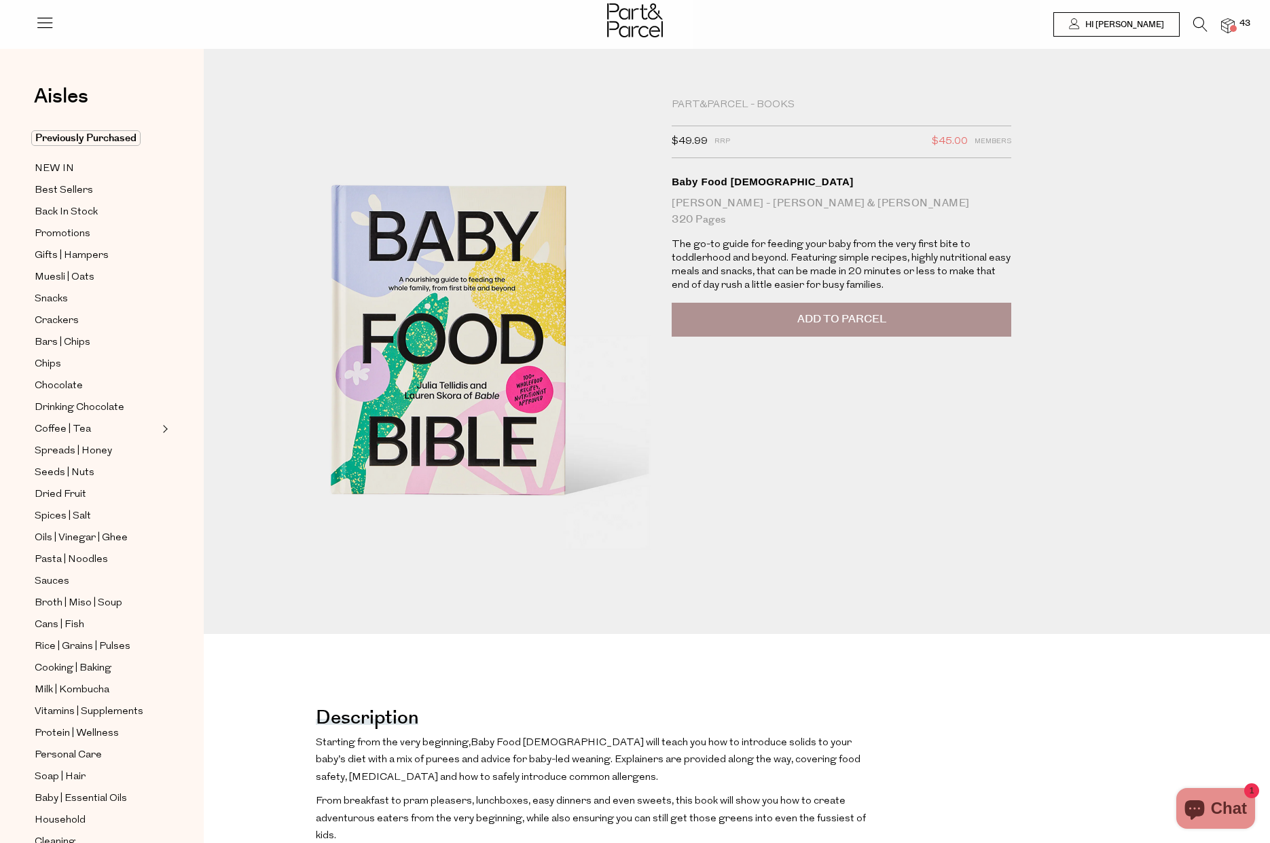
click at [1225, 23] on img at bounding box center [1228, 26] width 14 height 16
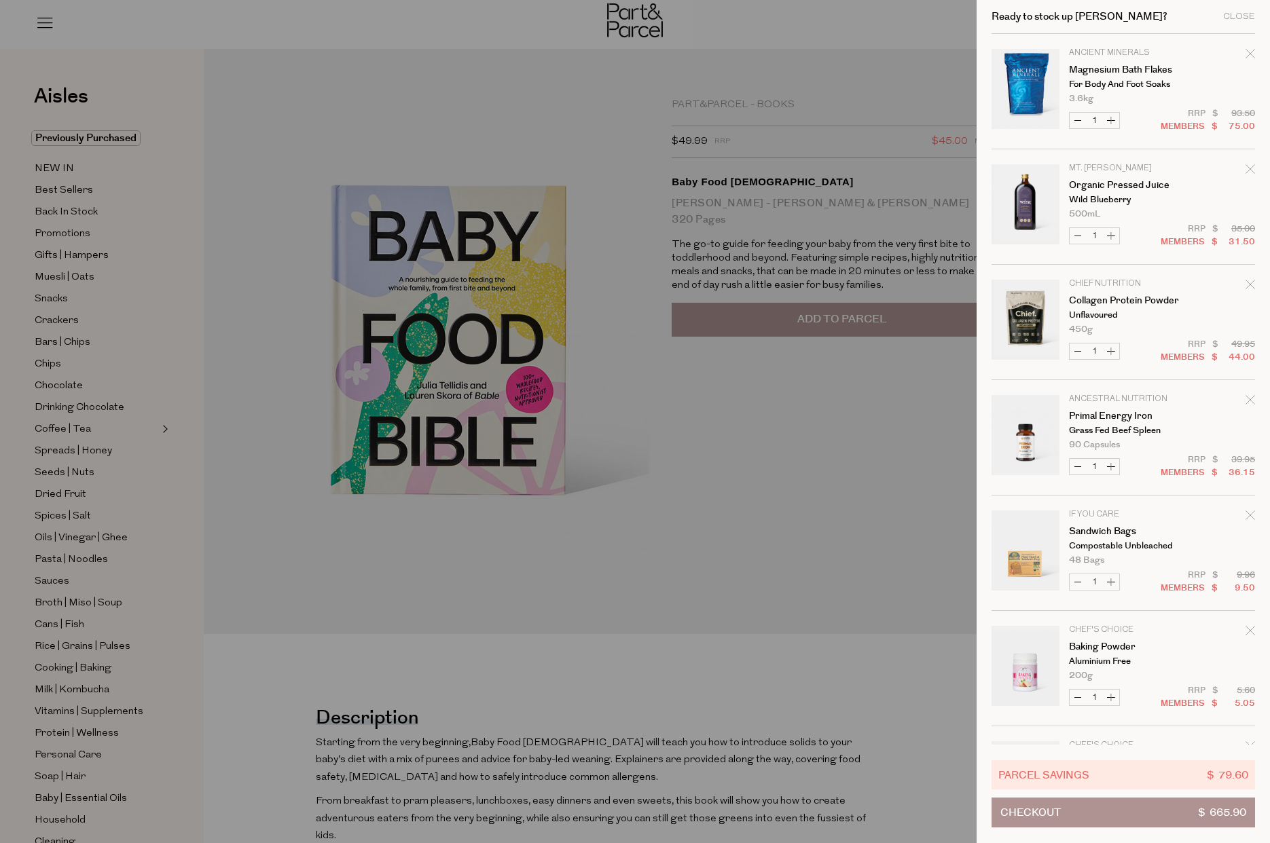
click at [1246, 56] on icon "Remove Magnesium Bath Flakes" at bounding box center [1250, 54] width 10 height 10
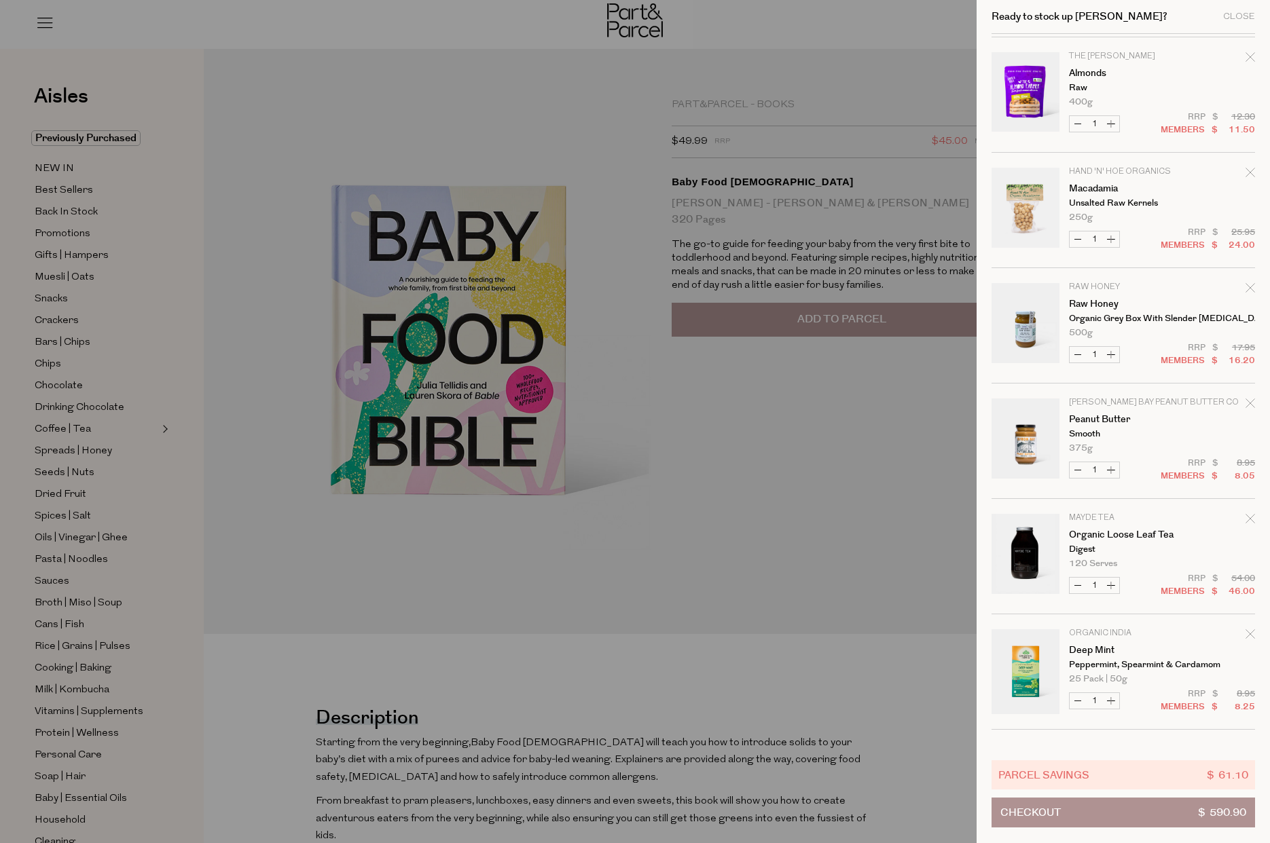
scroll to position [2069, 0]
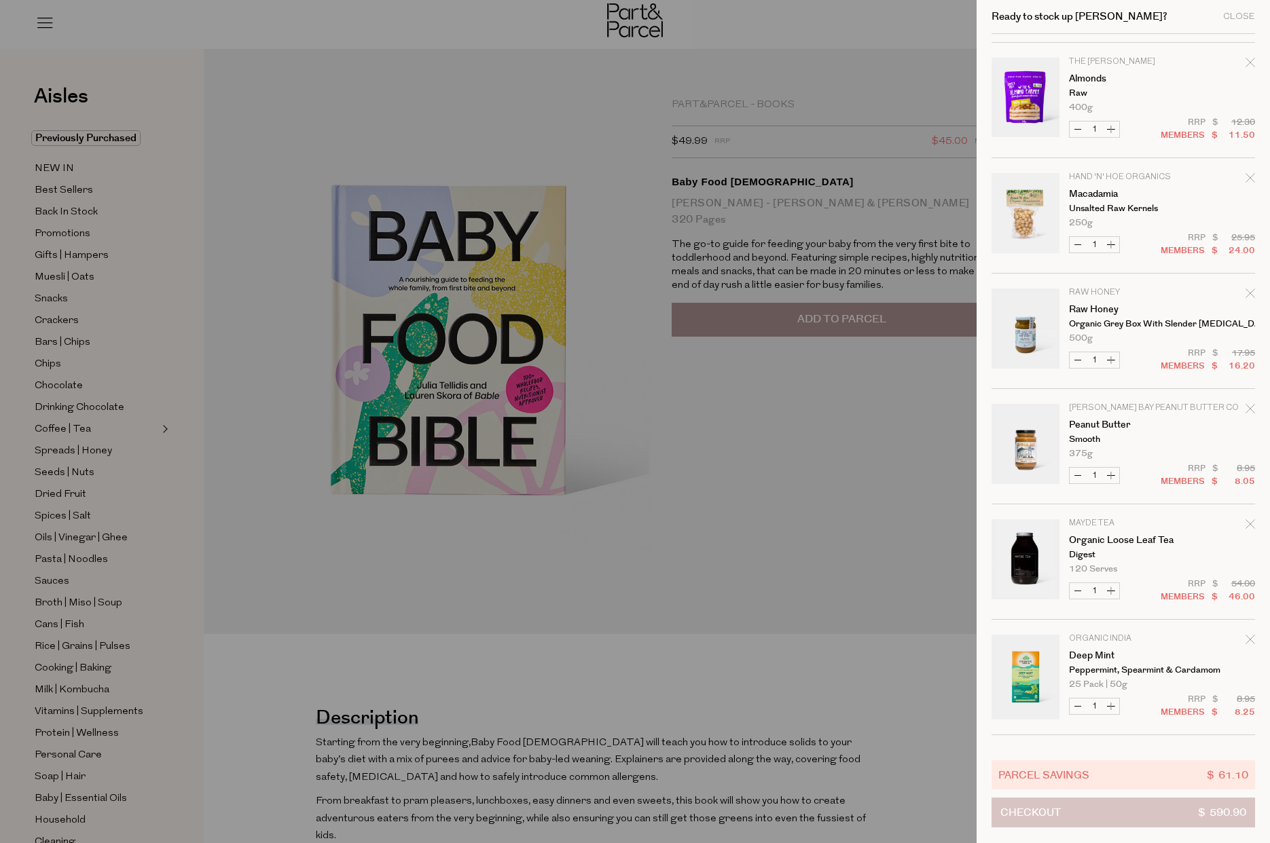
click at [1144, 809] on button "Checkout $ 590.90" at bounding box center [1122, 813] width 263 height 30
